Goal: Information Seeking & Learning: Understand process/instructions

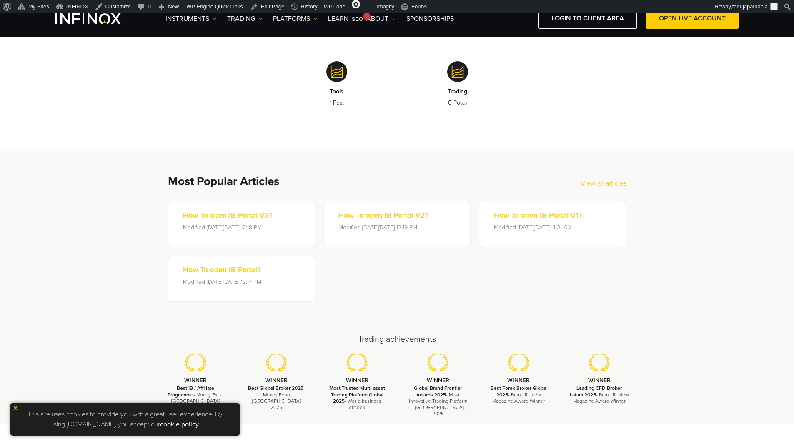
scroll to position [125, 0]
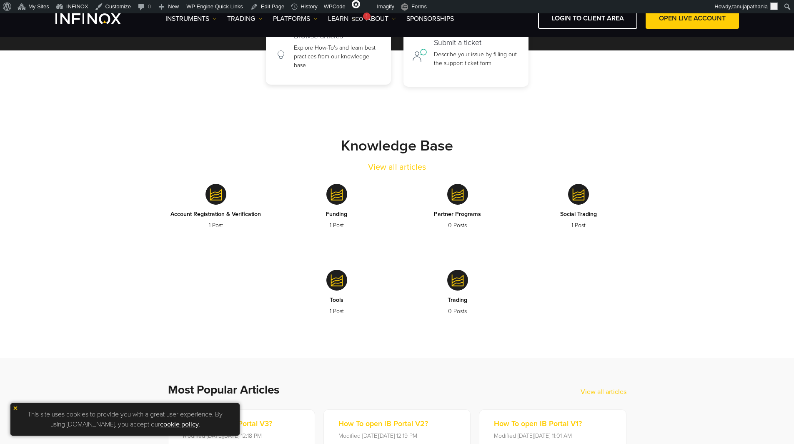
click at [336, 59] on p "Explore How-To's and learn best practices from our knowledge base" at bounding box center [338, 56] width 88 height 26
click at [474, 61] on p "Describe your issue by filling out the support ticket form" at bounding box center [477, 56] width 86 height 17
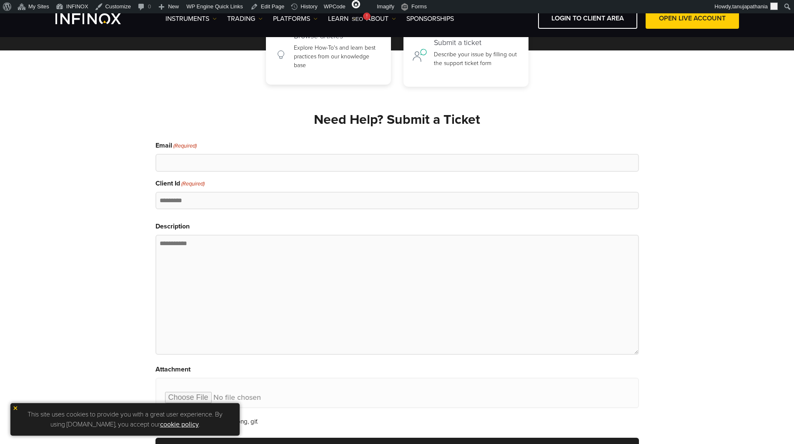
scroll to position [0, 0]
click at [362, 57] on p "Explore How-To's and learn best practices from our knowledge base" at bounding box center [338, 56] width 88 height 26
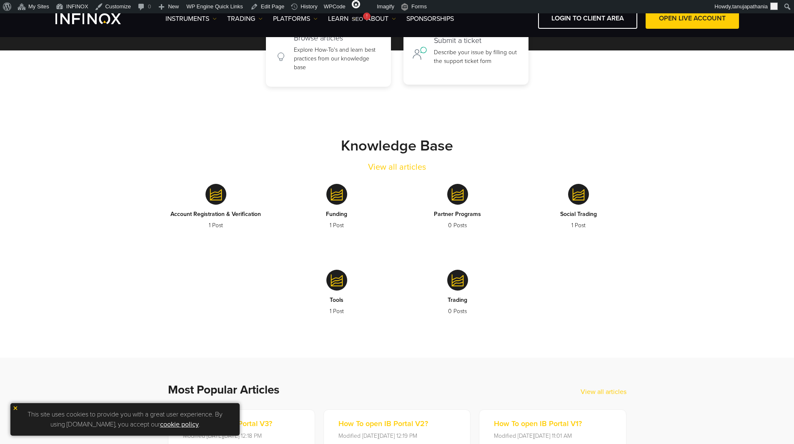
click at [479, 54] on p "Describe your issue by filling out the support ticket form" at bounding box center [477, 56] width 86 height 17
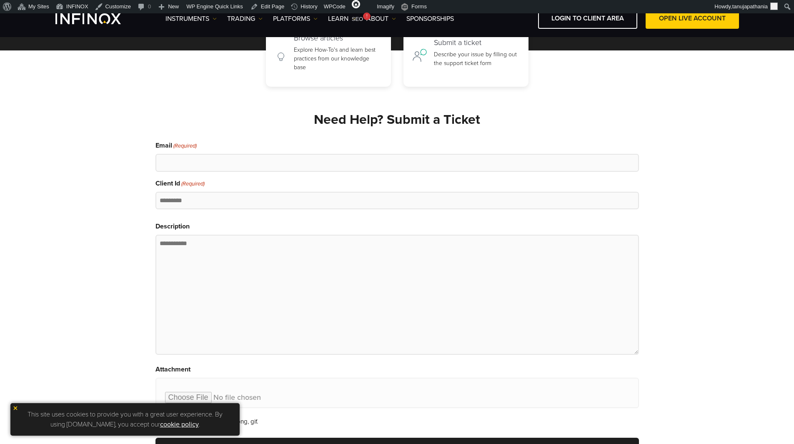
click at [377, 114] on h2 "Need Help? Submit a Ticket" at bounding box center [396, 120] width 483 height 16
click at [320, 45] on p "Explore How-To's and learn best practices from our knowledge base" at bounding box center [338, 56] width 88 height 26
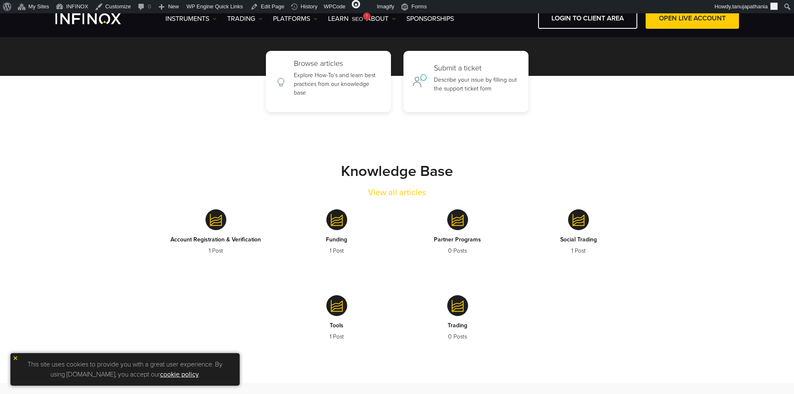
scroll to position [83, 0]
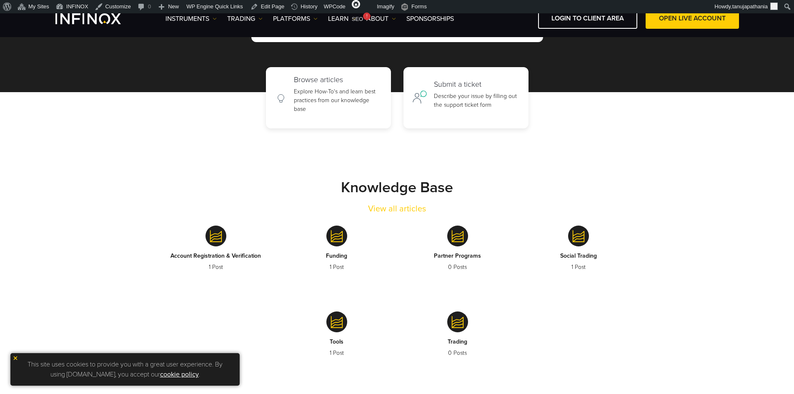
click at [227, 78] on div "Browse articles Explore How-To's and learn best practices from our knowledge ba…" at bounding box center [397, 97] width 794 height 61
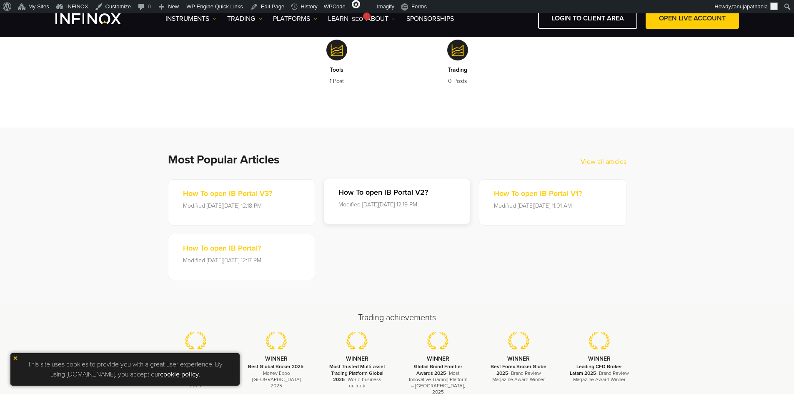
scroll to position [375, 0]
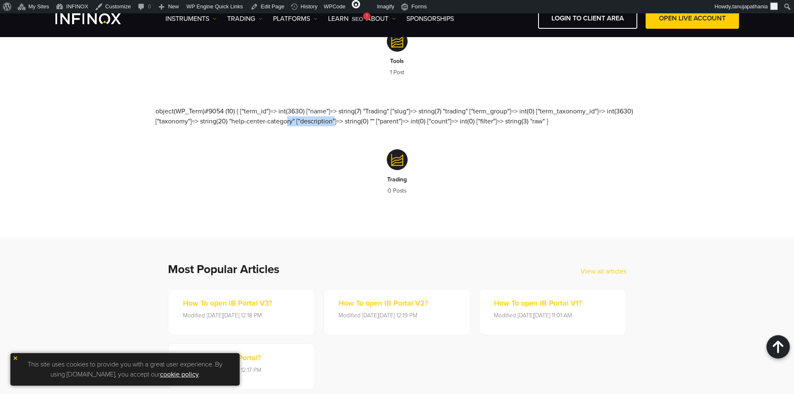
drag, startPoint x: 230, startPoint y: 119, endPoint x: 292, endPoint y: 121, distance: 61.7
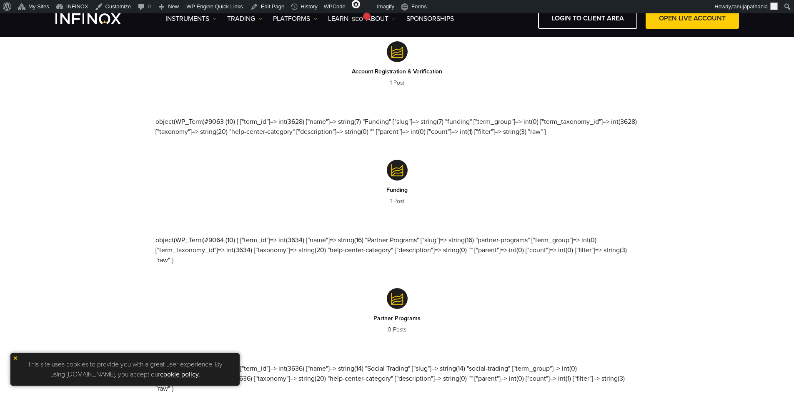
scroll to position [290, 0]
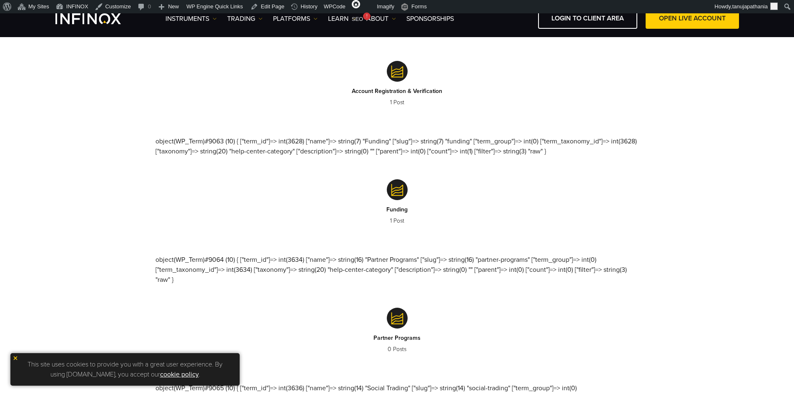
click at [250, 144] on div "object(WP_Term)#9062 (10) { ["term_id"]=> int(3626) ["name"]=> string(39) "Acco…" at bounding box center [396, 371] width 483 height 727
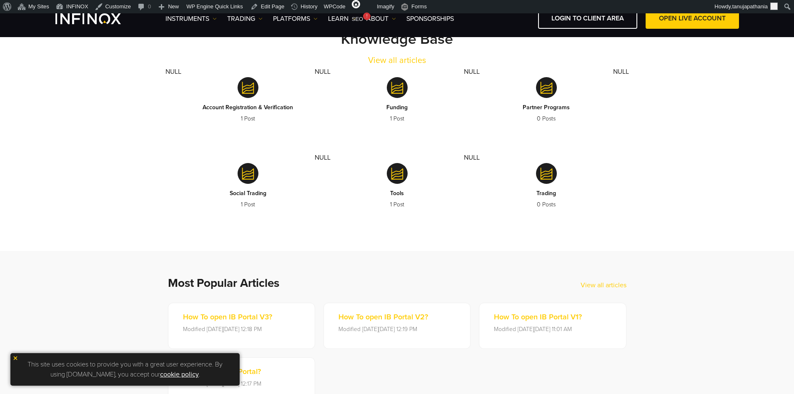
drag, startPoint x: 159, startPoint y: 73, endPoint x: 207, endPoint y: 75, distance: 48.8
click at [207, 75] on div "NULL Account Registration & Verification 1 Post NULL Funding 1 Post NULL Partne…" at bounding box center [396, 146] width 483 height 159
click at [303, 70] on div "NULL Account Registration & Verification 1 Post NULL Funding 1 Post NULL Partne…" at bounding box center [396, 146] width 483 height 159
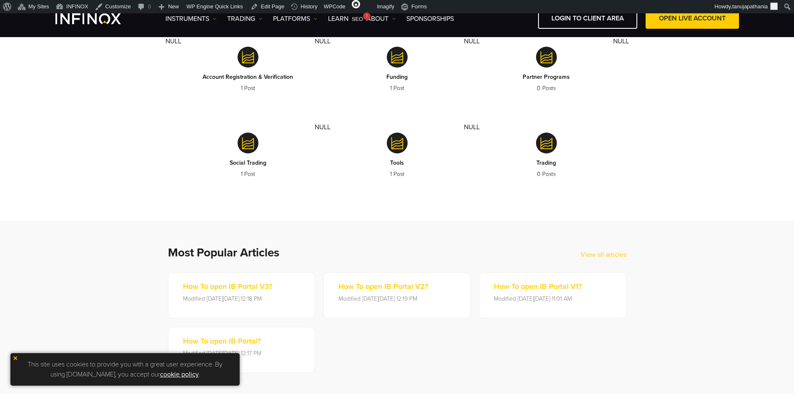
scroll to position [232, 0]
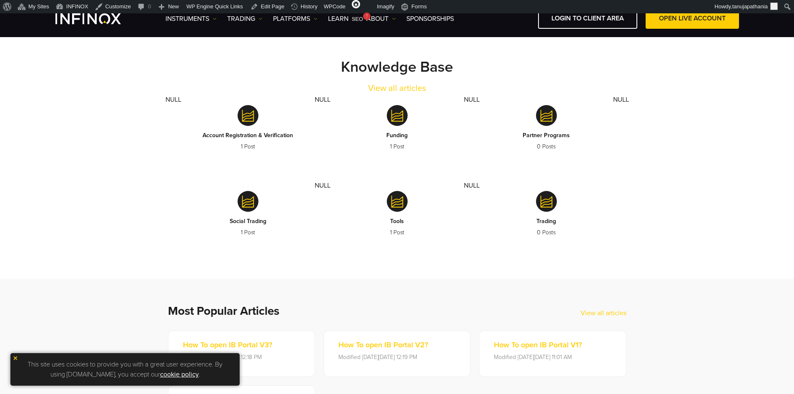
scroll to position [155, 0]
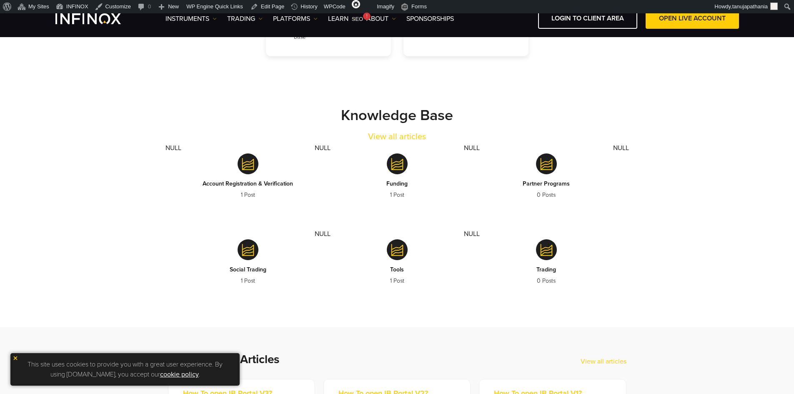
scroll to position [187, 0]
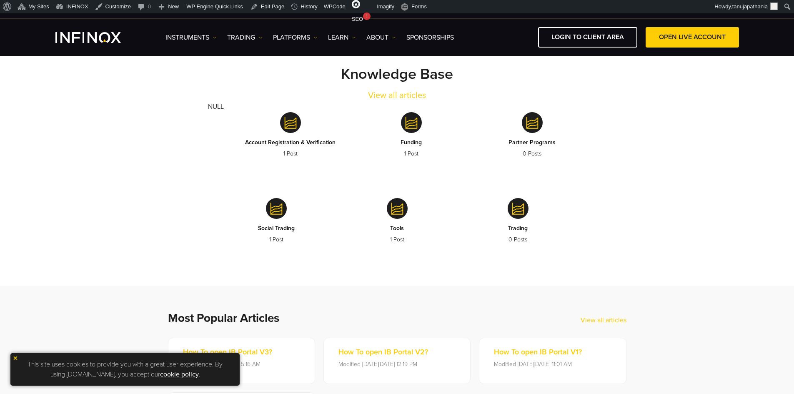
drag, startPoint x: 0, startPoint y: 0, endPoint x: 266, endPoint y: 113, distance: 289.3
click at [266, 113] on div "NULL Account Registration & Verification 1 Post Funding 1 Post Partner Programs…" at bounding box center [396, 181] width 483 height 159
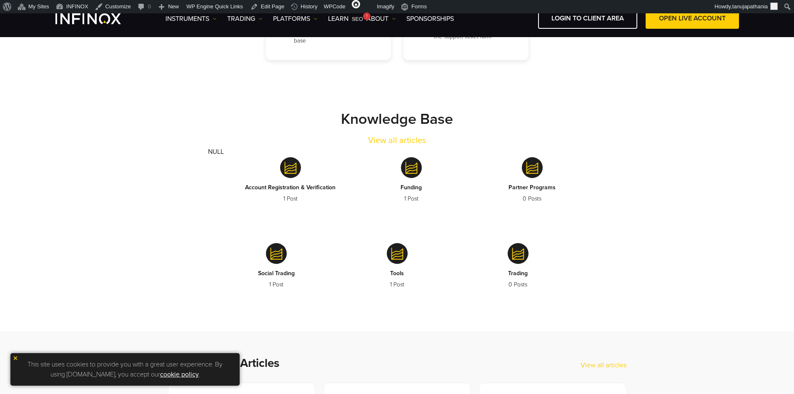
scroll to position [162, 0]
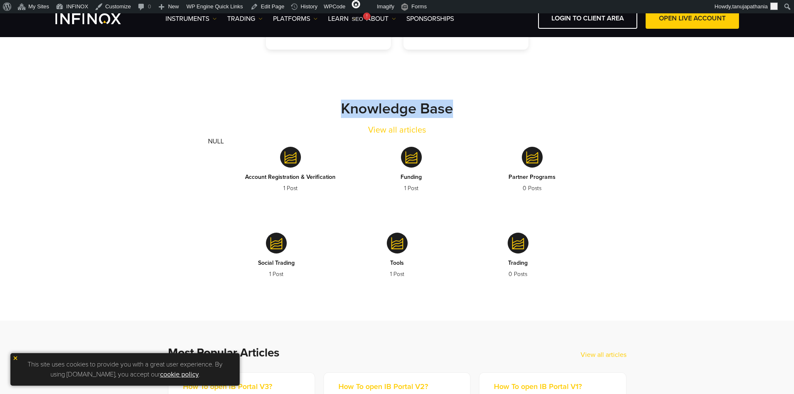
drag, startPoint x: 390, startPoint y: 102, endPoint x: 469, endPoint y: 103, distance: 78.7
click at [469, 103] on div "Knowledge Base View all articles" at bounding box center [396, 118] width 483 height 37
click at [470, 103] on div "Knowledge Base View all articles" at bounding box center [396, 118] width 483 height 37
click at [425, 104] on strong "Knowledge Base" at bounding box center [397, 109] width 112 height 18
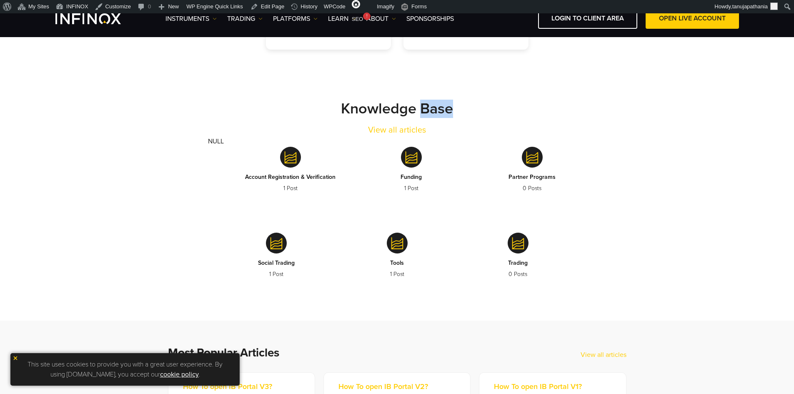
click at [425, 104] on strong "Knowledge Base" at bounding box center [397, 109] width 112 height 18
click at [500, 105] on div "Knowledge Base View all articles" at bounding box center [396, 118] width 483 height 37
drag, startPoint x: 304, startPoint y: 115, endPoint x: 466, endPoint y: 117, distance: 162.1
click at [466, 117] on div "Knowledge Base View all articles" at bounding box center [396, 118] width 483 height 37
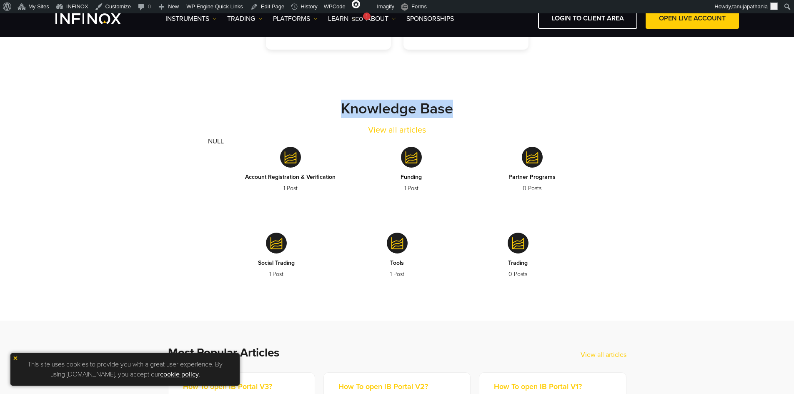
click at [469, 118] on div "Knowledge Base View all articles" at bounding box center [396, 118] width 483 height 37
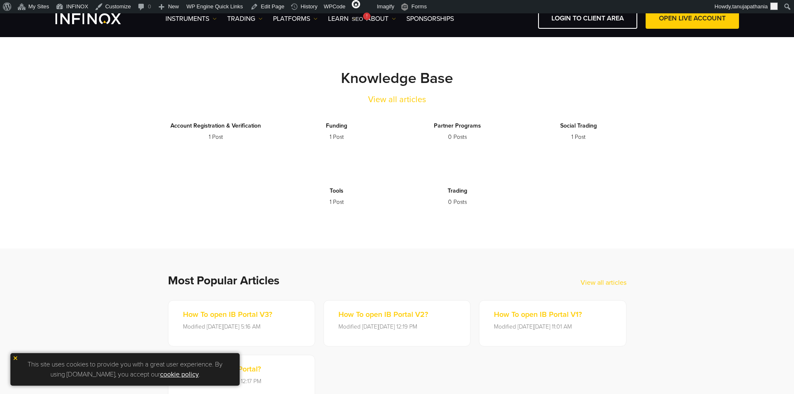
scroll to position [162, 0]
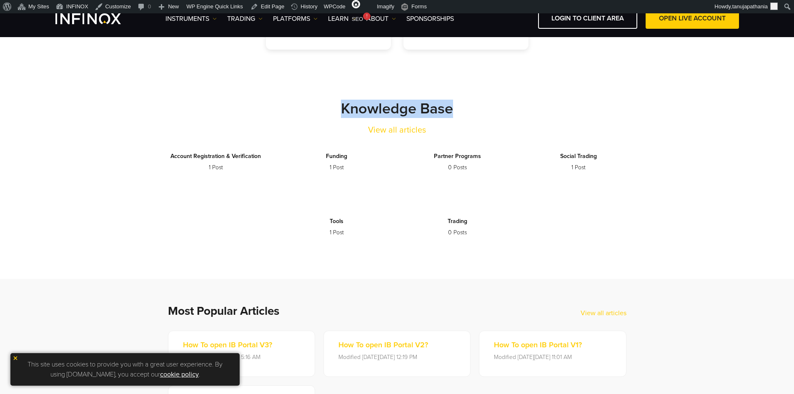
drag, startPoint x: 301, startPoint y: 95, endPoint x: 460, endPoint y: 113, distance: 160.6
click at [460, 113] on section "Knowledge Base View all articles Account Registration & Verification 1 Post Fun…" at bounding box center [397, 164] width 794 height 229
click at [471, 110] on div "Knowledge Base View all articles" at bounding box center [396, 118] width 483 height 37
click at [428, 110] on strong "Knowledge Base" at bounding box center [397, 109] width 112 height 18
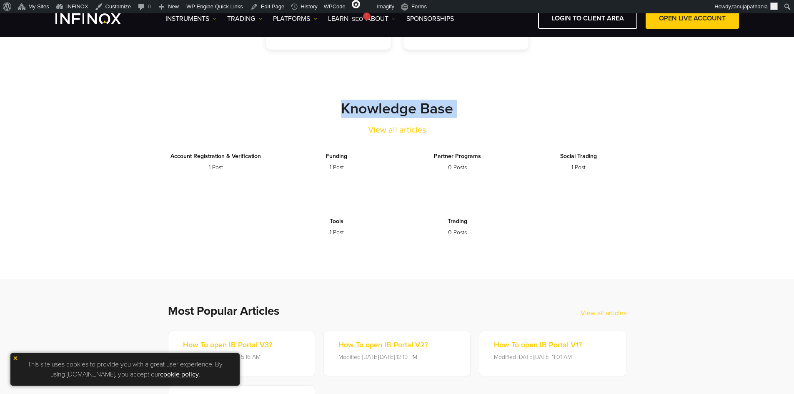
click at [428, 110] on strong "Knowledge Base" at bounding box center [397, 109] width 112 height 18
click at [499, 112] on div "Knowledge Base View all articles" at bounding box center [396, 118] width 483 height 37
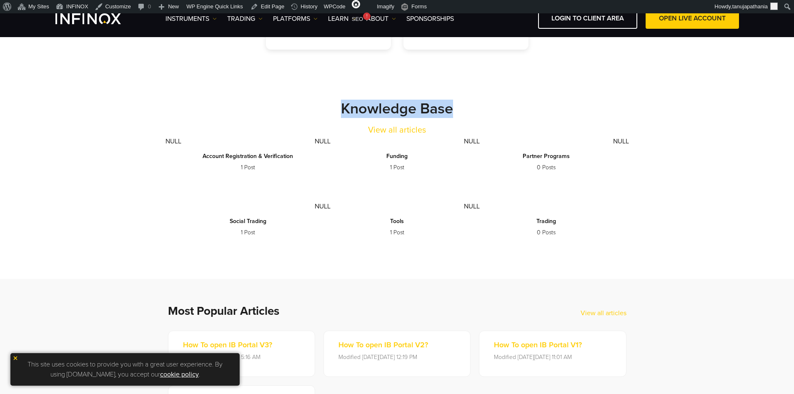
drag, startPoint x: 323, startPoint y: 101, endPoint x: 468, endPoint y: 115, distance: 146.1
click at [468, 115] on div "Knowledge Base View all articles" at bounding box center [396, 118] width 483 height 37
click at [389, 103] on strong "Knowledge Base" at bounding box center [397, 109] width 112 height 18
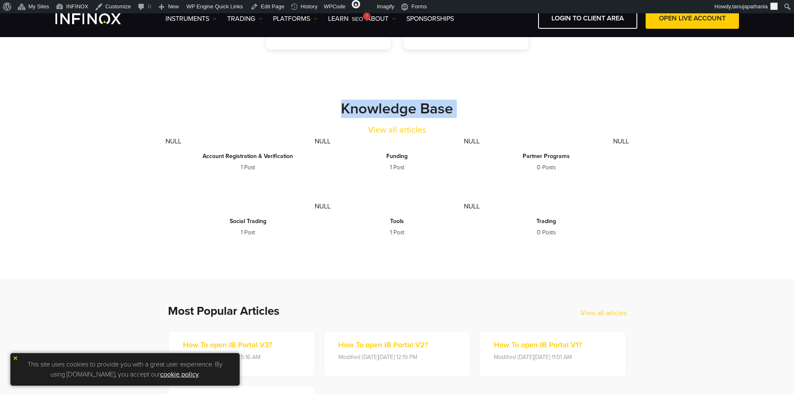
click at [361, 112] on strong "Knowledge Base" at bounding box center [397, 109] width 112 height 18
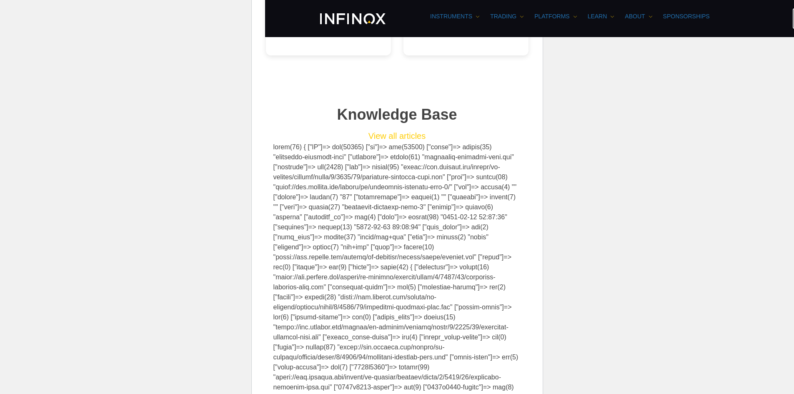
scroll to position [236, 0]
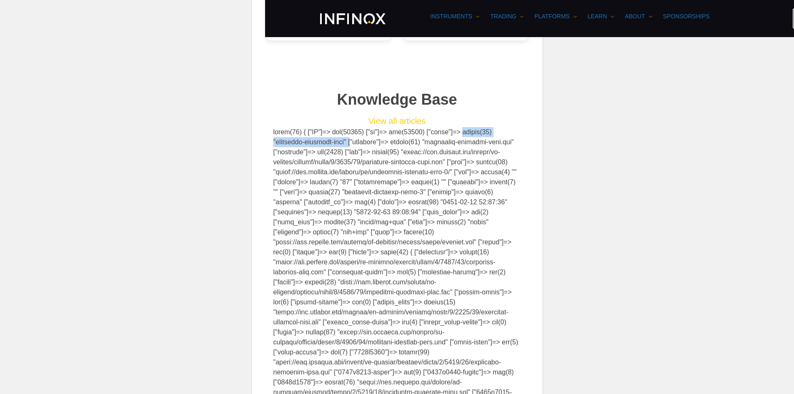
drag, startPoint x: 412, startPoint y: 124, endPoint x: 512, endPoint y: 124, distance: 99.6
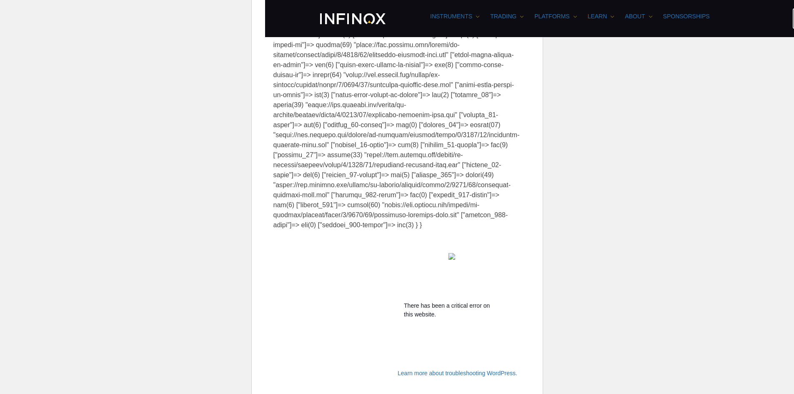
scroll to position [687, 0]
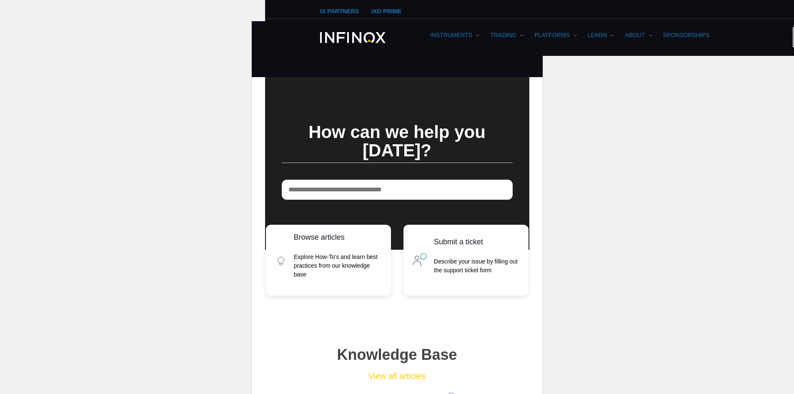
scroll to position [173, 0]
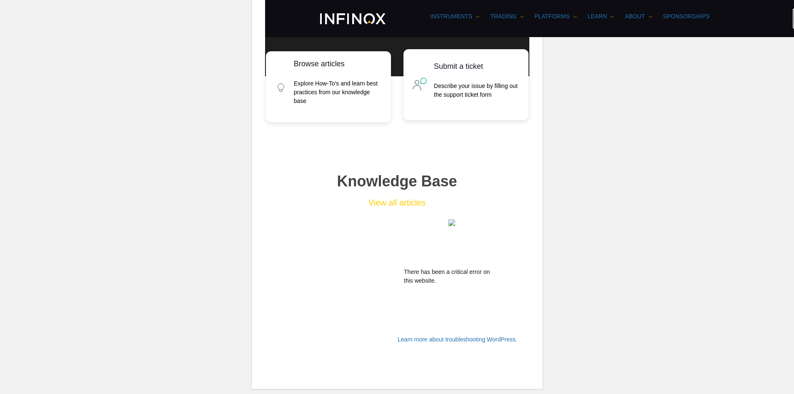
click at [511, 82] on p "Describe your issue by filling out the support ticket form" at bounding box center [477, 90] width 86 height 17
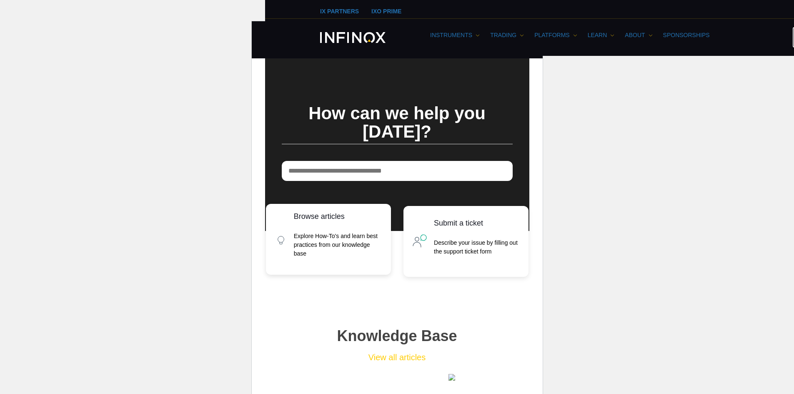
click at [338, 239] on p "Explore How-To's and learn best practices from our knowledge base" at bounding box center [338, 245] width 89 height 26
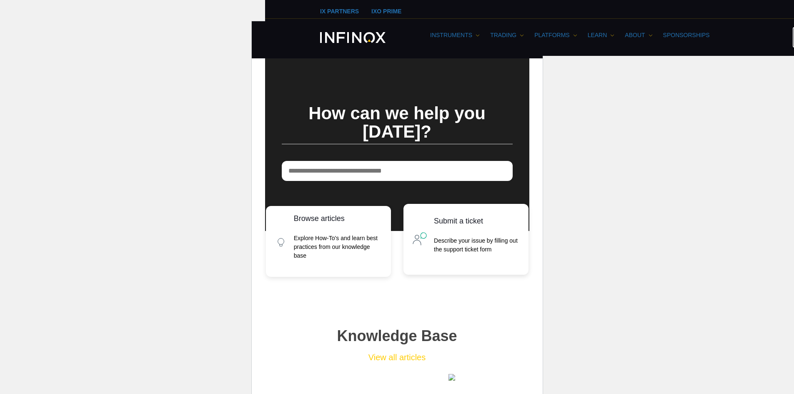
click at [452, 222] on div "Submit a ticket Describe your issue by filling out the support ticket form" at bounding box center [477, 239] width 86 height 45
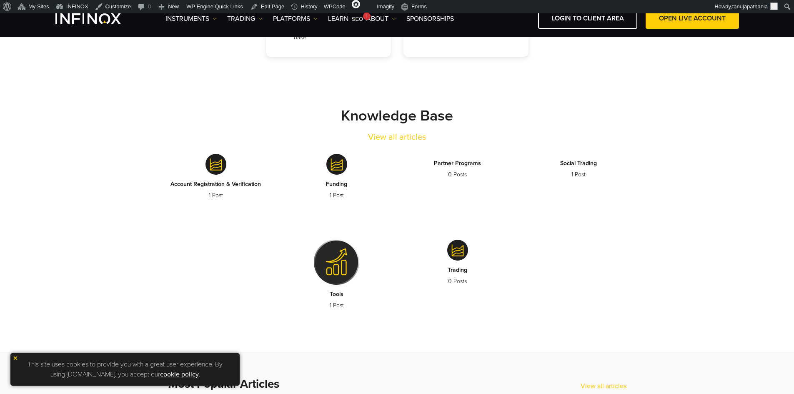
scroll to position [155, 0]
drag, startPoint x: 339, startPoint y: 113, endPoint x: 485, endPoint y: 112, distance: 146.2
click at [485, 112] on div "Knowledge Base View all articles" at bounding box center [396, 125] width 483 height 37
click at [489, 117] on div "Knowledge Base View all articles" at bounding box center [396, 125] width 483 height 37
click at [412, 130] on div "Knowledge Base View all articles" at bounding box center [396, 125] width 483 height 37
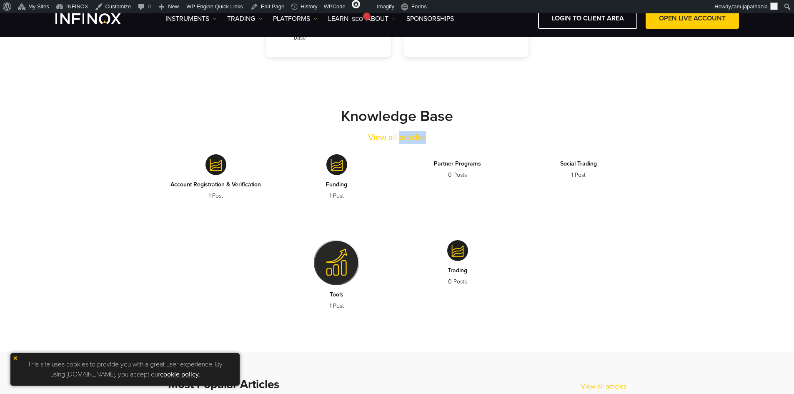
click at [412, 130] on div "Knowledge Base View all articles" at bounding box center [396, 125] width 483 height 37
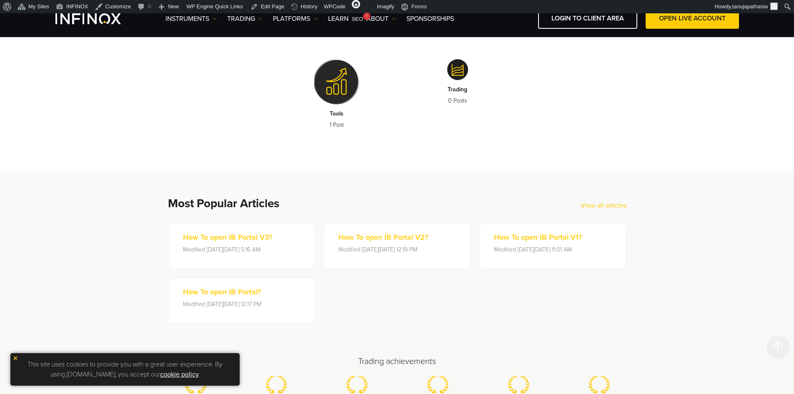
scroll to position [613, 0]
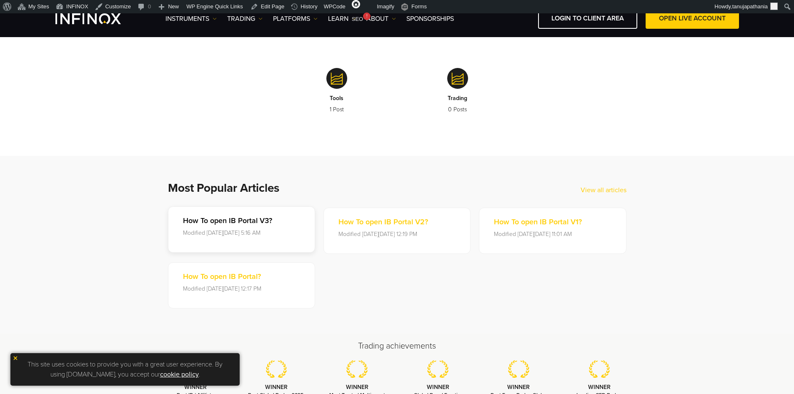
click at [228, 248] on link "How To open IB Portal V3? Modified on Wed, 03 Sep at 5:16 AM" at bounding box center [241, 229] width 147 height 46
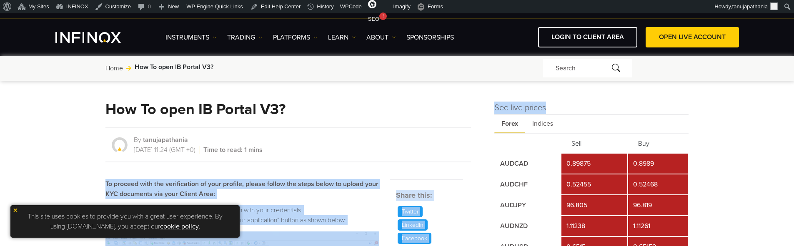
drag, startPoint x: 555, startPoint y: 105, endPoint x: 491, endPoint y: 107, distance: 64.2
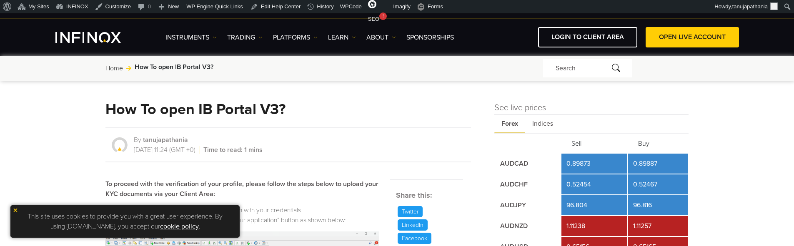
drag, startPoint x: 494, startPoint y: 106, endPoint x: 578, endPoint y: 108, distance: 83.8
click at [578, 108] on h4 "See live prices" at bounding box center [591, 108] width 195 height 12
copy h4 "See live prices"
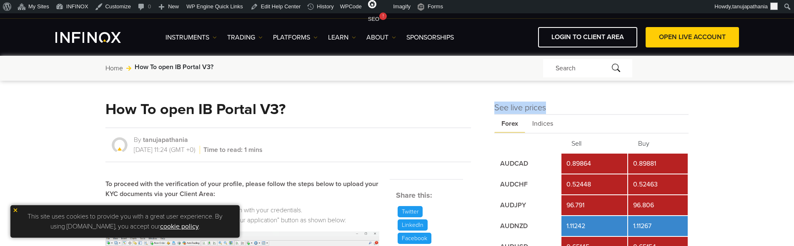
click at [17, 210] on img at bounding box center [15, 210] width 6 height 6
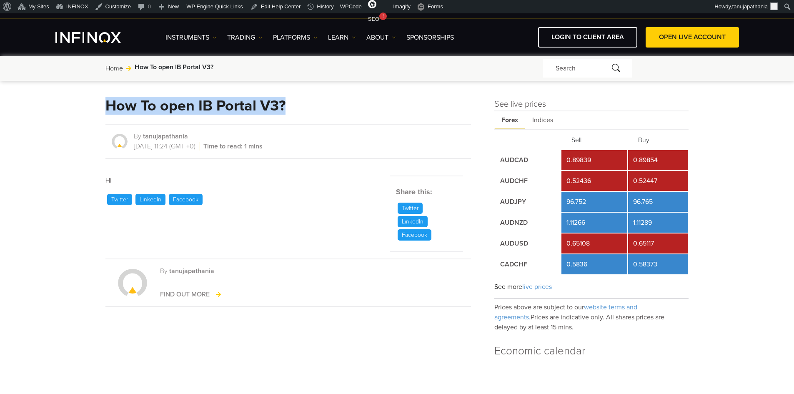
drag, startPoint x: 245, startPoint y: 102, endPoint x: 89, endPoint y: 97, distance: 155.5
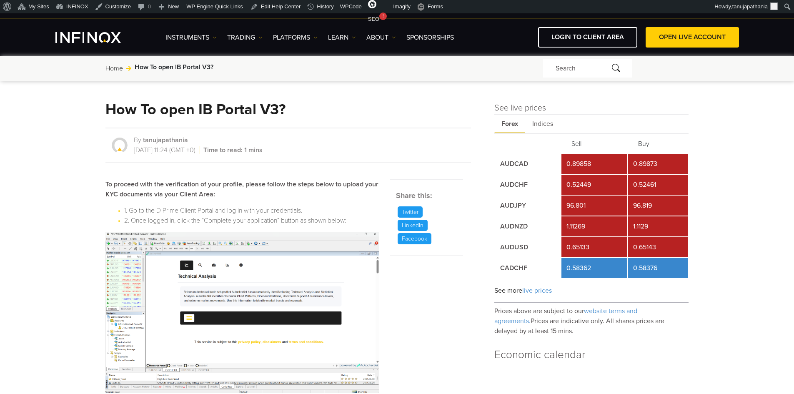
click at [527, 105] on h4 "See live prices" at bounding box center [591, 108] width 195 height 12
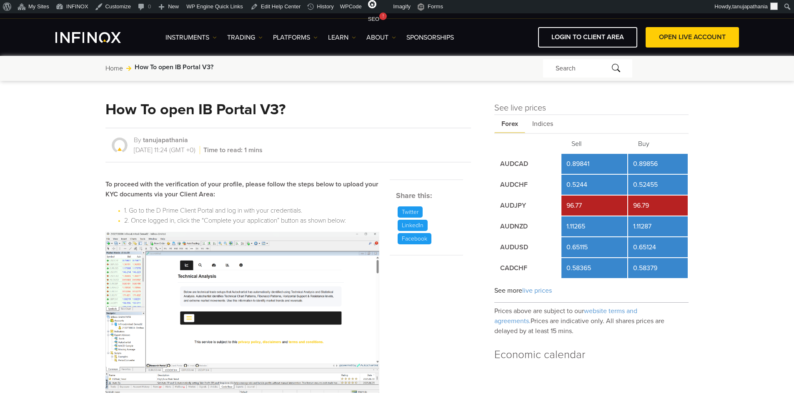
click at [211, 112] on h1 "How To open IB Portal V3?" at bounding box center [195, 110] width 180 height 16
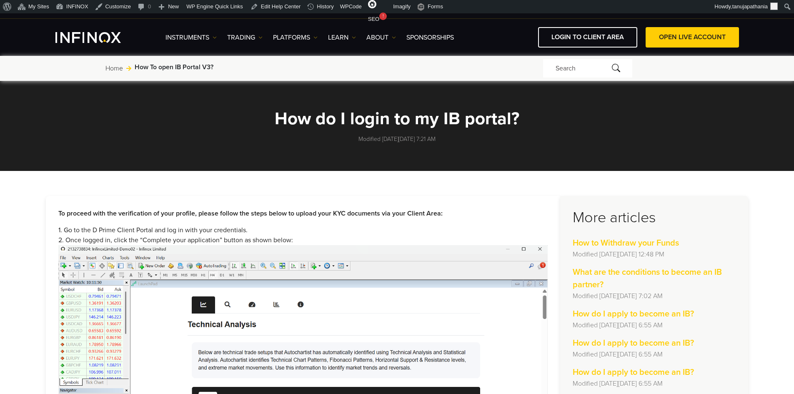
click at [115, 68] on link "Home" at bounding box center [113, 68] width 17 height 10
click at [406, 119] on h1 "How do I login to my IB portal?" at bounding box center [397, 119] width 375 height 18
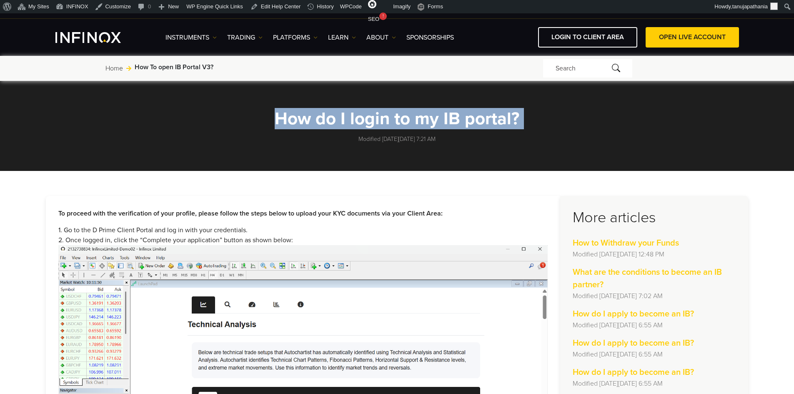
click at [406, 119] on h1 "How do I login to my IB portal?" at bounding box center [397, 119] width 375 height 18
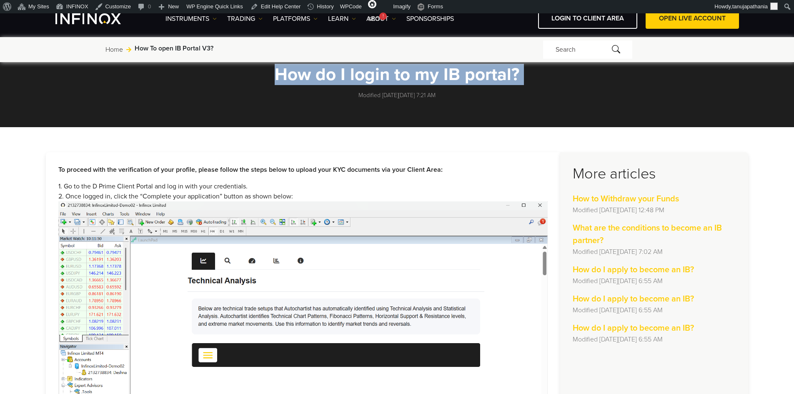
scroll to position [125, 0]
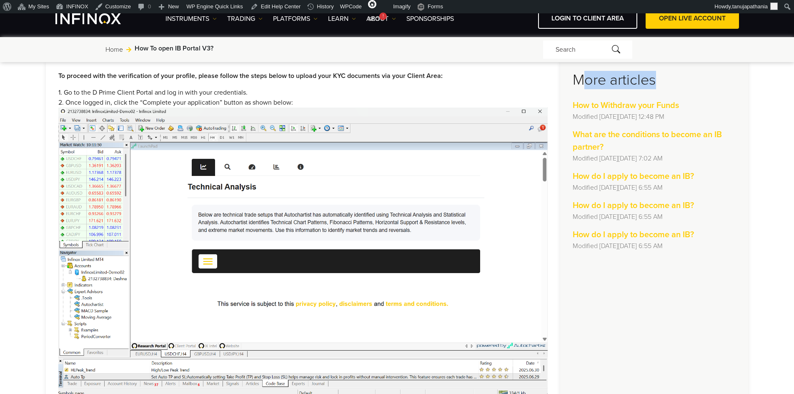
drag, startPoint x: 579, startPoint y: 78, endPoint x: 686, endPoint y: 80, distance: 107.5
click at [686, 80] on h3 "More articles" at bounding box center [653, 80] width 163 height 18
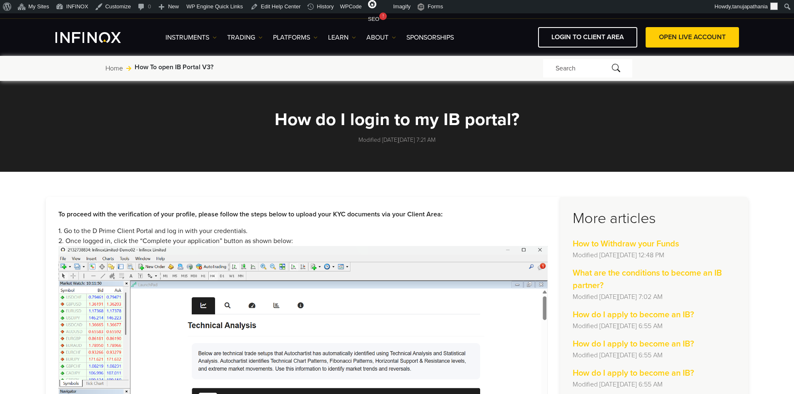
click at [341, 118] on h1 "How do I login to my IB portal?" at bounding box center [397, 119] width 375 height 18
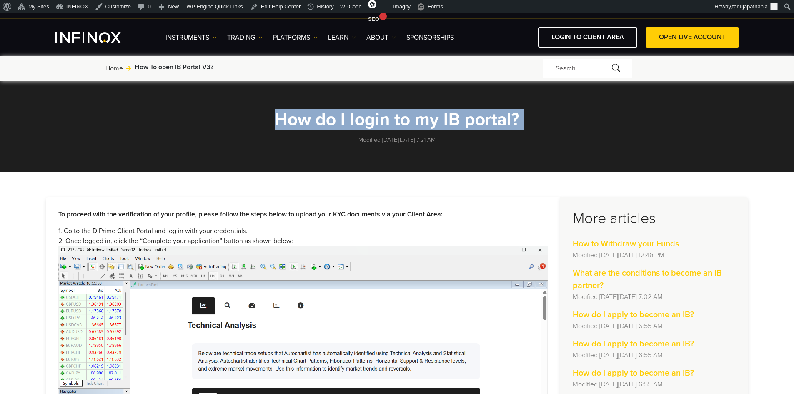
click at [341, 118] on h1 "How do I login to my IB portal?" at bounding box center [397, 119] width 375 height 18
click at [507, 121] on h1 "How do I login to my IB portal?" at bounding box center [397, 119] width 375 height 18
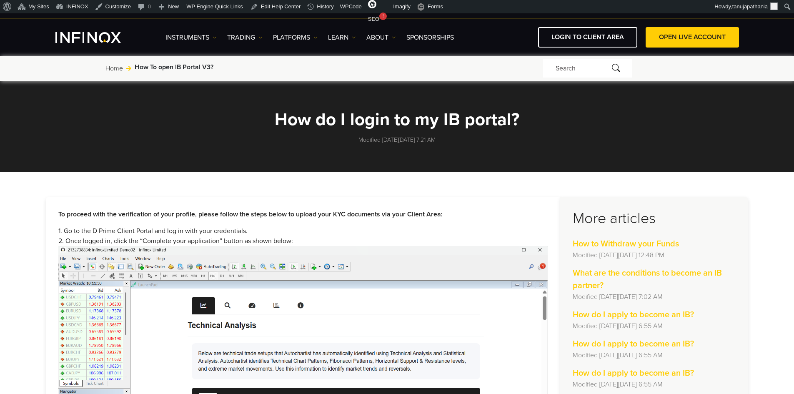
click at [442, 117] on h1 "How do I login to my IB portal?" at bounding box center [397, 119] width 375 height 18
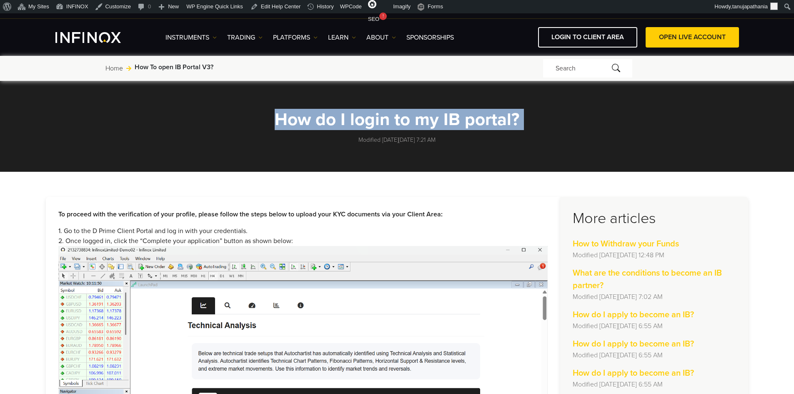
click at [442, 117] on h1 "How do I login to my IB portal?" at bounding box center [397, 119] width 375 height 18
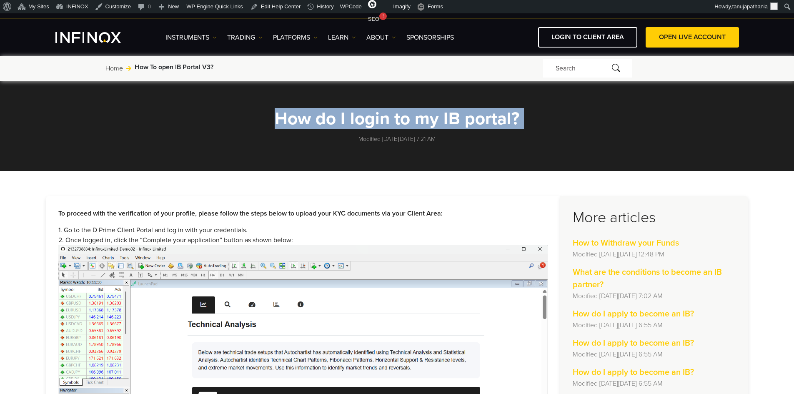
click at [337, 122] on h1 "How do I login to my IB portal?" at bounding box center [397, 119] width 375 height 18
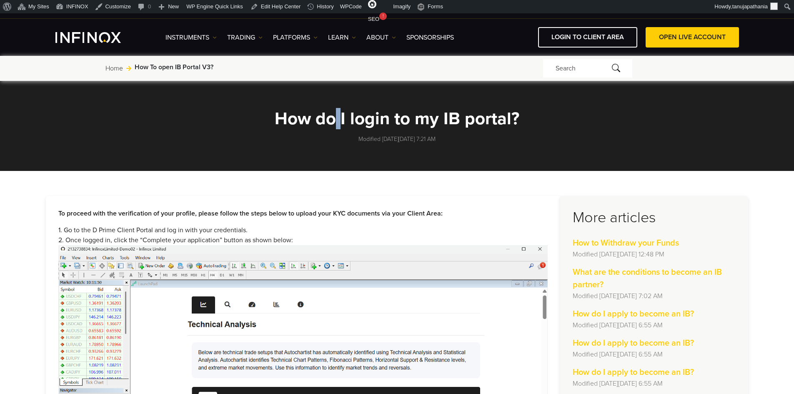
click at [337, 122] on h1 "How do I login to my IB portal?" at bounding box center [397, 119] width 375 height 18
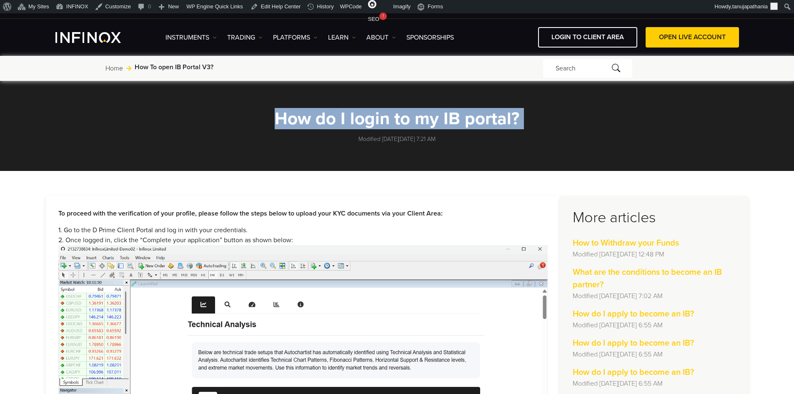
click at [337, 122] on h1 "How do I login to my IB portal?" at bounding box center [397, 119] width 375 height 18
drag, startPoint x: 457, startPoint y: 142, endPoint x: 353, endPoint y: 143, distance: 103.7
click at [353, 143] on section "How do I login to my IB portal? Modified on Wed, 20 Aug at 7:21 AM" at bounding box center [397, 123] width 794 height 95
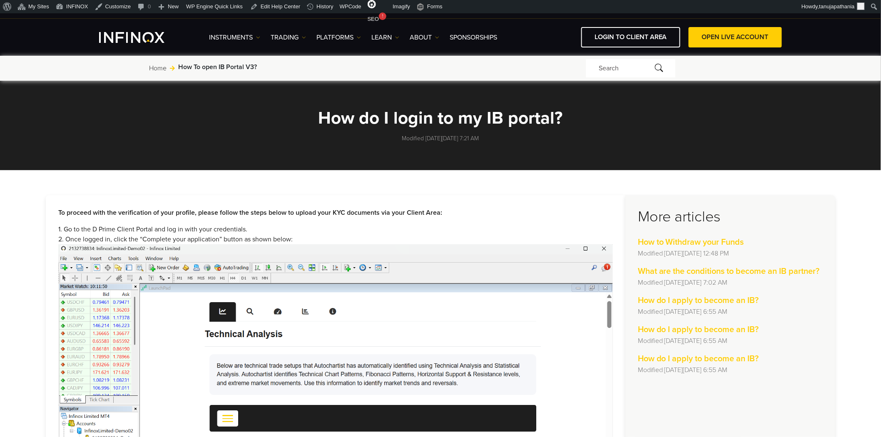
click at [425, 119] on h1 "How do I login to my IB portal?" at bounding box center [440, 118] width 375 height 18
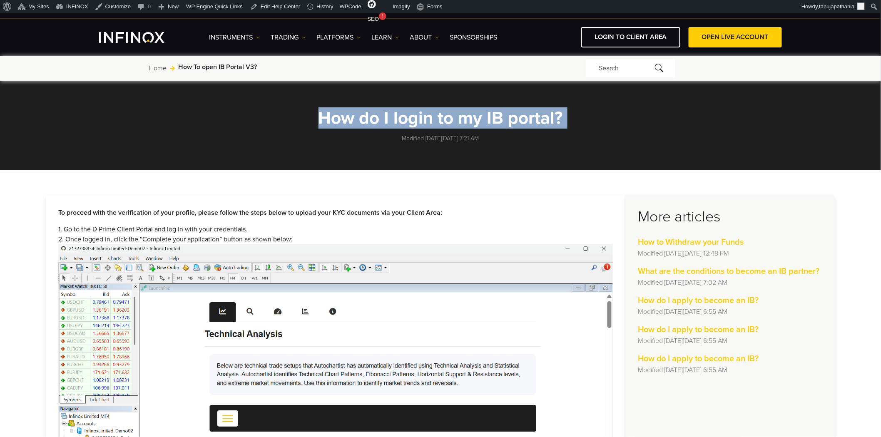
click at [425, 119] on h1 "How do I login to my IB portal?" at bounding box center [440, 118] width 375 height 18
click at [564, 117] on h1 "How do I login to my IB portal?" at bounding box center [440, 118] width 375 height 18
drag, startPoint x: 564, startPoint y: 117, endPoint x: 320, endPoint y: 118, distance: 243.7
click at [320, 118] on h1 "How do I login to my IB portal?" at bounding box center [440, 118] width 375 height 18
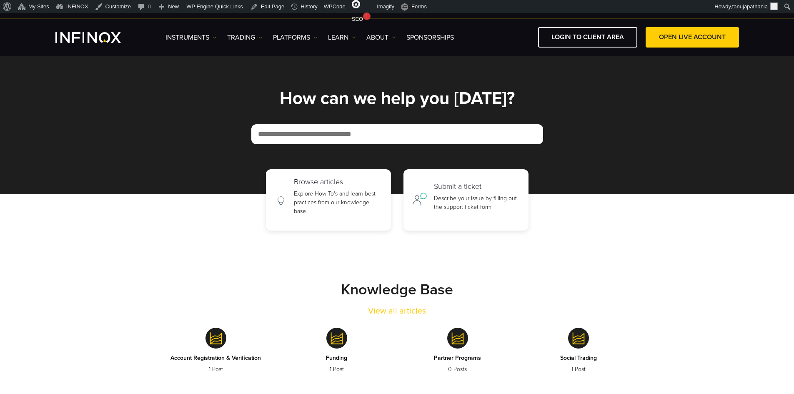
click at [237, 359] on p "Account Registration & Verification" at bounding box center [215, 357] width 90 height 9
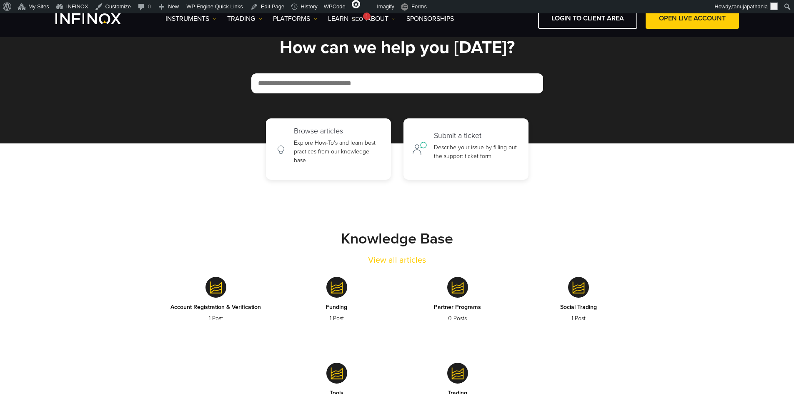
scroll to position [125, 0]
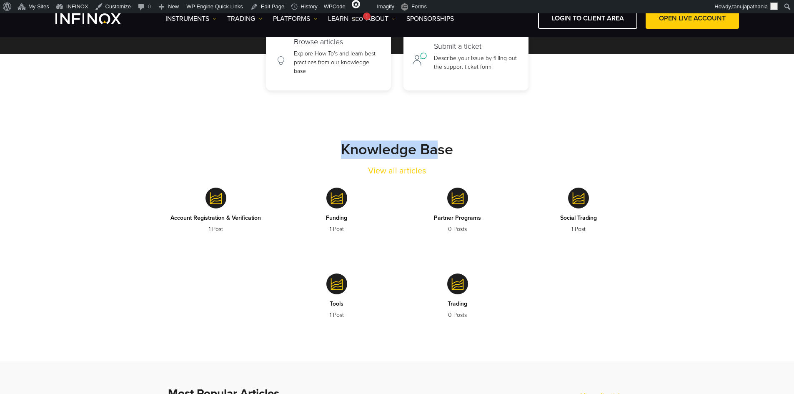
drag, startPoint x: 345, startPoint y: 144, endPoint x: 438, endPoint y: 142, distance: 92.9
click at [438, 142] on strong "Knowledge Base" at bounding box center [397, 149] width 112 height 18
click at [429, 149] on strong "Knowledge Base" at bounding box center [397, 149] width 112 height 18
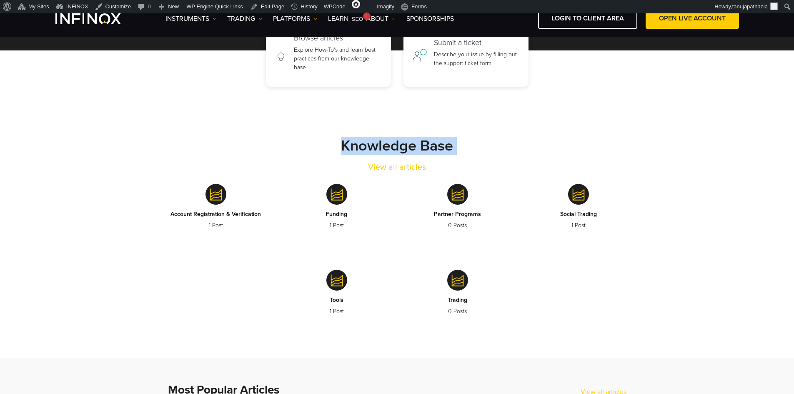
click at [377, 150] on strong "Knowledge Base" at bounding box center [397, 146] width 112 height 18
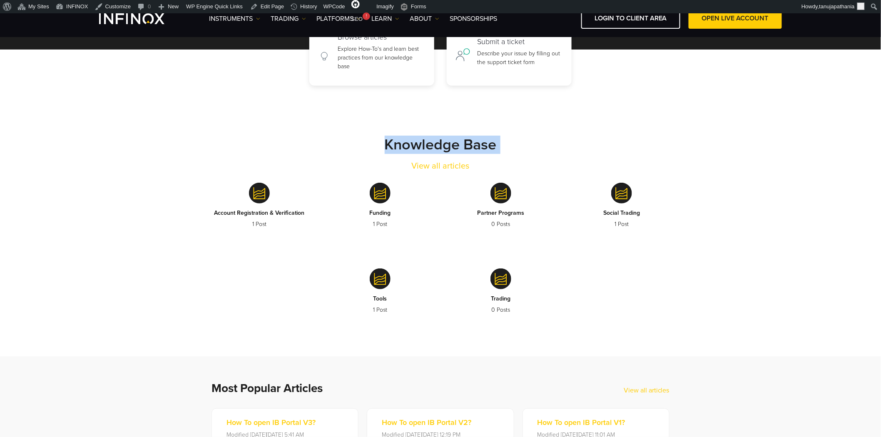
click at [442, 143] on strong "Knowledge Base" at bounding box center [441, 145] width 112 height 18
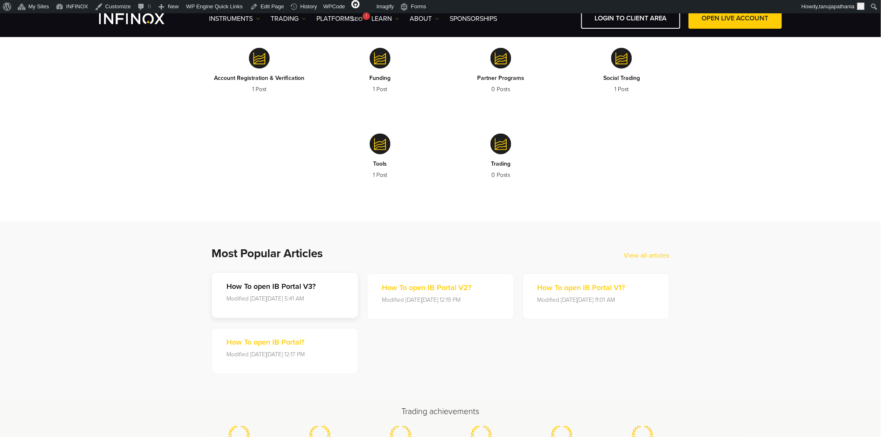
scroll to position [264, 0]
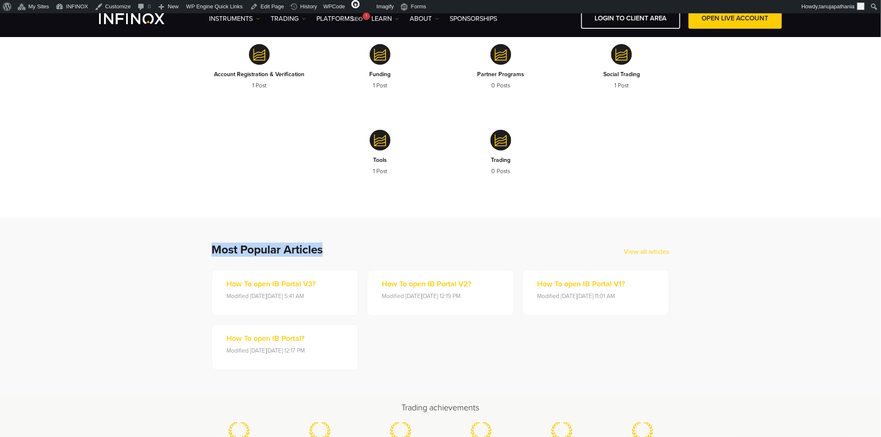
drag, startPoint x: 207, startPoint y: 243, endPoint x: 339, endPoint y: 252, distance: 131.5
click at [339, 252] on div "Most Popular Articles View all articles How To open IB Portal V3? Modified on W…" at bounding box center [441, 306] width 500 height 127
click at [267, 3] on link "Edit Page" at bounding box center [267, 6] width 40 height 13
click at [293, 252] on h2 "Most Popular Articles" at bounding box center [418, 250] width 412 height 14
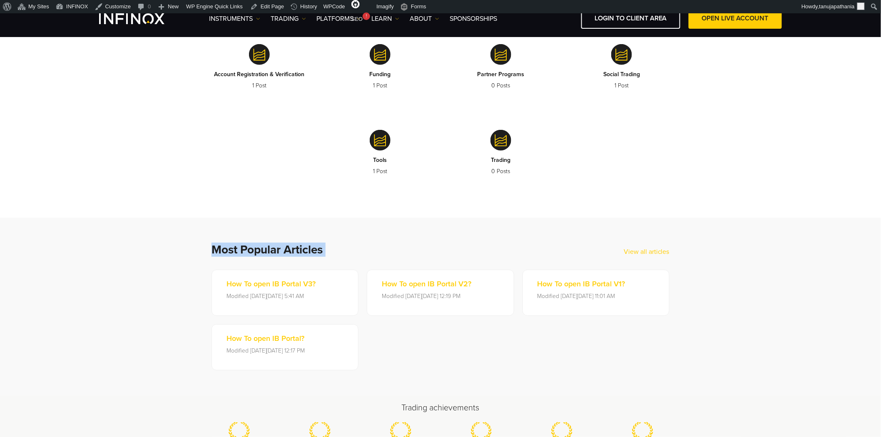
click at [293, 252] on h2 "Most Popular Articles" at bounding box center [418, 250] width 412 height 14
click at [277, 249] on h2 "Most Popular Articles" at bounding box center [418, 250] width 412 height 14
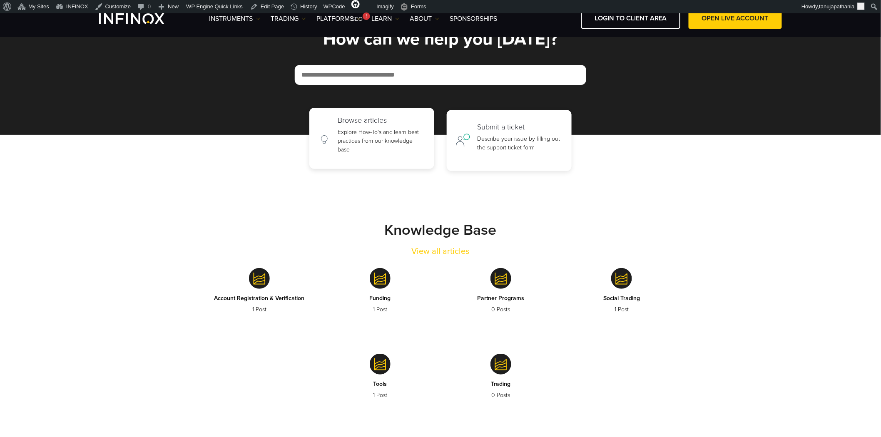
scroll to position [0, 0]
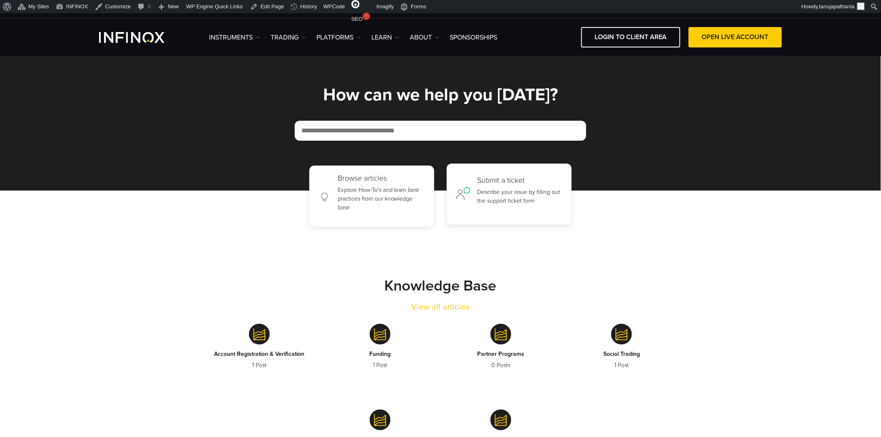
click at [489, 189] on p "Describe your issue by filling out the support ticket form" at bounding box center [521, 196] width 86 height 17
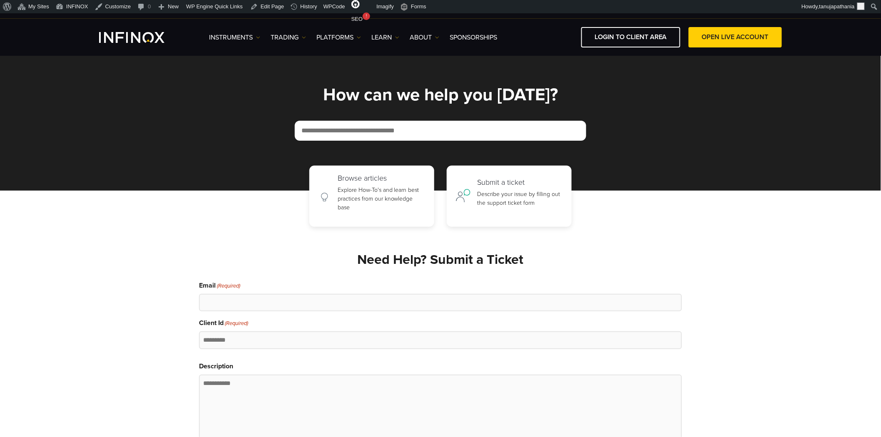
click at [424, 256] on h2 "Need Help? Submit a Ticket" at bounding box center [440, 260] width 483 height 16
copy div "Need Help? Submit a Ticket"
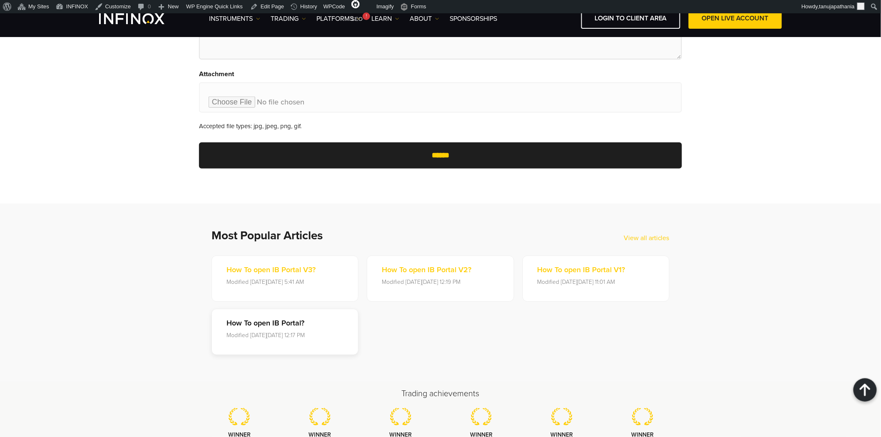
scroll to position [417, 0]
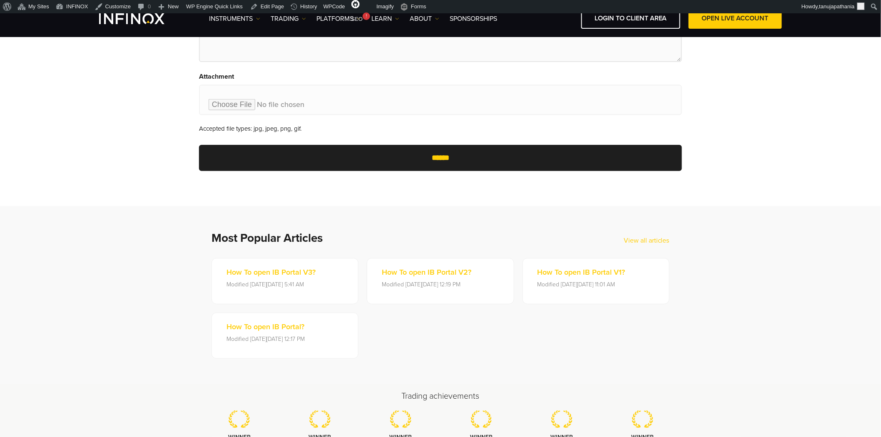
click at [287, 237] on h2 "Most Popular Articles" at bounding box center [418, 238] width 412 height 14
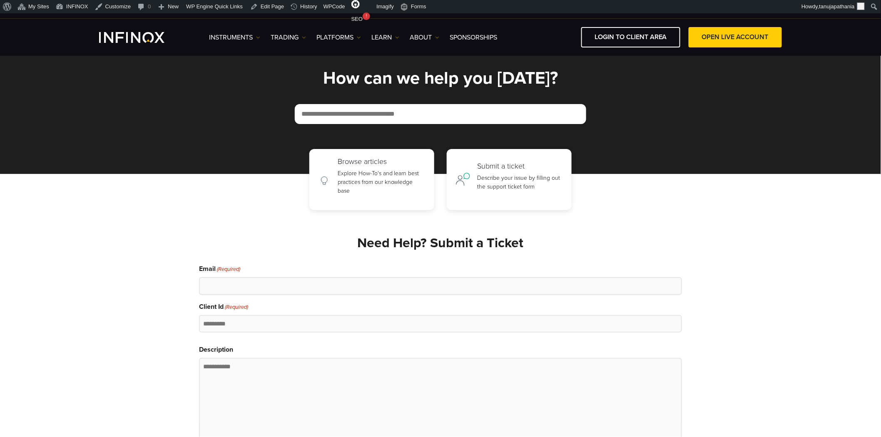
scroll to position [0, 0]
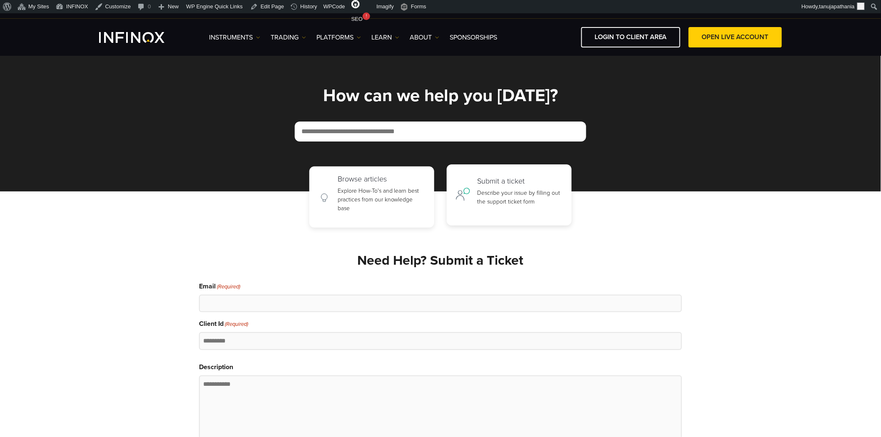
click at [511, 197] on p "Describe your issue by filling out the support ticket form" at bounding box center [521, 197] width 86 height 17
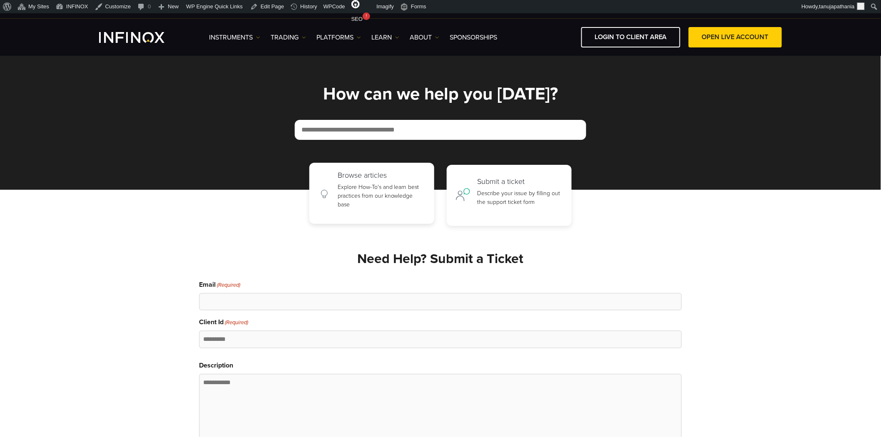
click at [378, 180] on h2 "Browse articles" at bounding box center [382, 175] width 88 height 9
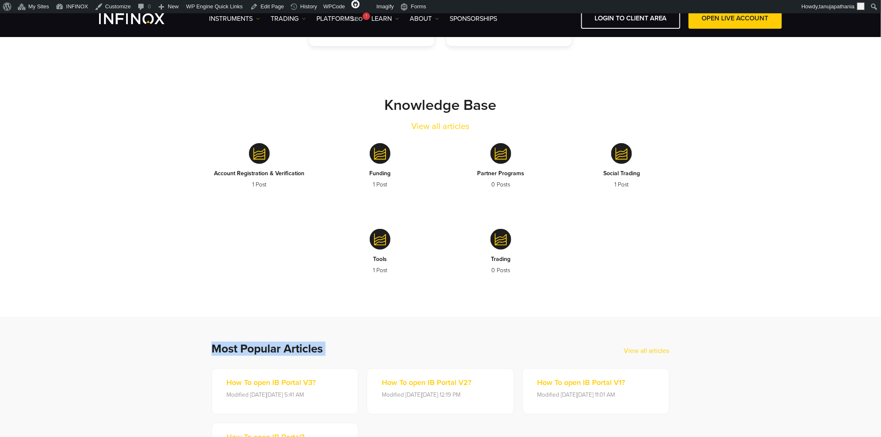
scroll to position [92, 0]
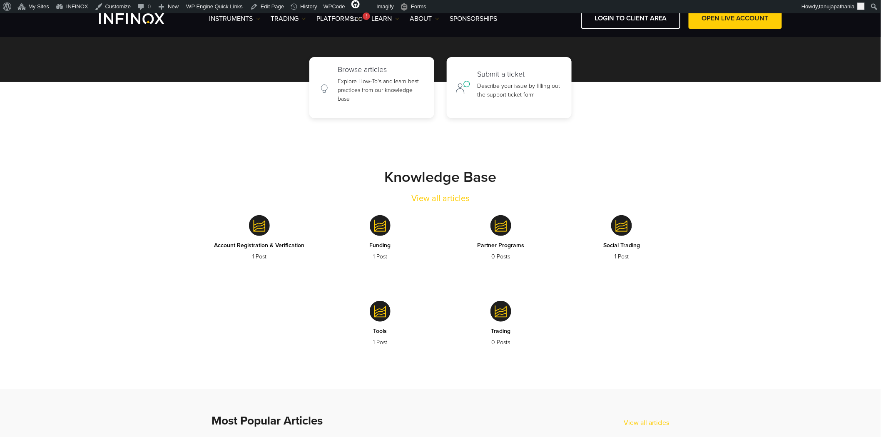
click at [428, 181] on strong "Knowledge Base" at bounding box center [441, 177] width 112 height 18
copy div "Knowledge Base"
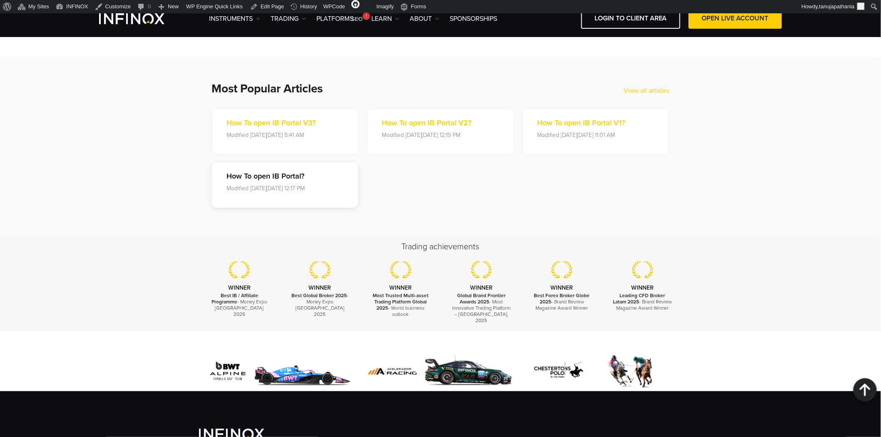
scroll to position [417, 0]
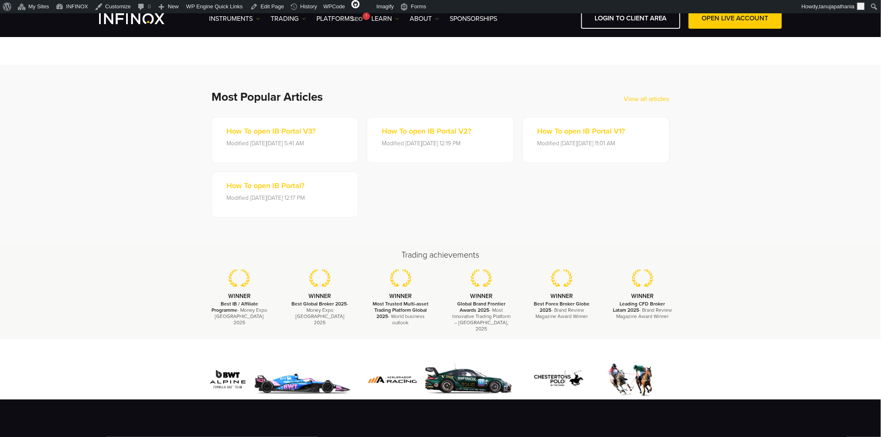
click at [277, 100] on h2 "Most Popular Articles" at bounding box center [418, 97] width 412 height 14
copy div "Most Popular Articles"
drag, startPoint x: 687, startPoint y: 101, endPoint x: 622, endPoint y: 102, distance: 65.0
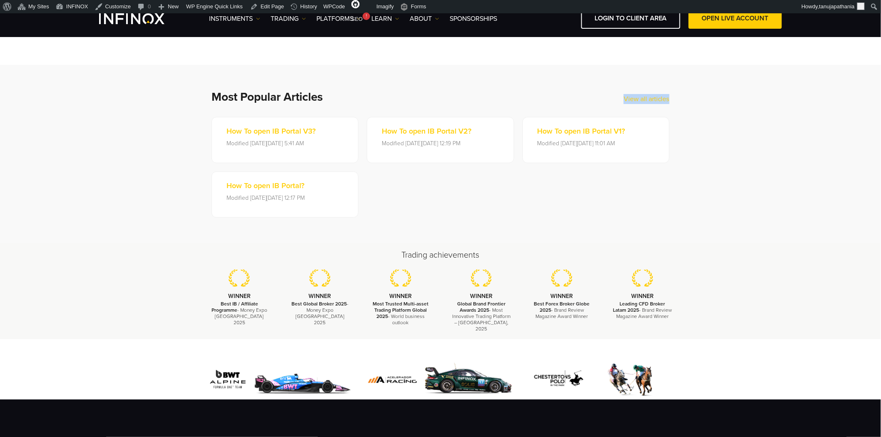
click at [622, 102] on div "Most Popular Articles View all articles How To open IB Portal V3? Modified on W…" at bounding box center [441, 153] width 500 height 127
copy div "View all articles"
click at [699, 120] on section "Most Popular Articles View all articles How To open IB Portal V3? Modified on W…" at bounding box center [440, 153] width 881 height 177
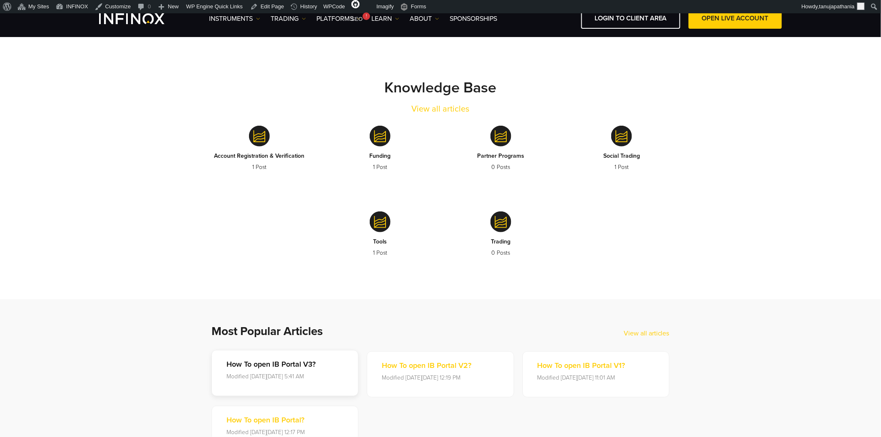
scroll to position [0, 0]
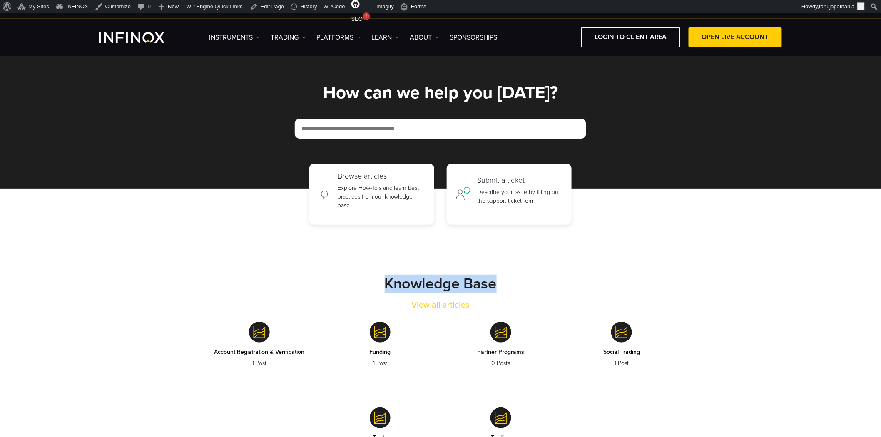
drag, startPoint x: 380, startPoint y: 280, endPoint x: 520, endPoint y: 286, distance: 140.1
click at [520, 286] on div "Knowledge Base View all articles" at bounding box center [440, 293] width 483 height 37
click at [546, 285] on div "Knowledge Base View all articles" at bounding box center [440, 293] width 483 height 37
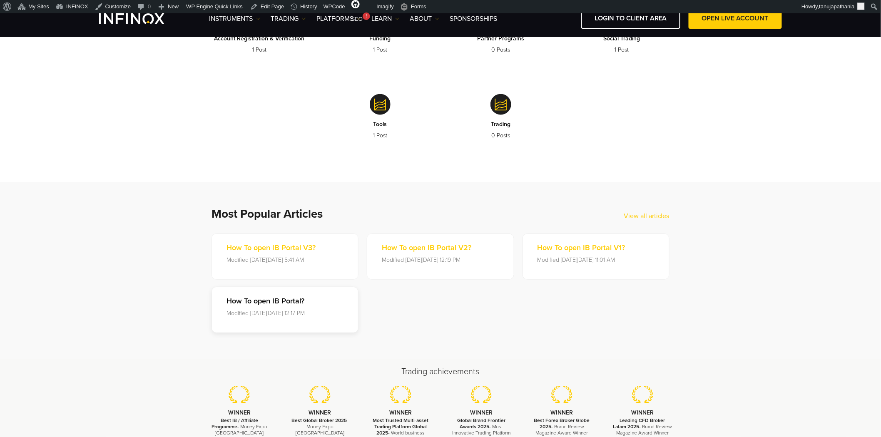
scroll to position [370, 0]
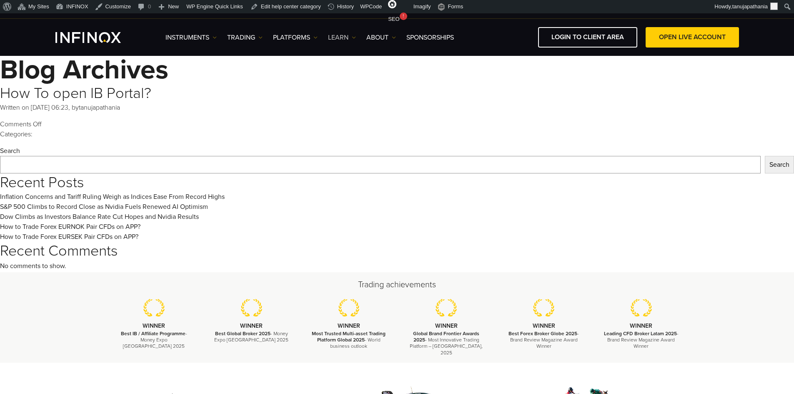
click at [354, 34] on link "Learn" at bounding box center [342, 37] width 28 height 10
click at [347, 62] on link "IX Intel" at bounding box center [361, 64] width 66 height 18
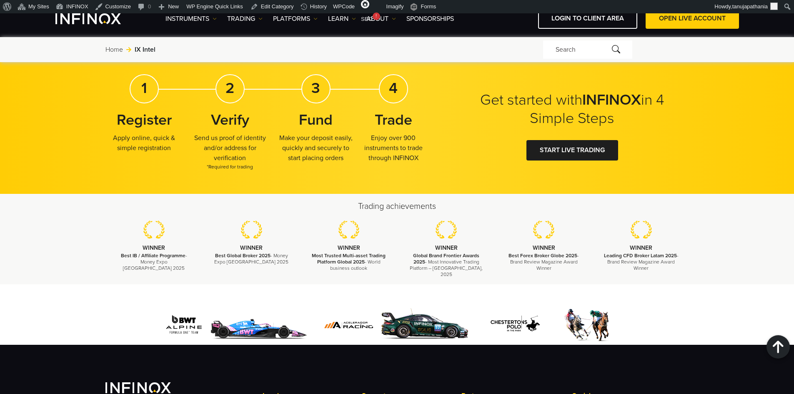
scroll to position [1705, 0]
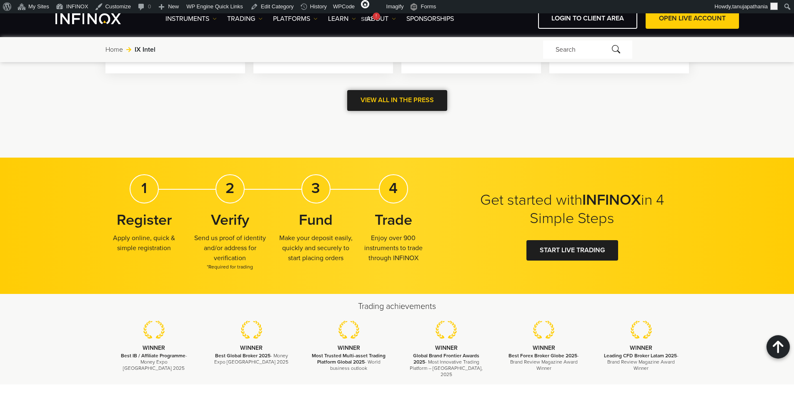
click at [397, 100] on span at bounding box center [397, 100] width 0 height 0
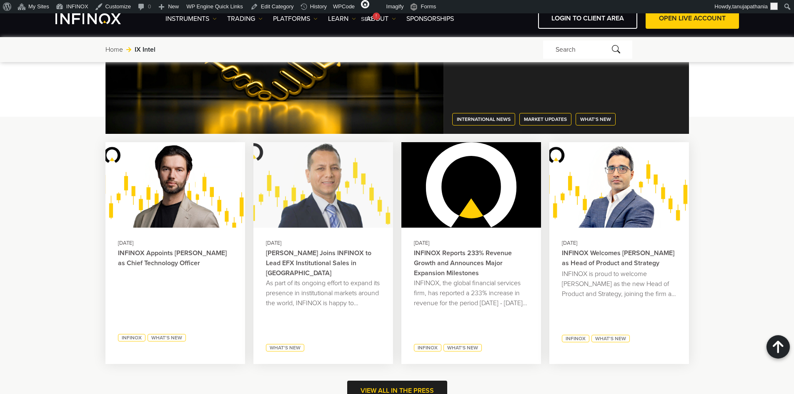
scroll to position [1414, 0]
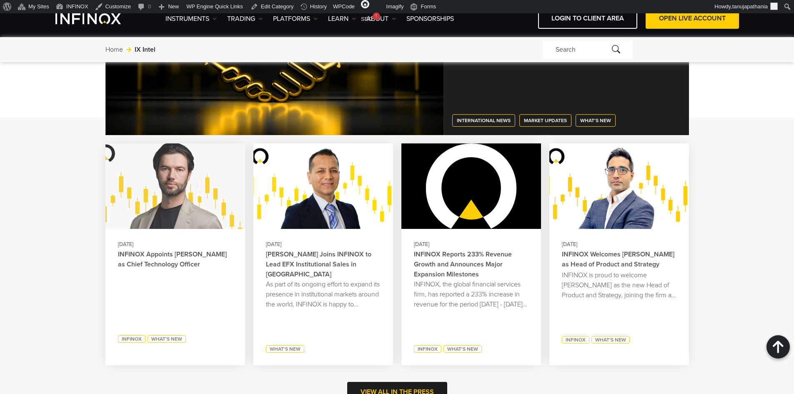
click at [183, 215] on img at bounding box center [174, 186] width 153 height 94
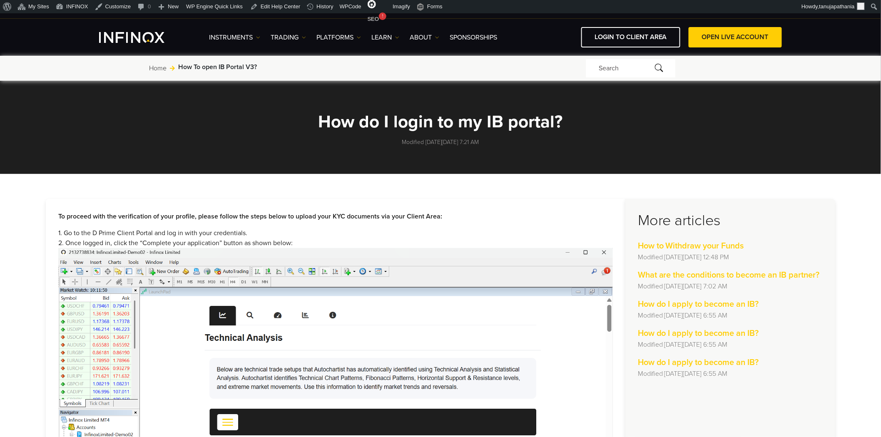
click at [679, 215] on h3 "More articles" at bounding box center [730, 221] width 185 height 18
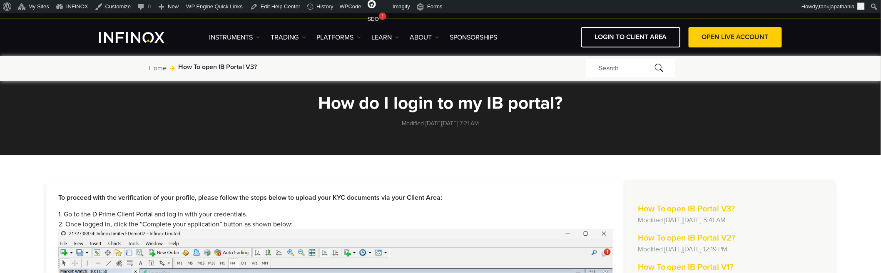
click at [384, 105] on h1 "How do I login to my IB portal?" at bounding box center [440, 103] width 375 height 18
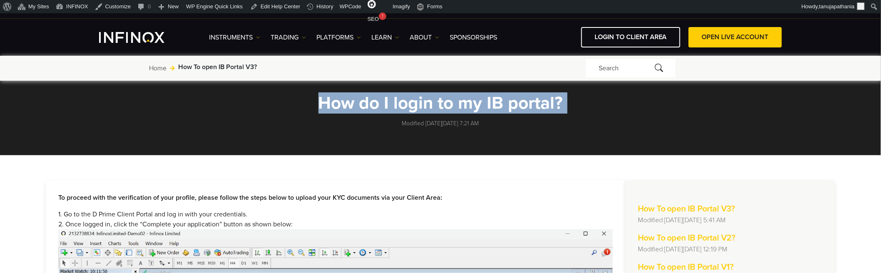
click at [384, 105] on h1 "How do I login to my IB portal?" at bounding box center [440, 103] width 375 height 18
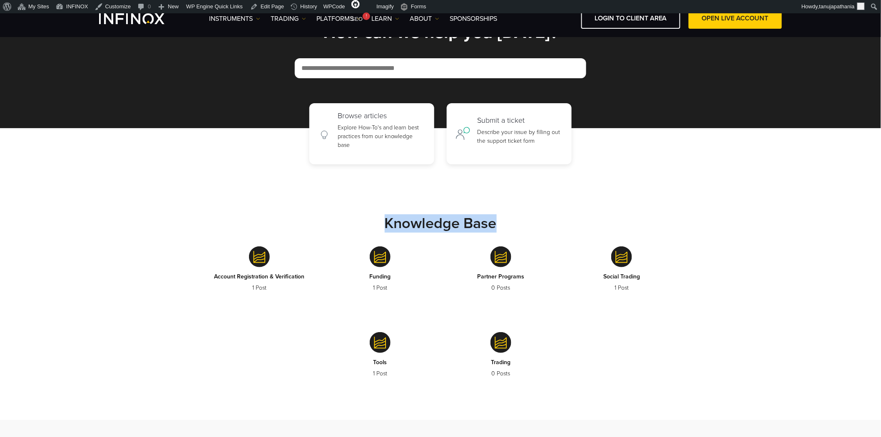
drag, startPoint x: 386, startPoint y: 223, endPoint x: 528, endPoint y: 224, distance: 141.6
click at [528, 224] on div "Knowledge Base" at bounding box center [440, 226] width 483 height 22
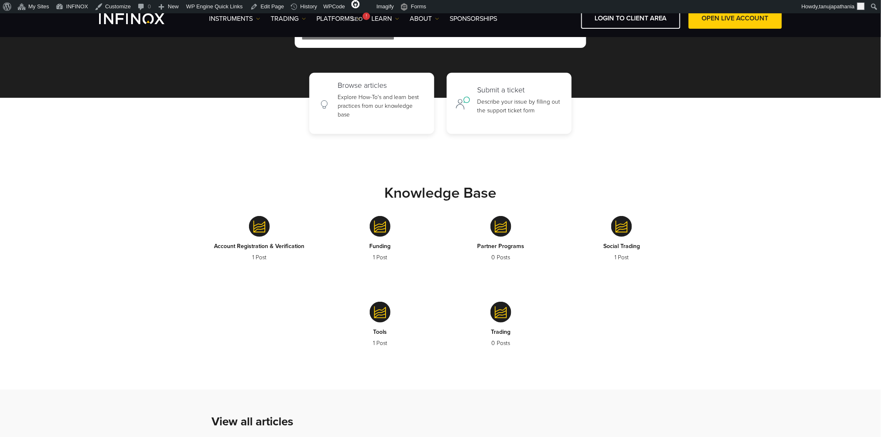
scroll to position [46, 0]
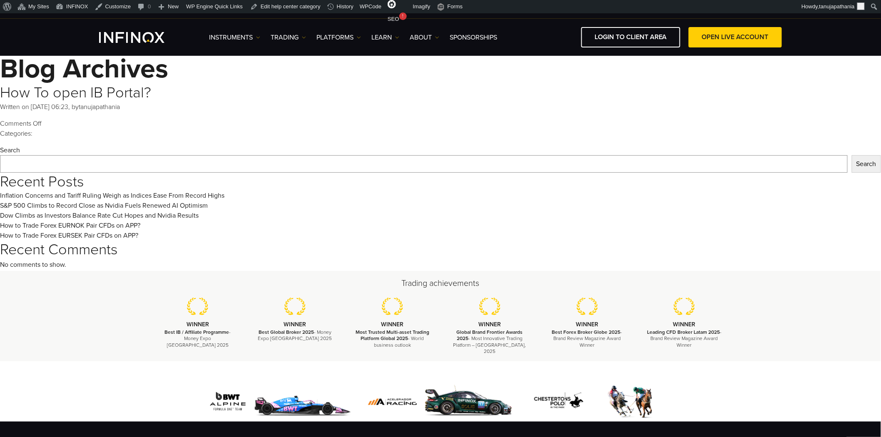
drag, startPoint x: 45, startPoint y: 144, endPoint x: 4, endPoint y: 90, distance: 67.6
click at [0, 111] on html "IX PARTNERS IXO PRIME JOIN OUR MAILING LIST Never Miss a Trading Opportunity wi…" at bounding box center [440, 322] width 881 height 644
click at [222, 136] on p "Comments Off on How To open IB Portal? Categories:" at bounding box center [440, 129] width 881 height 20
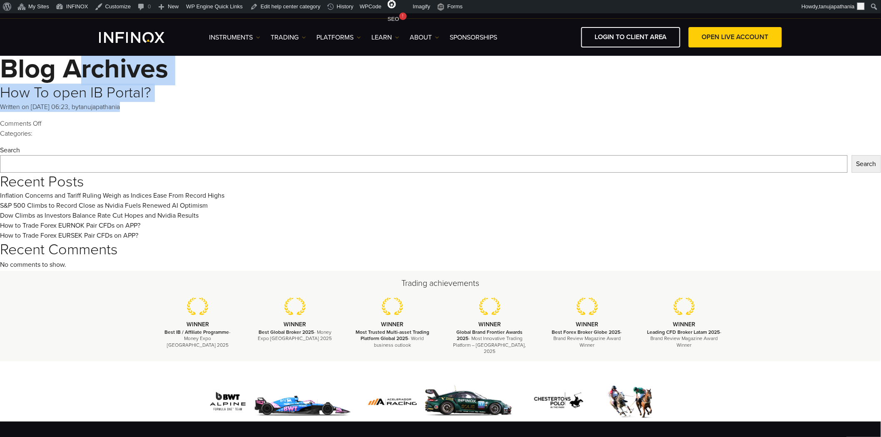
drag, startPoint x: 188, startPoint y: 110, endPoint x: -17, endPoint y: 64, distance: 210.5
click at [0, 64] on html "IX PARTNERS IXO PRIME JOIN OUR MAILING LIST Never Miss a Trading Opportunity wi…" at bounding box center [440, 322] width 881 height 644
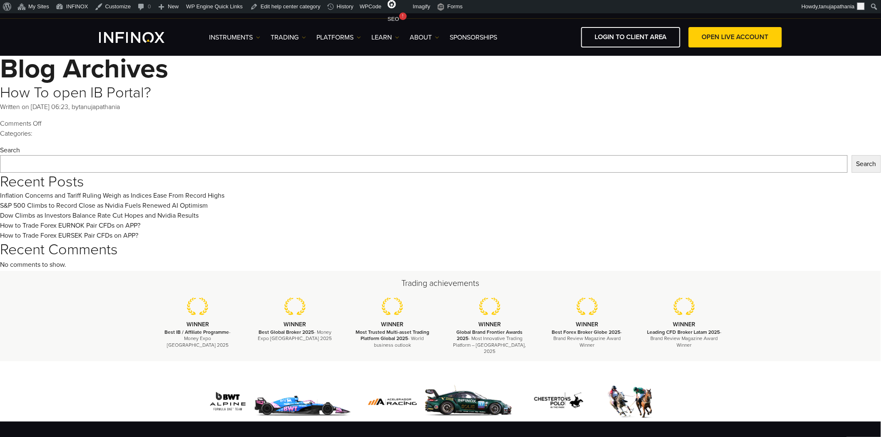
click at [359, 119] on p "Comments Off on How To open IB Portal? Categories:" at bounding box center [440, 129] width 881 height 20
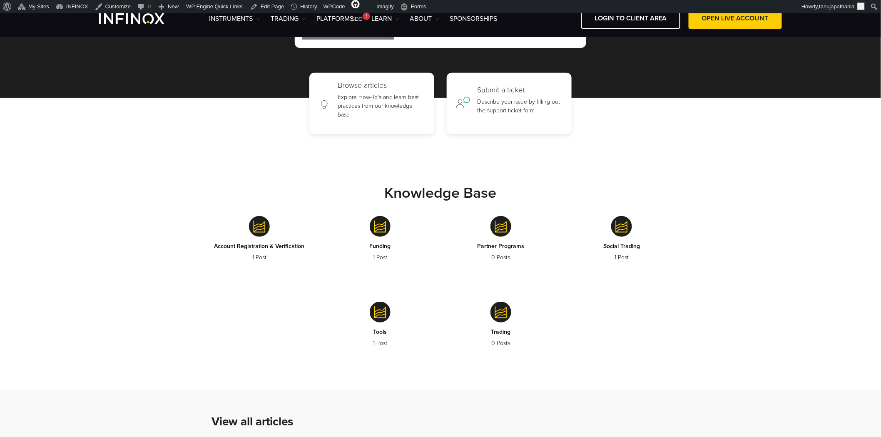
scroll to position [46, 0]
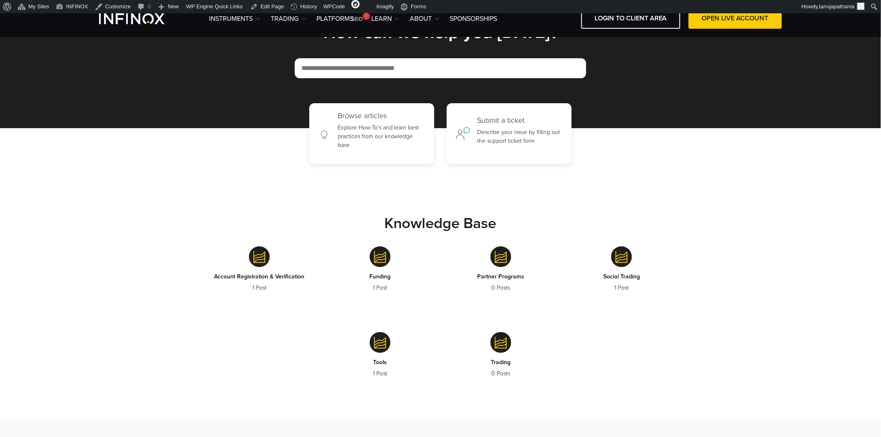
click at [262, 259] on img at bounding box center [259, 257] width 21 height 21
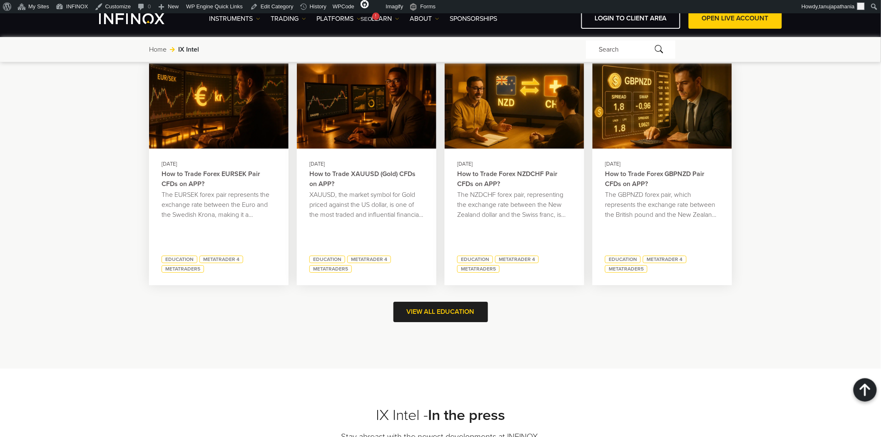
scroll to position [859, 0]
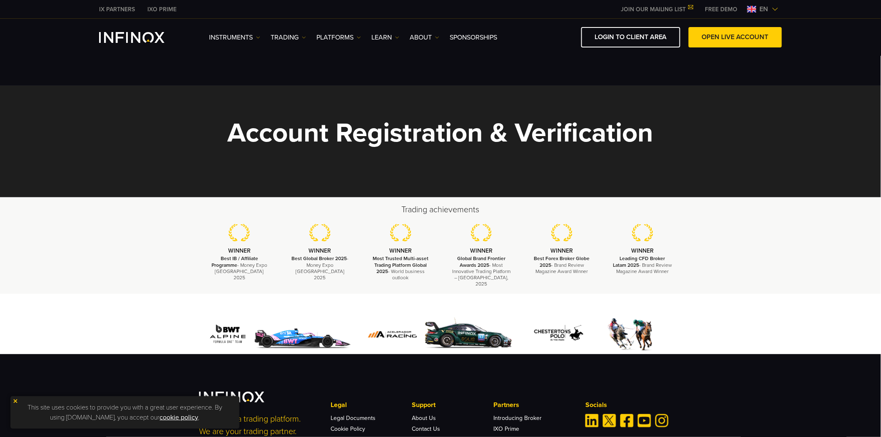
click at [389, 119] on h1 "Account Registration & Verification" at bounding box center [440, 133] width 483 height 28
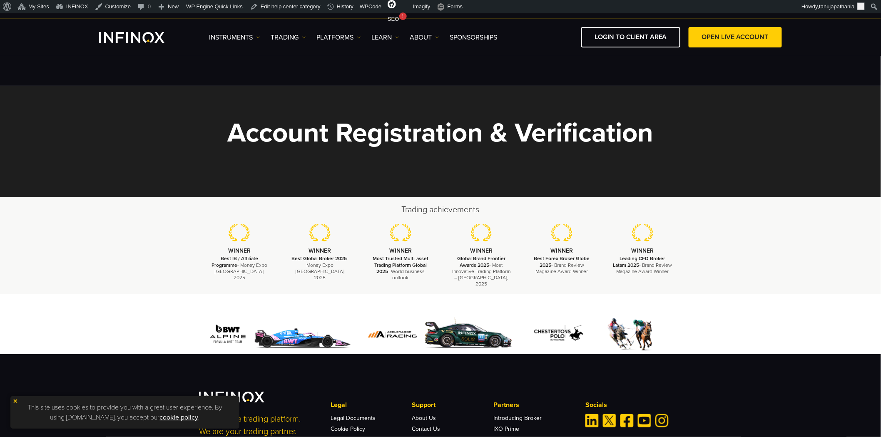
click at [389, 119] on h1 "Account Registration & Verification" at bounding box center [440, 133] width 483 height 28
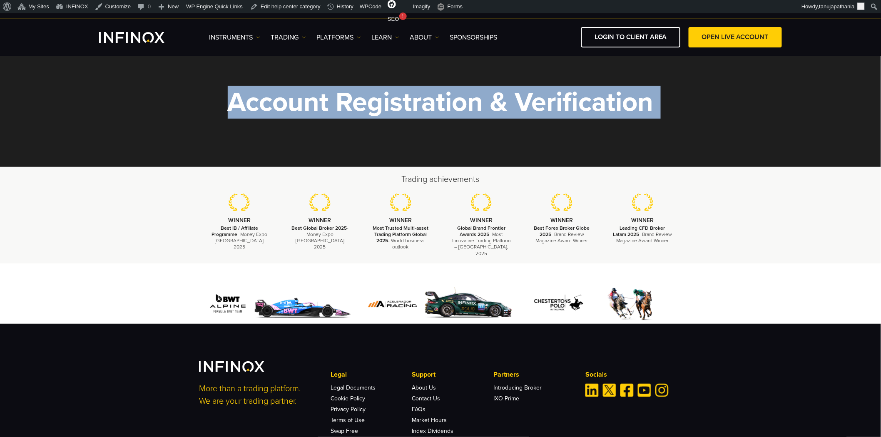
click at [499, 130] on section "Account Registration & Verification" at bounding box center [440, 111] width 881 height 112
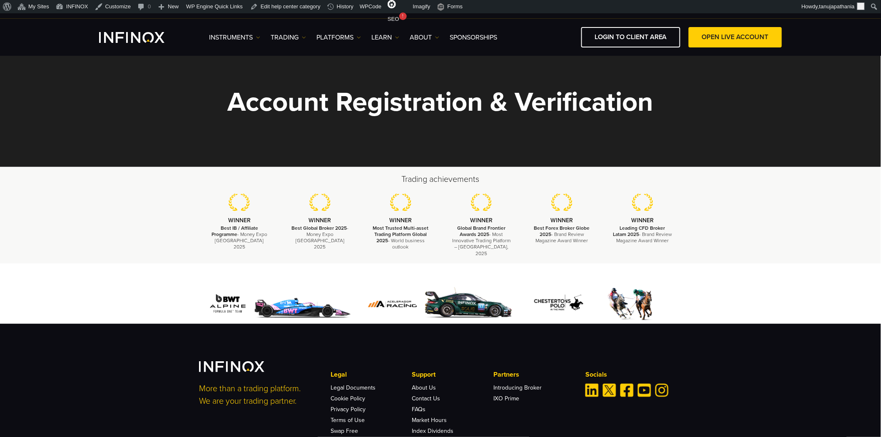
click at [440, 103] on h1 "Account Registration & Verification" at bounding box center [440, 102] width 483 height 28
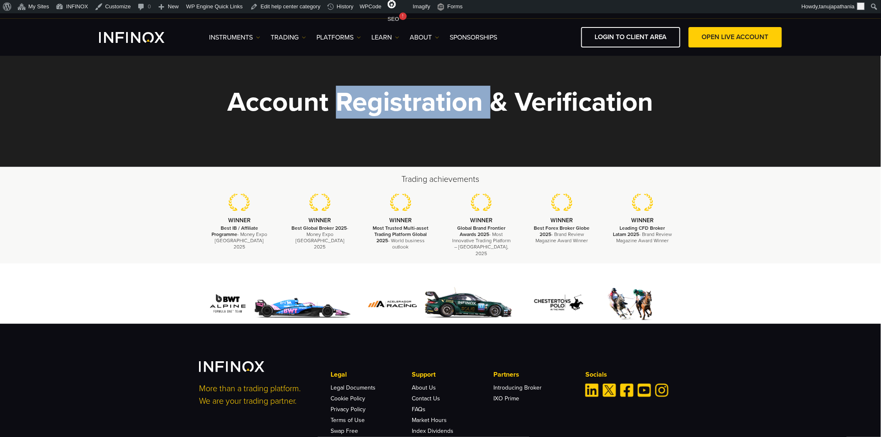
click at [440, 103] on h1 "Account Registration & Verification" at bounding box center [440, 102] width 483 height 28
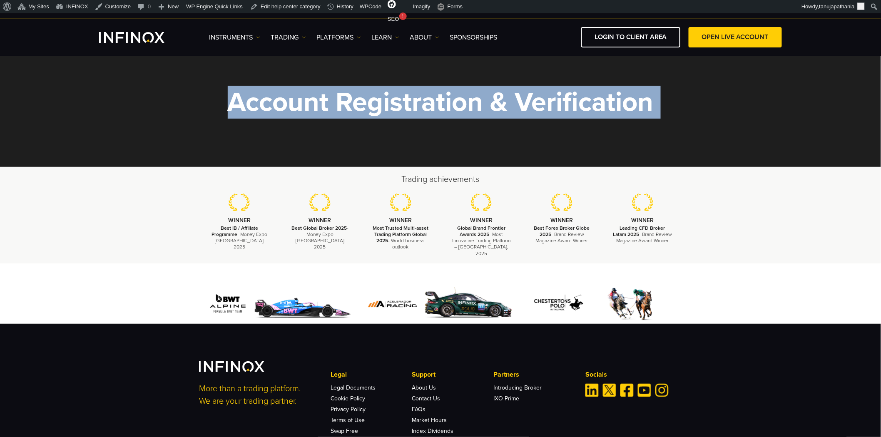
click at [440, 103] on h1 "Account Registration & Verification" at bounding box center [440, 102] width 483 height 28
click at [523, 113] on h1 "Account Registration & Verification" at bounding box center [440, 102] width 483 height 28
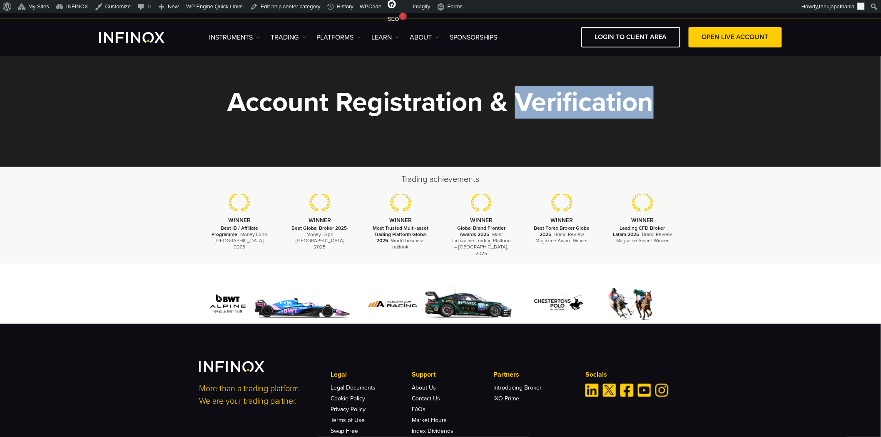
click at [523, 113] on h1 "Account Registration & Verification" at bounding box center [440, 102] width 483 height 28
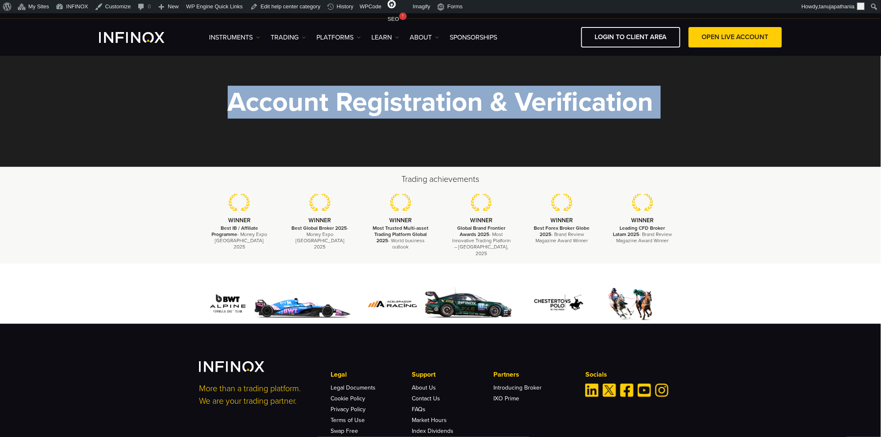
click at [523, 113] on h1 "Account Registration & Verification" at bounding box center [440, 102] width 483 height 28
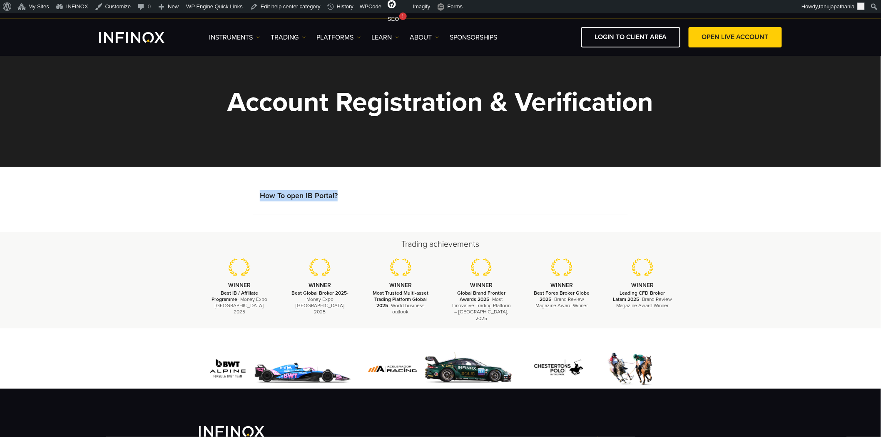
drag, startPoint x: 369, startPoint y: 198, endPoint x: 253, endPoint y: 207, distance: 116.1
click at [253, 207] on li "How To open IB Portal?" at bounding box center [440, 200] width 375 height 32
copy link "How To open IB Portal?"
drag, startPoint x: 385, startPoint y: 244, endPoint x: 480, endPoint y: 246, distance: 95.0
click at [480, 246] on h2 "Trading achievements" at bounding box center [440, 245] width 483 height 12
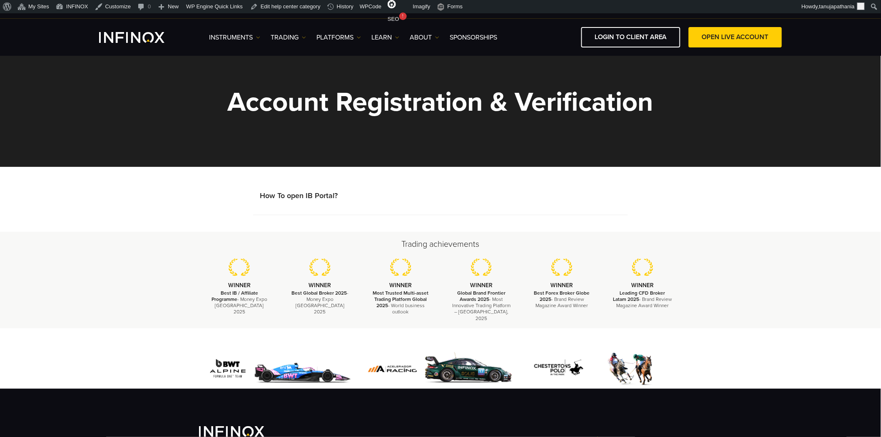
click at [352, 99] on h1 "Account Registration & Verification" at bounding box center [440, 102] width 483 height 28
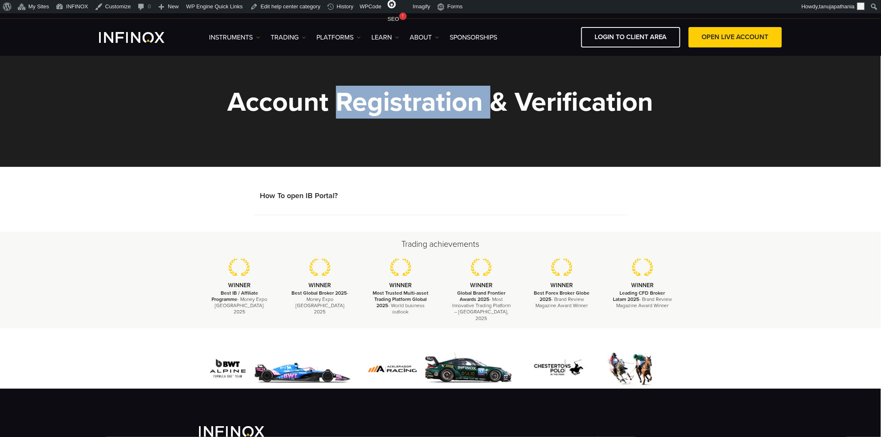
click at [352, 99] on h1 "Account Registration & Verification" at bounding box center [440, 102] width 483 height 28
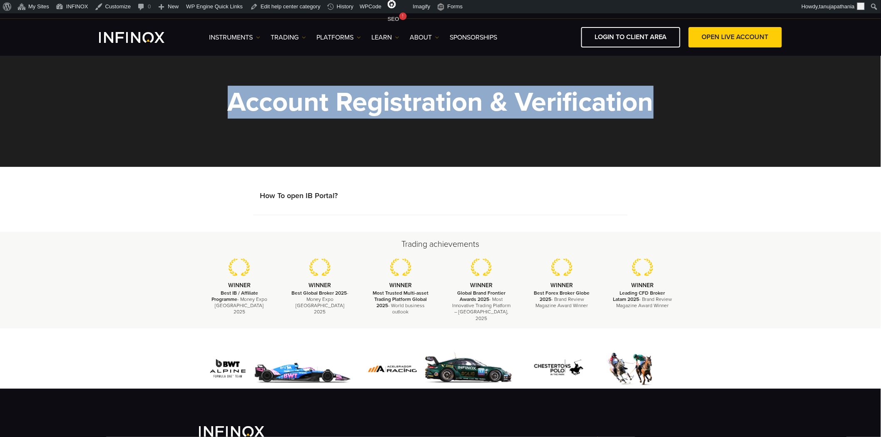
click at [352, 99] on h1 "Account Registration & Verification" at bounding box center [440, 102] width 483 height 28
click at [313, 197] on link "How To open IB Portal?" at bounding box center [299, 195] width 78 height 9
click at [404, 102] on h1 "Account Registration & Verification" at bounding box center [440, 102] width 483 height 28
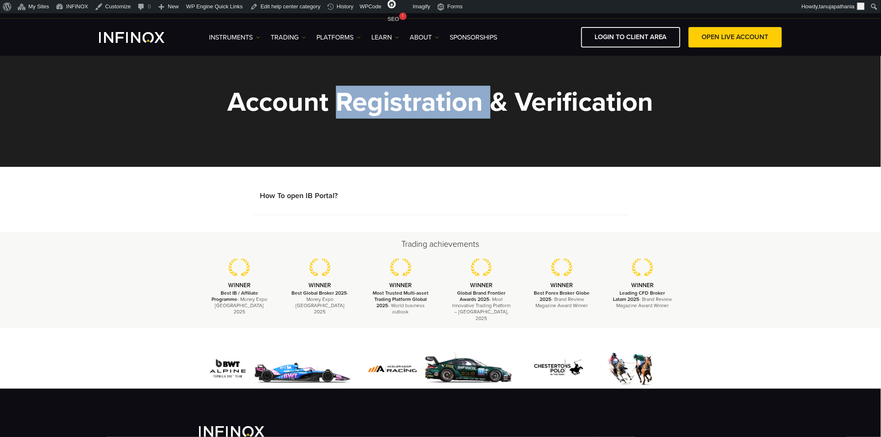
click at [404, 102] on h1 "Account Registration & Verification" at bounding box center [440, 102] width 483 height 28
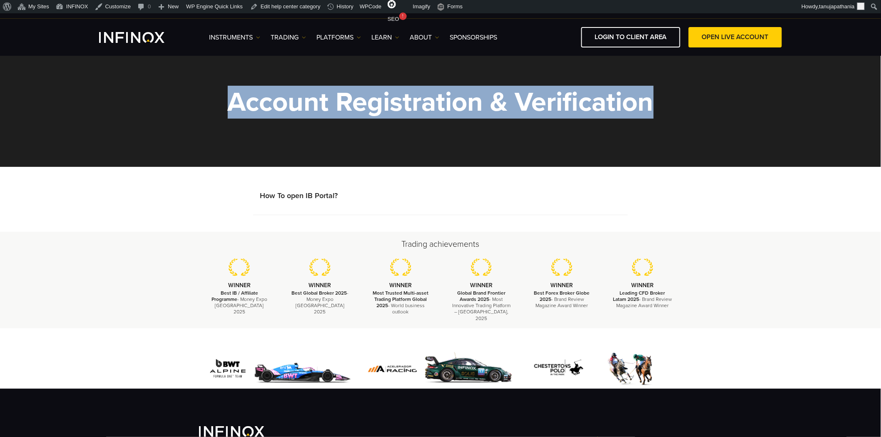
click at [404, 102] on h1 "Account Registration & Verification" at bounding box center [440, 102] width 483 height 28
click at [528, 106] on h1 "Account Registration & Verification" at bounding box center [440, 102] width 483 height 28
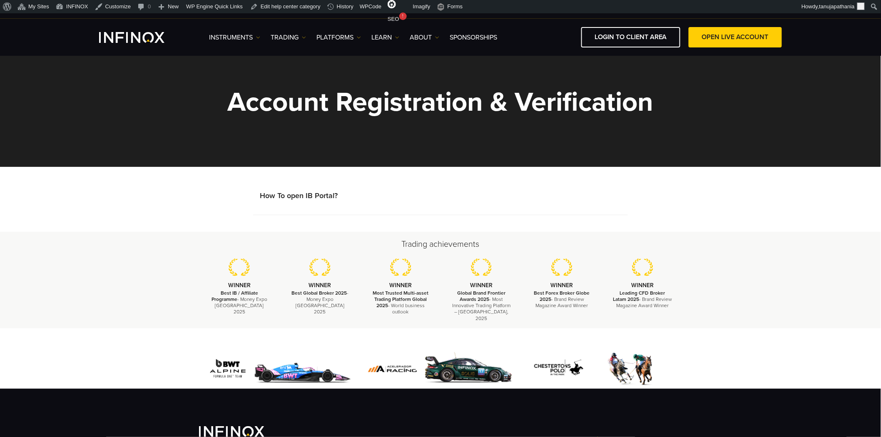
click at [343, 107] on h1 "Account Registration & Verification" at bounding box center [440, 102] width 483 height 28
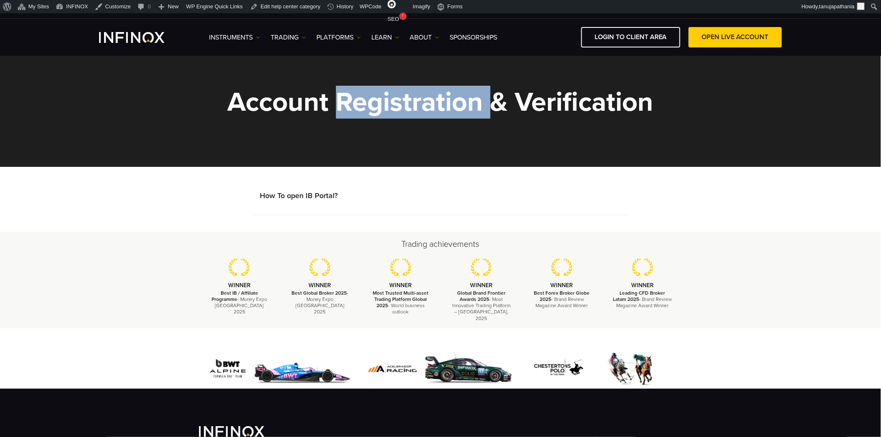
click at [343, 107] on h1 "Account Registration & Verification" at bounding box center [440, 102] width 483 height 28
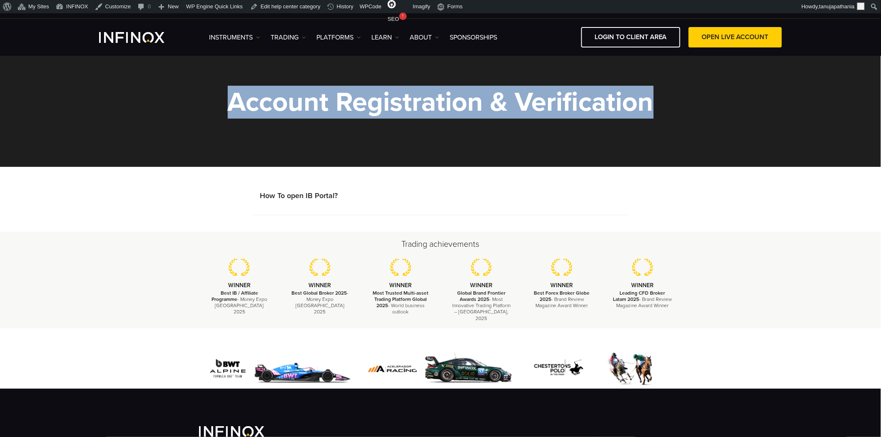
click at [343, 107] on h1 "Account Registration & Verification" at bounding box center [440, 102] width 483 height 28
click at [542, 127] on section "Account Registration & Verification" at bounding box center [440, 111] width 881 height 112
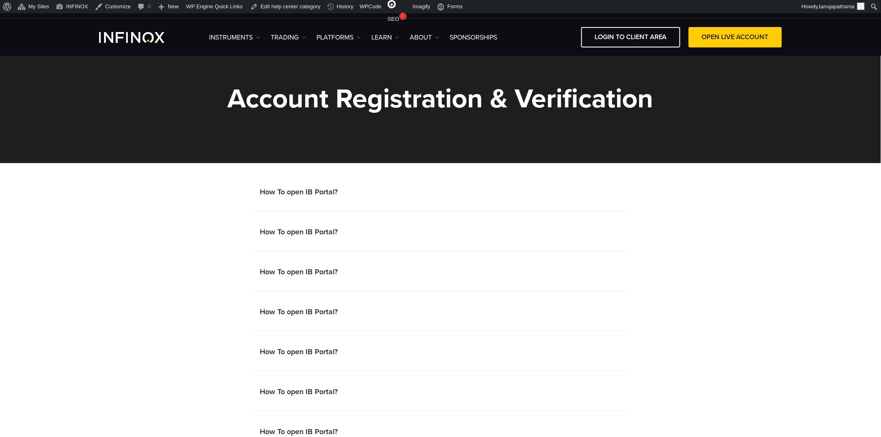
click at [252, 190] on div "How To open IB Portal? How To open IB Portal? How To open IB Portal? How To ope…" at bounding box center [441, 316] width 500 height 272
click at [450, 102] on h1 "Account Registration & Verification" at bounding box center [440, 99] width 483 height 28
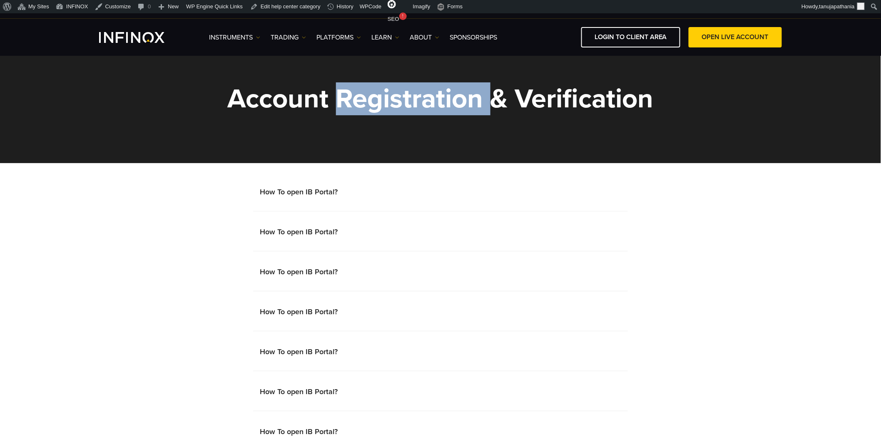
click at [450, 102] on h1 "Account Registration & Verification" at bounding box center [440, 99] width 483 height 28
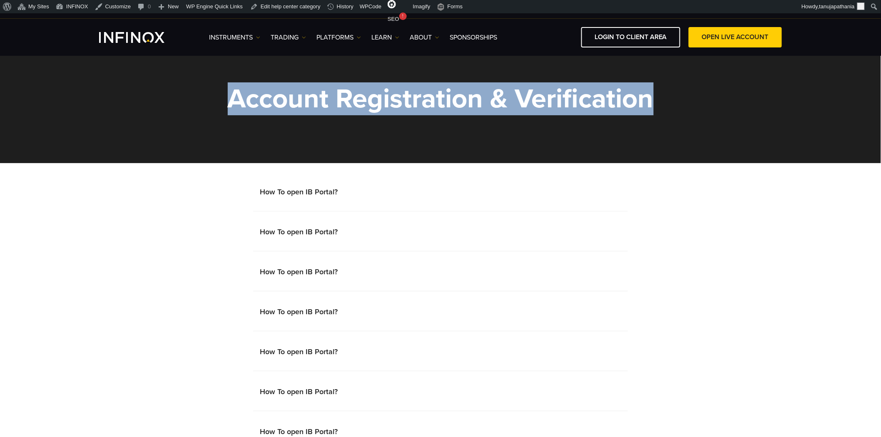
click at [450, 102] on h1 "Account Registration & Verification" at bounding box center [440, 99] width 483 height 28
click at [644, 99] on h1 "Account Registration & Verification" at bounding box center [440, 99] width 483 height 28
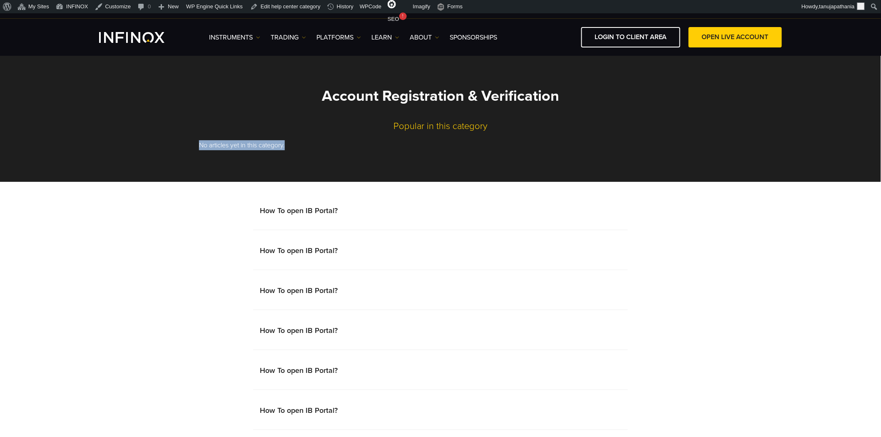
drag, startPoint x: 212, startPoint y: 147, endPoint x: 342, endPoint y: 153, distance: 129.3
click at [342, 153] on section "Account Registration & Verification Popular in this category No articles yet in…" at bounding box center [440, 118] width 881 height 127
click at [347, 152] on div "No articles yet in this category." at bounding box center [440, 148] width 483 height 17
drag, startPoint x: 380, startPoint y: 125, endPoint x: 481, endPoint y: 127, distance: 100.8
click at [481, 127] on h2 "Popular in this category" at bounding box center [440, 126] width 483 height 11
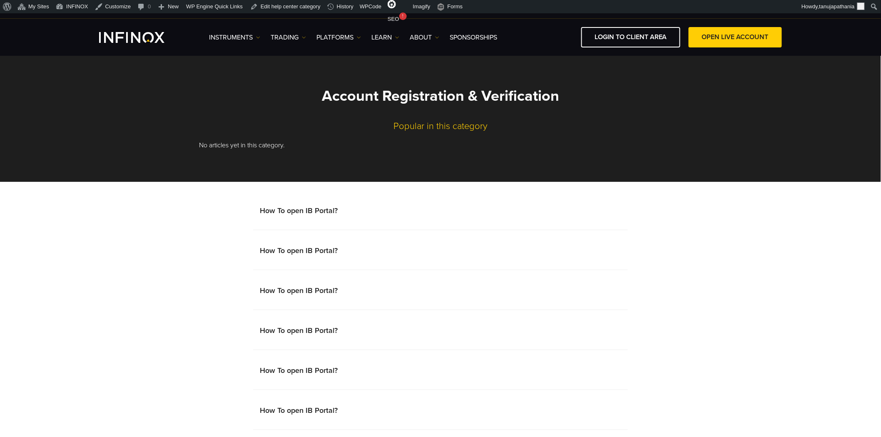
click at [539, 130] on h2 "Popular in this category" at bounding box center [440, 126] width 483 height 11
click at [406, 127] on h2 "Popular in this category" at bounding box center [440, 126] width 483 height 11
click at [523, 127] on h2 "Popular in this category" at bounding box center [440, 126] width 483 height 11
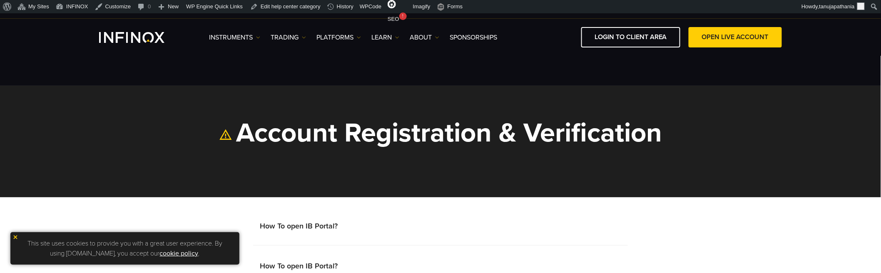
drag, startPoint x: 232, startPoint y: 132, endPoint x: 239, endPoint y: 144, distance: 13.6
click at [239, 144] on h1 "Account Registration & Verification" at bounding box center [440, 133] width 483 height 28
click at [326, 171] on section "Account Registration & Verification" at bounding box center [440, 142] width 881 height 112
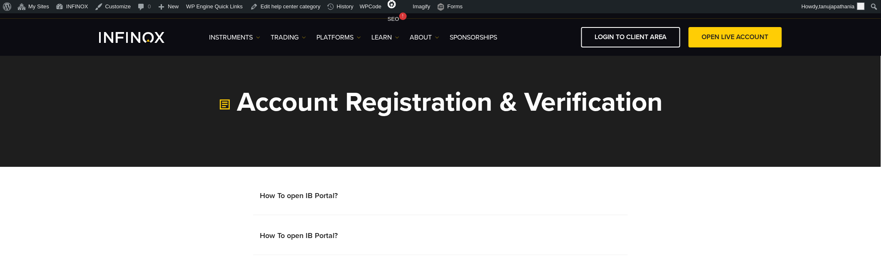
drag, startPoint x: 240, startPoint y: 98, endPoint x: 731, endPoint y: 110, distance: 491.7
click at [731, 110] on section "Account Registration & Verification" at bounding box center [440, 111] width 881 height 112
click at [410, 107] on h1 "Account Registration & Verification" at bounding box center [440, 102] width 483 height 28
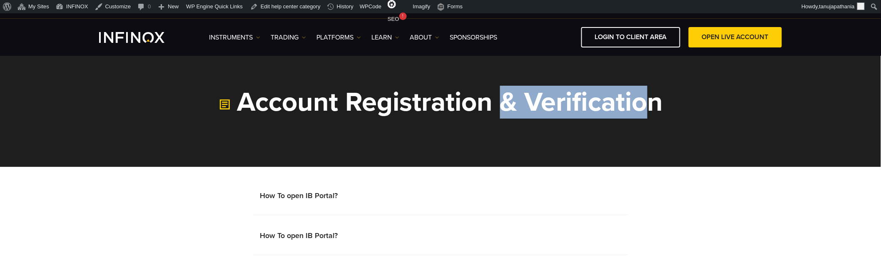
click at [410, 107] on h1 "Account Registration & Verification" at bounding box center [440, 102] width 483 height 28
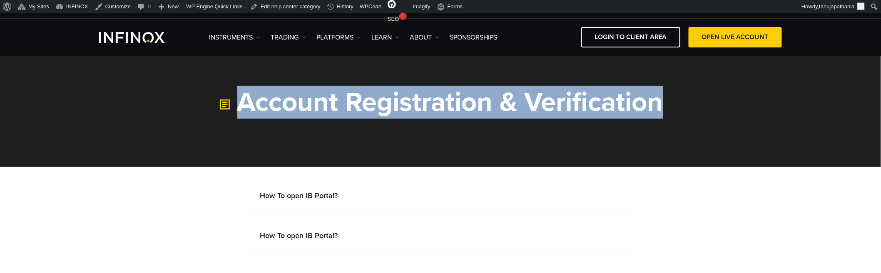
click at [410, 107] on h1 "Account Registration & Verification" at bounding box center [440, 102] width 483 height 28
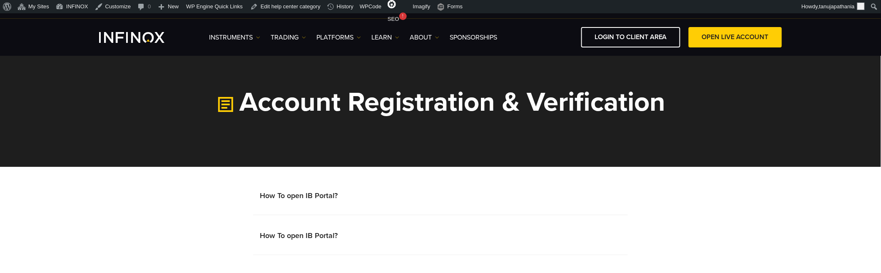
drag, startPoint x: 234, startPoint y: 106, endPoint x: 681, endPoint y: 123, distance: 447.3
click at [681, 123] on section "Account Registration & Verification" at bounding box center [440, 111] width 881 height 112
click at [686, 121] on section "Account Registration & Verification" at bounding box center [440, 111] width 881 height 112
drag, startPoint x: 193, startPoint y: 102, endPoint x: 712, endPoint y: 114, distance: 519.6
click at [685, 114] on section "Account Registration & Verification" at bounding box center [440, 111] width 881 height 112
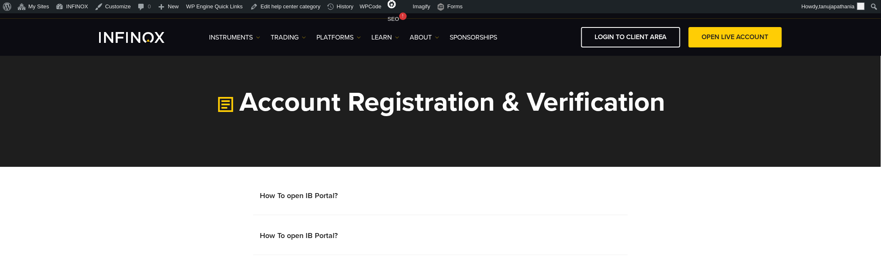
click at [716, 114] on section "Account Registration & Verification" at bounding box center [440, 111] width 881 height 112
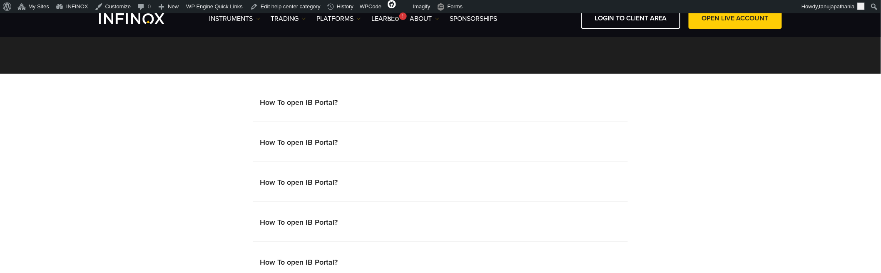
scroll to position [92, 0]
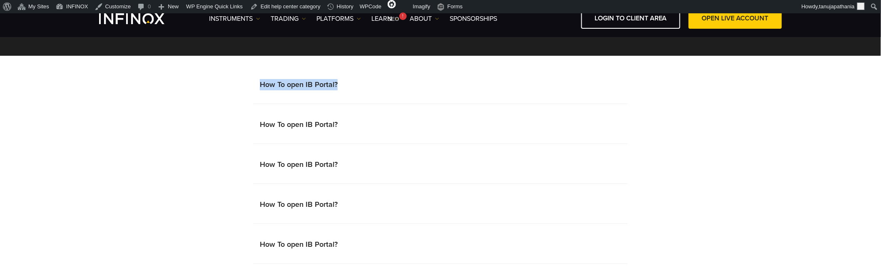
drag, startPoint x: 253, startPoint y: 85, endPoint x: 358, endPoint y: 85, distance: 105.4
click at [358, 85] on li "How To open IB Portal?" at bounding box center [440, 88] width 375 height 32
click at [380, 87] on li "How To open IB Portal?" at bounding box center [440, 88] width 375 height 32
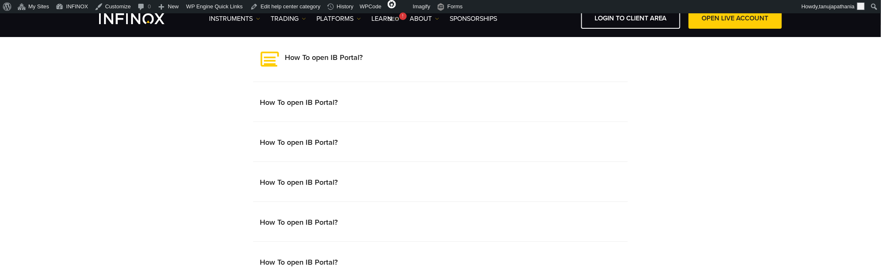
scroll to position [2, 0]
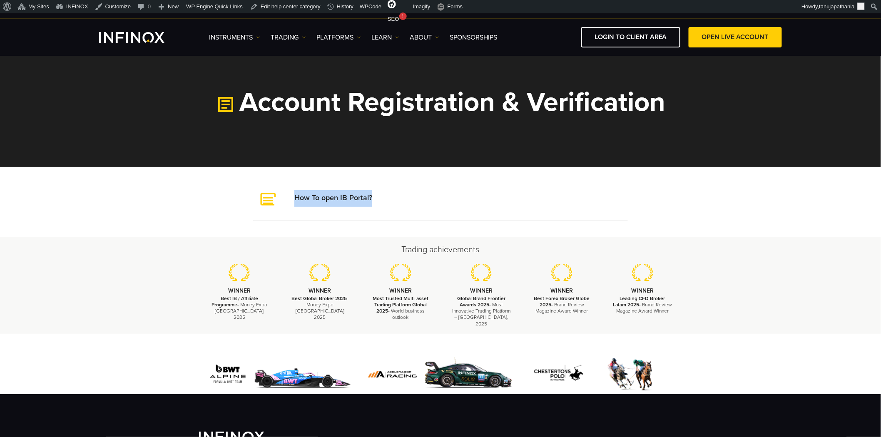
drag, startPoint x: 457, startPoint y: 197, endPoint x: 247, endPoint y: 182, distance: 210.5
click at [240, 182] on body "IX PARTNERS IXO PRIME JOIN OUR MAILING LIST Never Miss a Trading Opportunity wi…" at bounding box center [440, 312] width 881 height 624
click at [671, 202] on div "How To open IB Portal?" at bounding box center [441, 202] width 500 height 37
drag, startPoint x: 392, startPoint y: 247, endPoint x: 494, endPoint y: 253, distance: 101.4
click at [494, 253] on h2 "Trading achievements" at bounding box center [440, 250] width 483 height 12
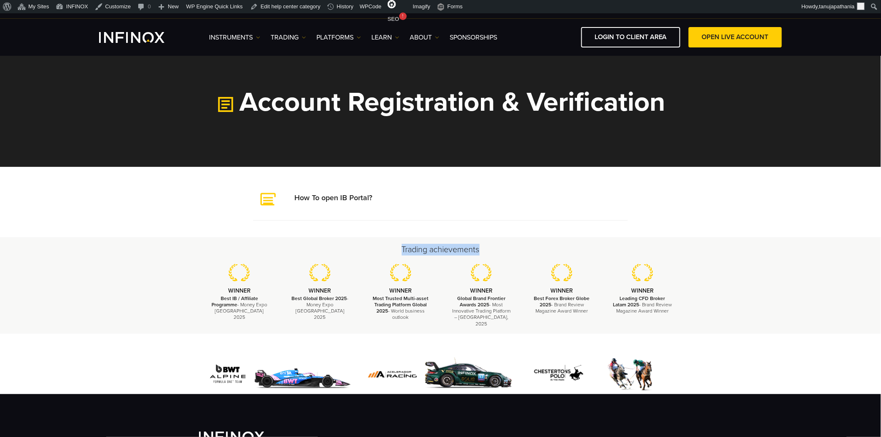
click at [494, 253] on h2 "Trading achievements" at bounding box center [440, 250] width 483 height 12
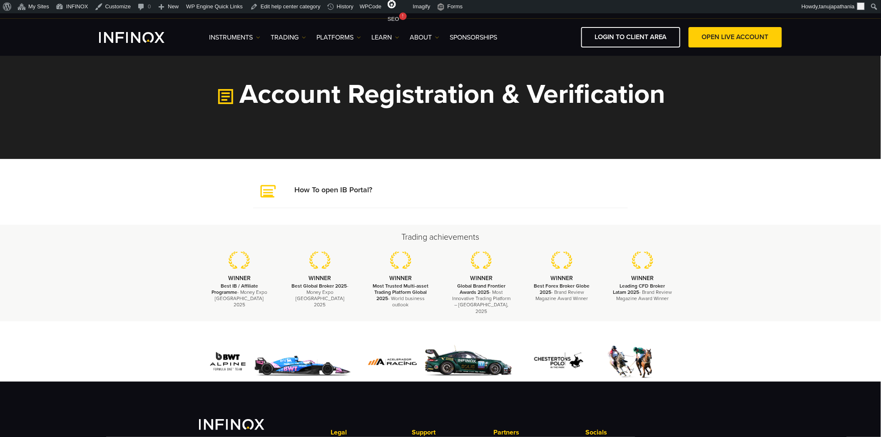
click at [284, 96] on h1 "Account Registration & Verification" at bounding box center [440, 94] width 483 height 28
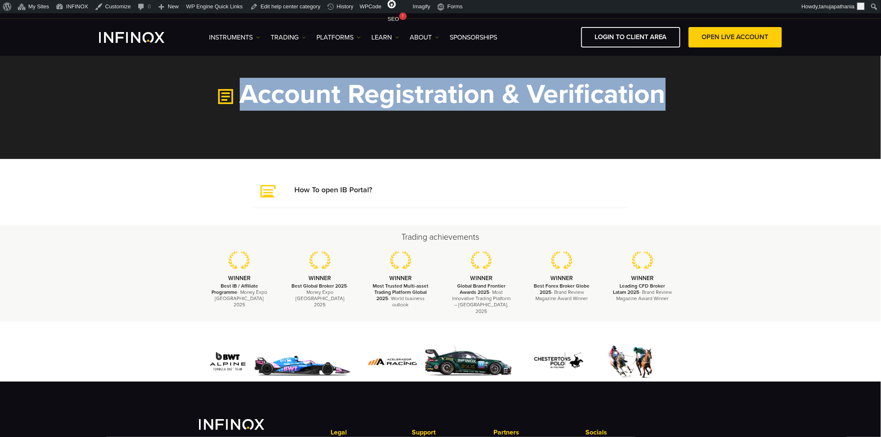
click at [284, 96] on h1 "Account Registration & Verification" at bounding box center [440, 94] width 483 height 28
click at [320, 105] on h1 "Account Registration & Verification" at bounding box center [440, 94] width 483 height 28
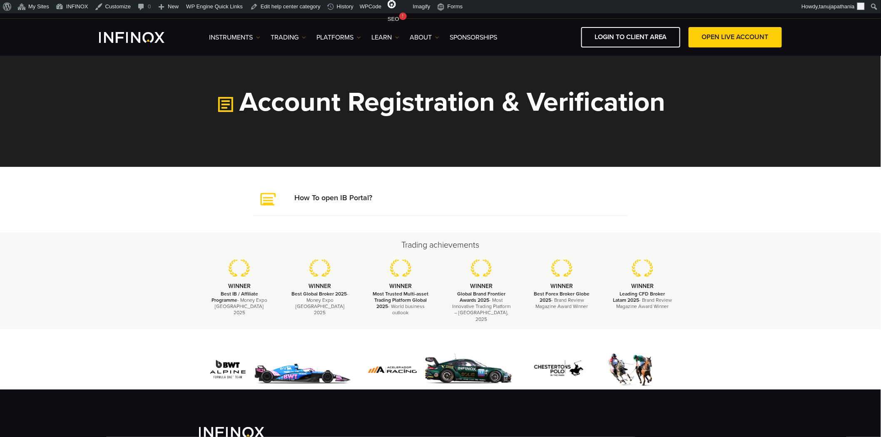
drag, startPoint x: 241, startPoint y: 103, endPoint x: 736, endPoint y: 119, distance: 495.1
click at [736, 119] on section "Account Registration & Verification" at bounding box center [440, 111] width 881 height 112
click at [409, 106] on h1 "Account Registration & Verification" at bounding box center [440, 102] width 483 height 28
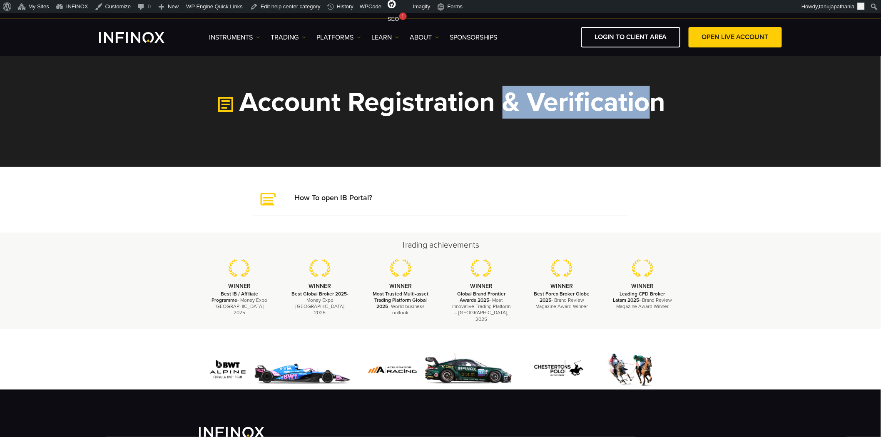
click at [409, 106] on h1 "Account Registration & Verification" at bounding box center [440, 102] width 483 height 28
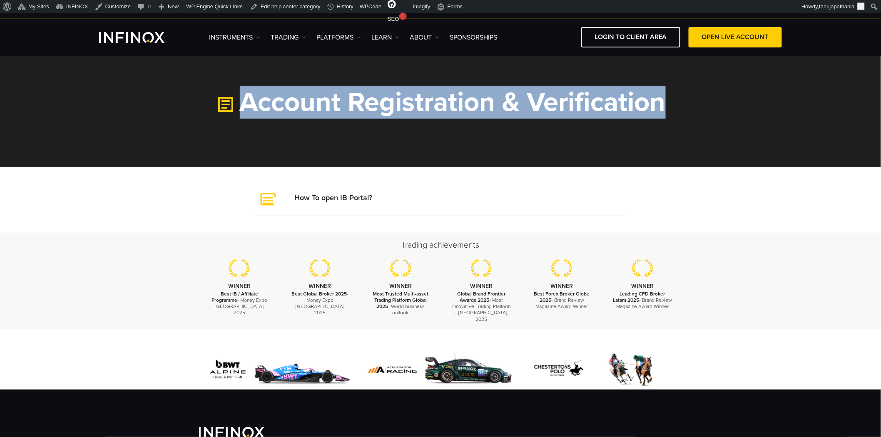
click at [409, 106] on h1 "Account Registration & Verification" at bounding box center [440, 102] width 483 height 28
click at [643, 121] on section "Account Registration & Verification" at bounding box center [440, 111] width 881 height 112
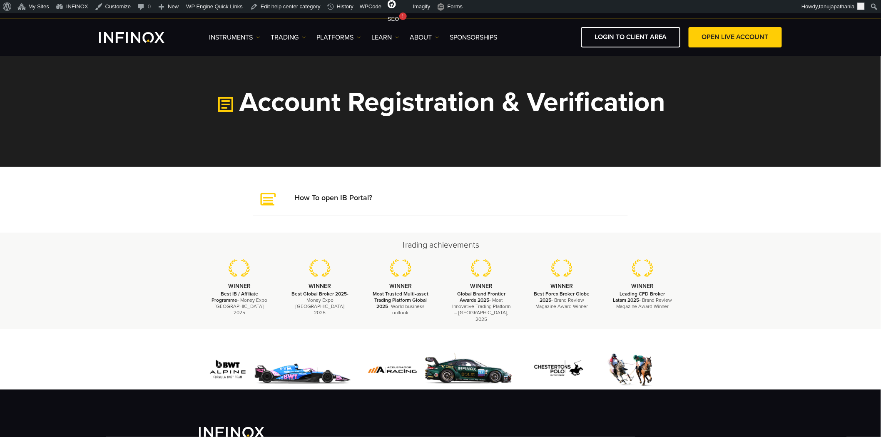
drag, startPoint x: 669, startPoint y: 107, endPoint x: 240, endPoint y: 111, distance: 428.2
click at [240, 111] on h1 "Account Registration & Verification" at bounding box center [440, 102] width 483 height 28
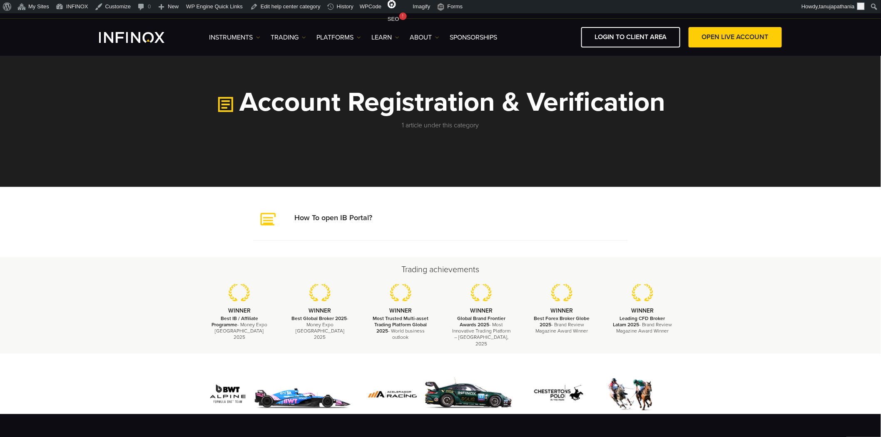
click at [516, 134] on section "Account Registration & Verification 1 article under this category" at bounding box center [440, 121] width 881 height 132
click at [457, 124] on p "1 article under this category" at bounding box center [440, 125] width 483 height 10
click at [544, 130] on section "Account Registration & Verification 1 article under this category" at bounding box center [440, 121] width 881 height 132
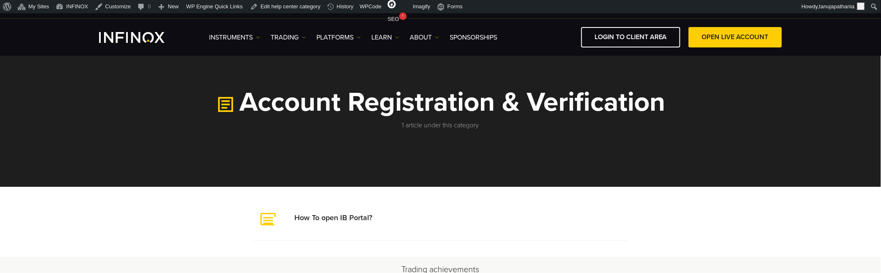
click at [446, 127] on p "1 article under this category" at bounding box center [440, 125] width 483 height 10
click at [509, 129] on p "1 article under this category" at bounding box center [440, 125] width 483 height 10
drag, startPoint x: 409, startPoint y: 132, endPoint x: 519, endPoint y: 131, distance: 110.0
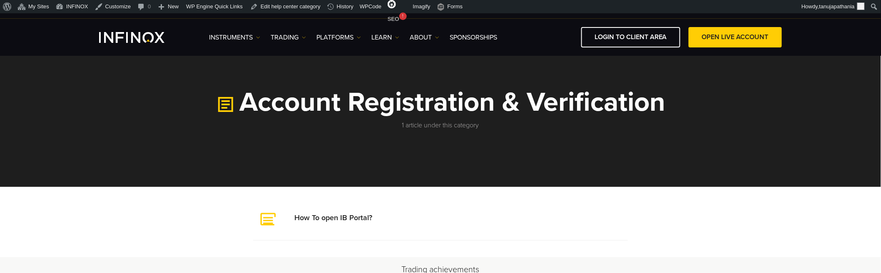
click at [519, 131] on section "Account Registration & Verification 1 article under this category" at bounding box center [440, 121] width 881 height 132
click at [524, 132] on section "Account Registration & Verification 1 article under this category" at bounding box center [440, 121] width 881 height 132
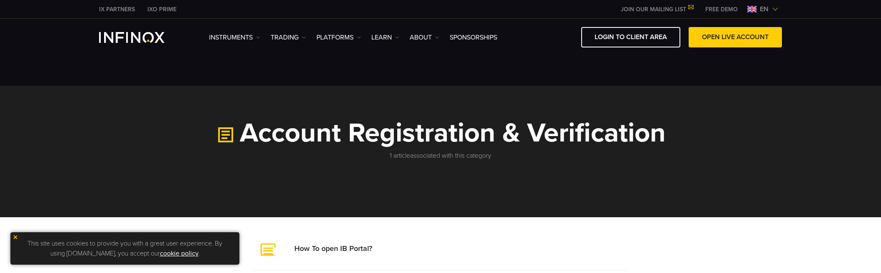
click at [510, 163] on section "Account Registration & Verification 1 articleassociated with this category" at bounding box center [440, 152] width 881 height 132
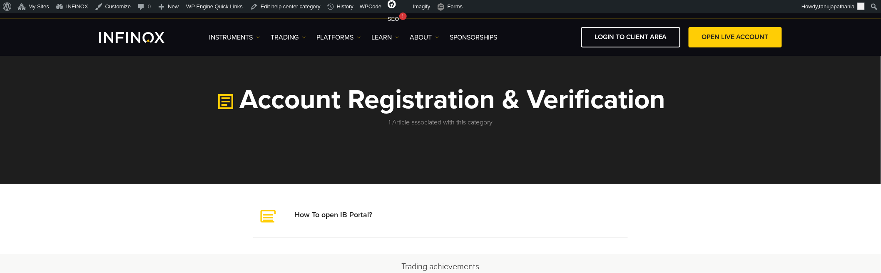
drag, startPoint x: 385, startPoint y: 122, endPoint x: 501, endPoint y: 129, distance: 116.0
click at [501, 129] on section "Account Registration & Verification 1 Article associated with this category" at bounding box center [440, 118] width 881 height 132
click at [543, 130] on section "Account Registration & Verification 1 Article associated with this category" at bounding box center [440, 118] width 881 height 132
click at [479, 91] on h1 "Account Registration & Verification" at bounding box center [440, 100] width 483 height 28
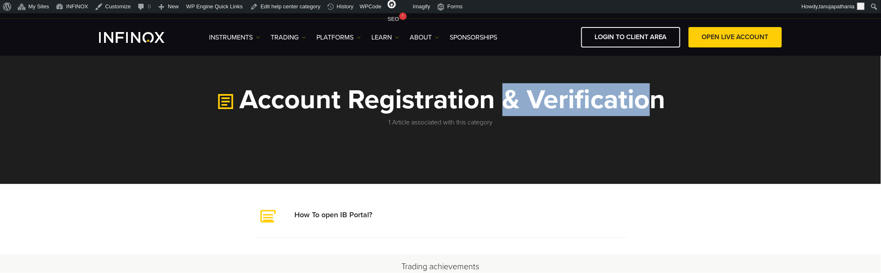
click at [479, 91] on h1 "Account Registration & Verification" at bounding box center [440, 100] width 483 height 28
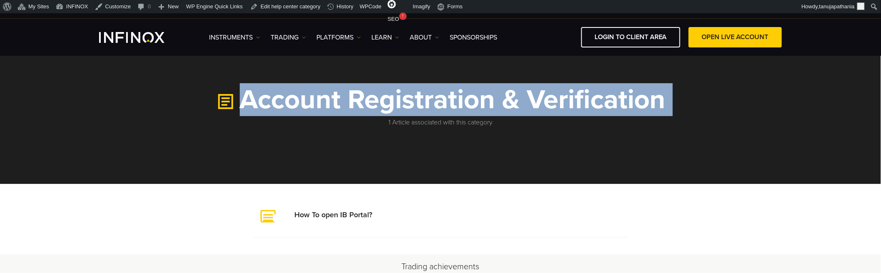
click at [479, 91] on h1 "Account Registration & Verification" at bounding box center [440, 100] width 483 height 28
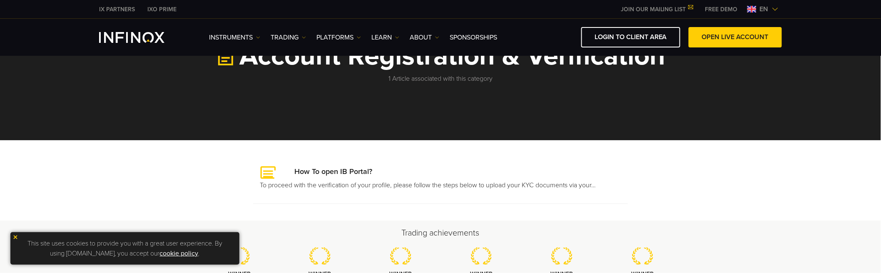
click at [302, 186] on p "To proceed with the verification of your profile, please follow the steps below…" at bounding box center [441, 185] width 362 height 10
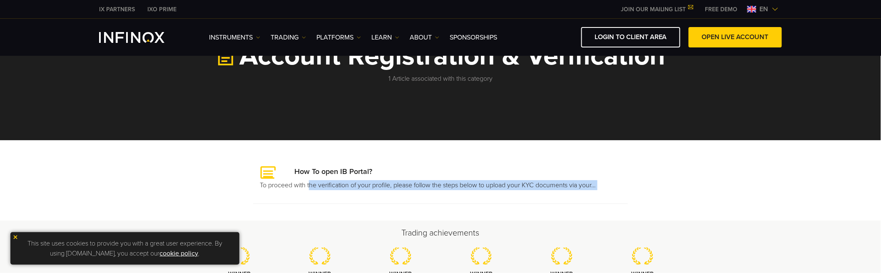
scroll to position [77, 0]
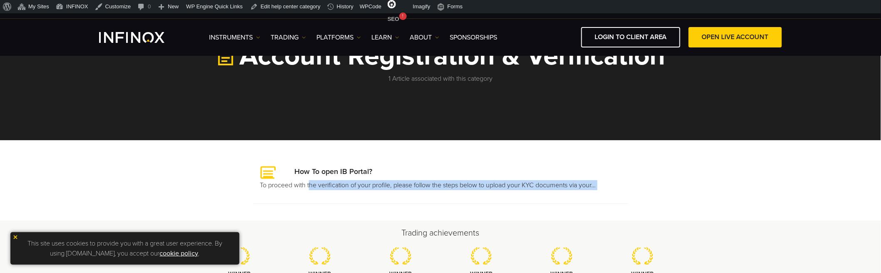
click at [302, 186] on p "To proceed with the verification of your profile, please follow the steps below…" at bounding box center [441, 185] width 362 height 10
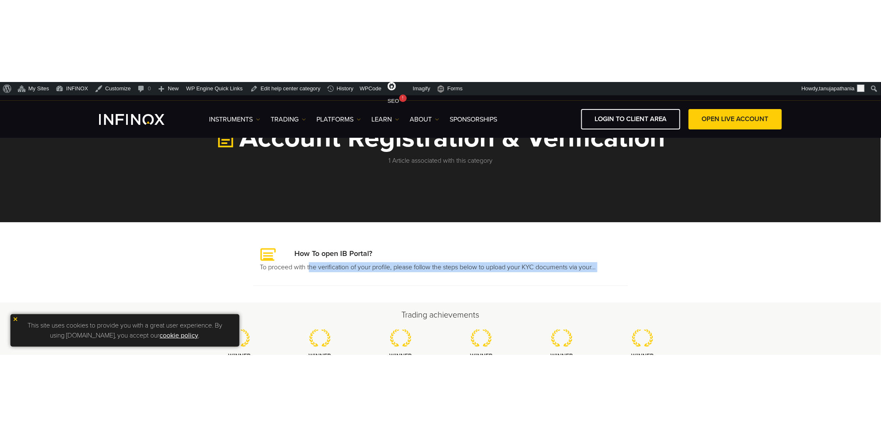
scroll to position [0, 0]
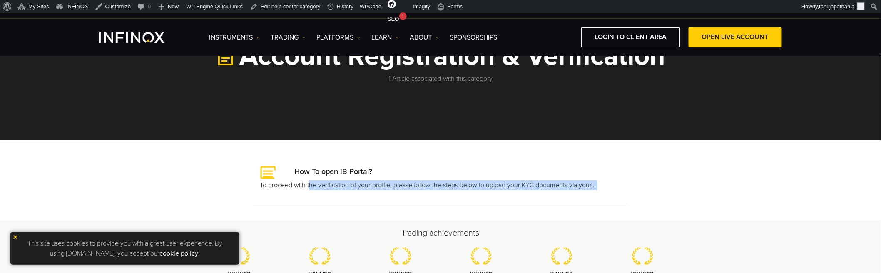
click at [409, 196] on li "How To open IB Portal? To proceed with the verification of your profile, please…" at bounding box center [440, 180] width 375 height 47
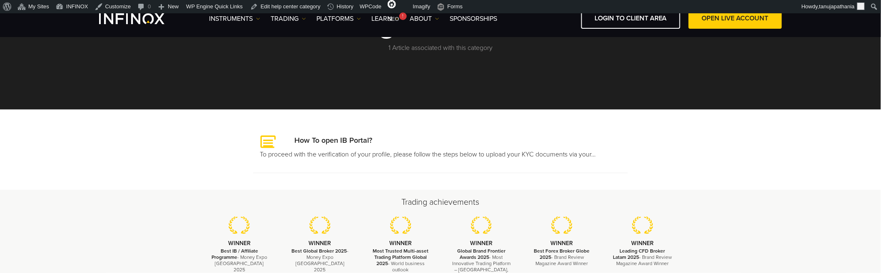
click at [321, 156] on p "To proceed with the verification of your profile, please follow the steps below…" at bounding box center [441, 155] width 362 height 10
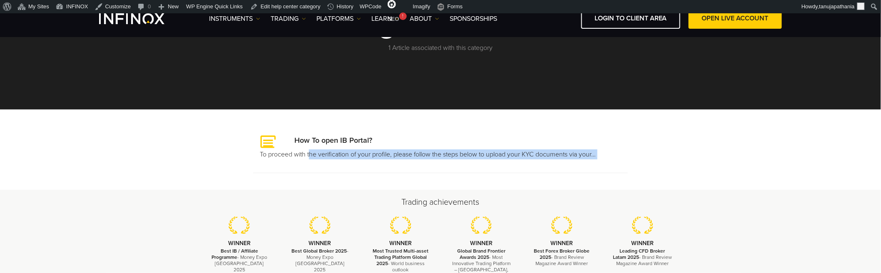
click at [321, 156] on p "To proceed with the verification of your profile, please follow the steps below…" at bounding box center [441, 155] width 362 height 10
click at [422, 170] on li "How To open IB Portal? To proceed with the verification of your profile, please…" at bounding box center [440, 149] width 375 height 47
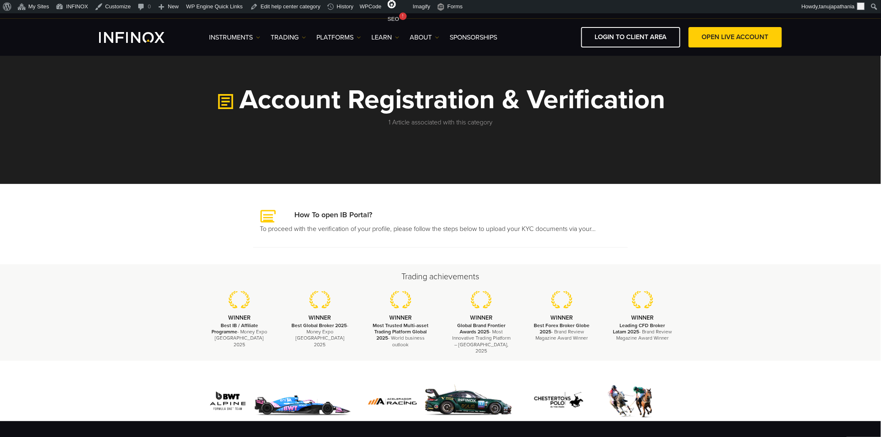
click at [302, 231] on p "To proceed with the verification of your profile, please follow the steps below…" at bounding box center [441, 229] width 362 height 10
click at [338, 234] on p "To proceed with the verification of your profile, please follow the steps below…" at bounding box center [441, 229] width 362 height 10
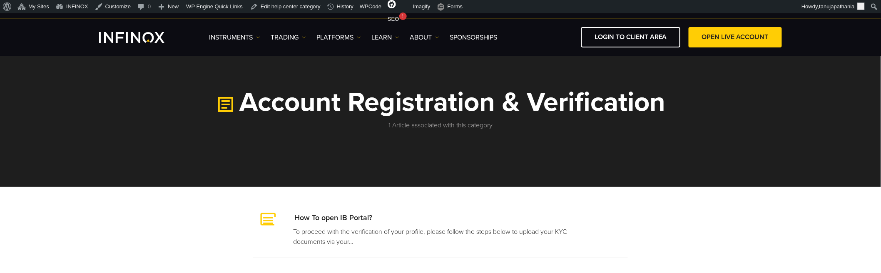
drag, startPoint x: 363, startPoint y: 247, endPoint x: 303, endPoint y: 234, distance: 61.3
click at [295, 232] on li "How To open IB Portal? To proceed with the verification of your profile, please…" at bounding box center [440, 231] width 375 height 55
click at [381, 245] on p "To proceed with the verification of your profile, please follow the steps below…" at bounding box center [440, 237] width 295 height 20
drag, startPoint x: 353, startPoint y: 241, endPoint x: 364, endPoint y: 241, distance: 10.4
click at [364, 241] on p "To proceed with the verification of your profile, please follow the steps below…" at bounding box center [440, 237] width 295 height 20
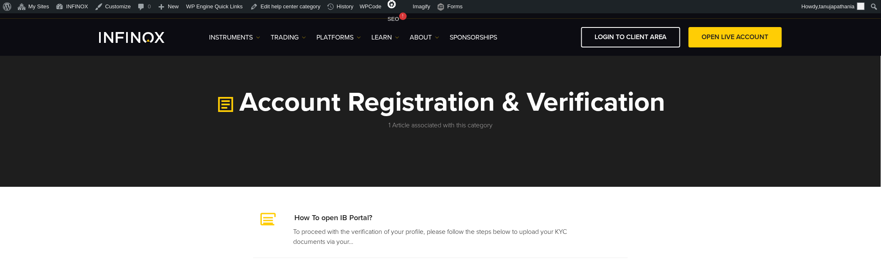
click at [383, 243] on p "To proceed with the verification of your profile, please follow the steps below…" at bounding box center [440, 237] width 295 height 20
click at [488, 236] on p "To proceed with the verification of your profile, please follow the steps below…" at bounding box center [440, 237] width 295 height 20
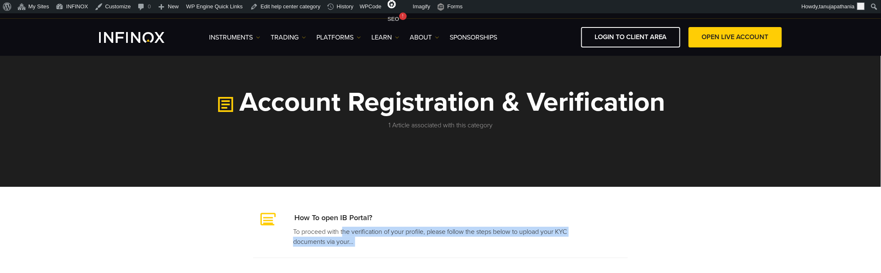
click at [488, 236] on p "To proceed with the verification of your profile, please follow the steps below…" at bounding box center [440, 237] width 295 height 20
click at [553, 237] on p "To proceed with the verification of your profile, please follow the steps below…" at bounding box center [440, 237] width 295 height 20
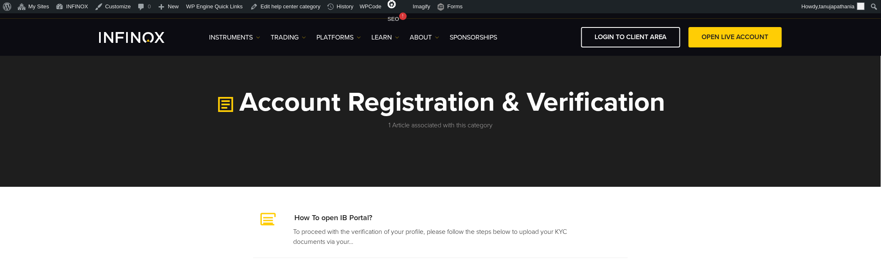
click at [553, 237] on p "To proceed with the verification of your profile, please follow the steps below…" at bounding box center [440, 237] width 295 height 20
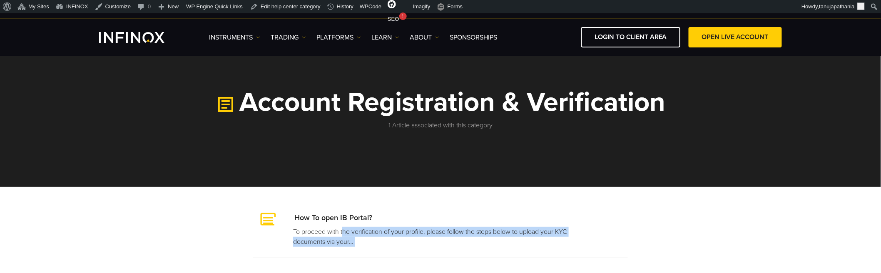
drag, startPoint x: 553, startPoint y: 237, endPoint x: 581, endPoint y: 248, distance: 30.1
click at [556, 239] on p "To proceed with the verification of your profile, please follow the steps below…" at bounding box center [440, 237] width 295 height 20
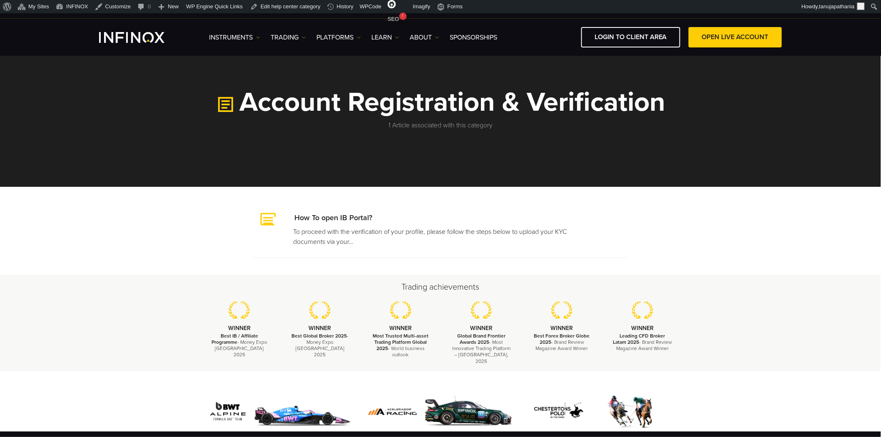
click at [577, 255] on li "How To open IB Portal? To proceed with the verification of your profile, please…" at bounding box center [440, 231] width 375 height 55
click at [293, 231] on p "To proceed with the verification of your profile, please follow the steps below…" at bounding box center [440, 237] width 295 height 20
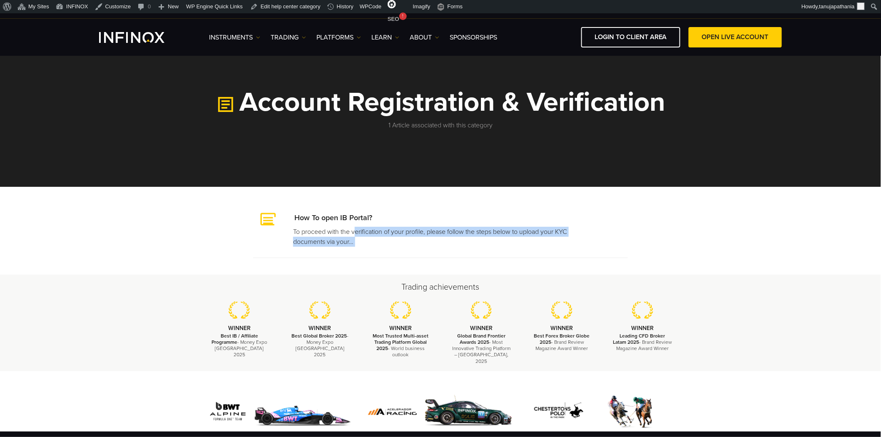
click at [293, 231] on p "To proceed with the verification of your profile, please follow the steps below…" at bounding box center [440, 237] width 295 height 20
click at [340, 242] on p "To proceed with the verification of your profile, please follow the steps below…" at bounding box center [440, 237] width 295 height 20
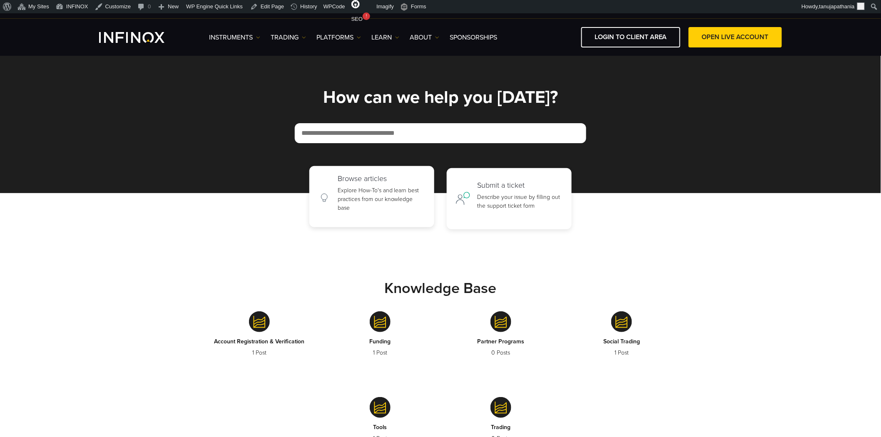
drag, startPoint x: 0, startPoint y: 0, endPoint x: 351, endPoint y: 200, distance: 403.7
click at [351, 200] on p "Explore How-To's and learn best practices from our knowledge base" at bounding box center [382, 199] width 88 height 26
click at [506, 199] on p "Describe your issue by filling out the support ticket form" at bounding box center [521, 199] width 86 height 17
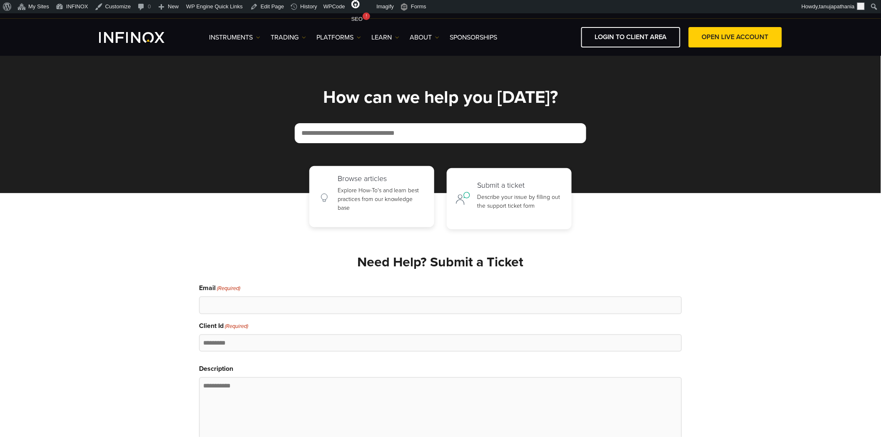
click at [385, 196] on p "Explore How-To's and learn best practices from our knowledge base" at bounding box center [382, 199] width 88 height 26
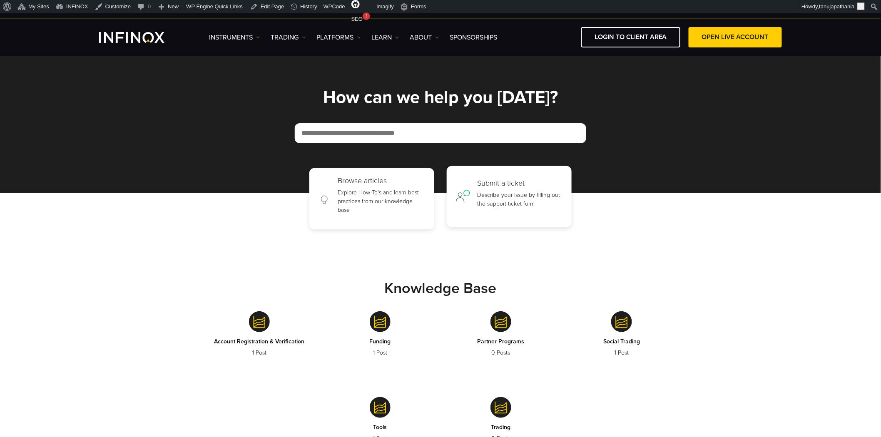
click at [502, 195] on p "Describe your issue by filling out the support ticket form" at bounding box center [521, 199] width 86 height 17
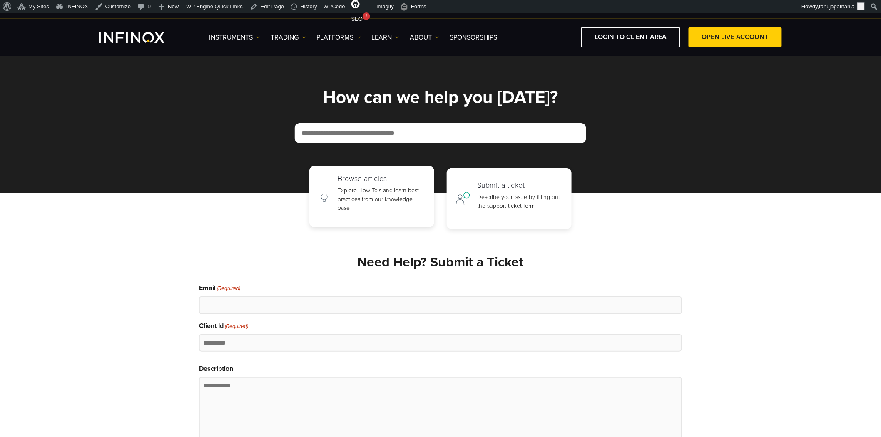
click at [332, 197] on link "Browse articles Explore How-To's and learn best practices from our knowledge ba…" at bounding box center [372, 196] width 125 height 61
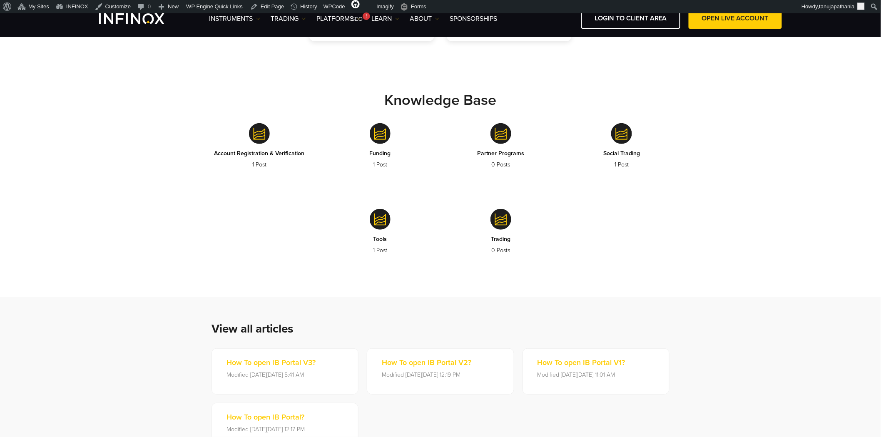
scroll to position [277, 0]
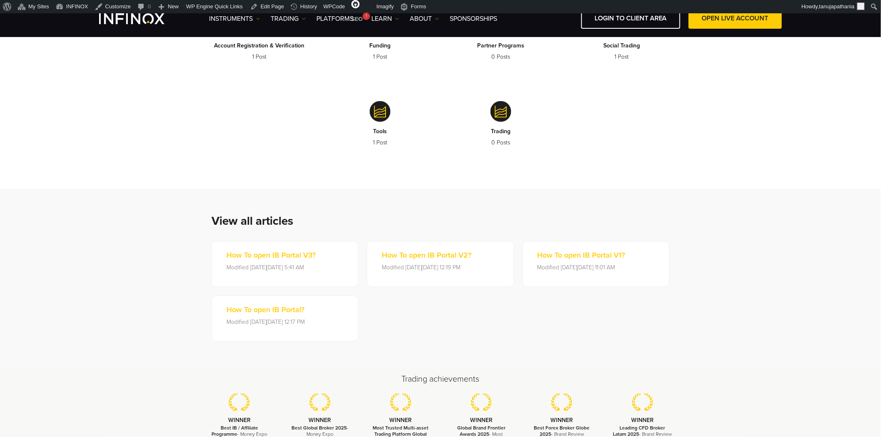
drag, startPoint x: 664, startPoint y: 223, endPoint x: 157, endPoint y: 220, distance: 506.1
click at [157, 220] on section "View all articles How To open IB Portal V3? Modified on Wed, 03 Sep at 5:41 AM …" at bounding box center [440, 277] width 881 height 177
click at [318, 220] on h2 "View all articles" at bounding box center [441, 221] width 458 height 14
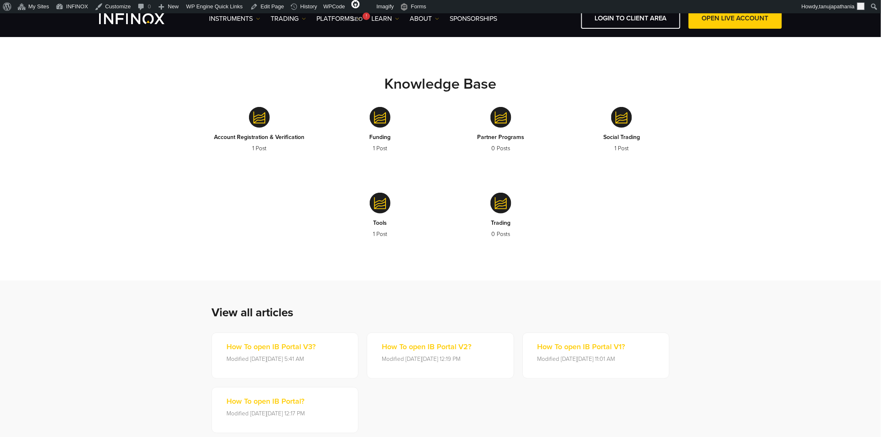
scroll to position [185, 0]
click at [261, 313] on h2 "View all articles" at bounding box center [441, 314] width 458 height 14
click at [369, 312] on h2 "View all articles" at bounding box center [441, 314] width 458 height 14
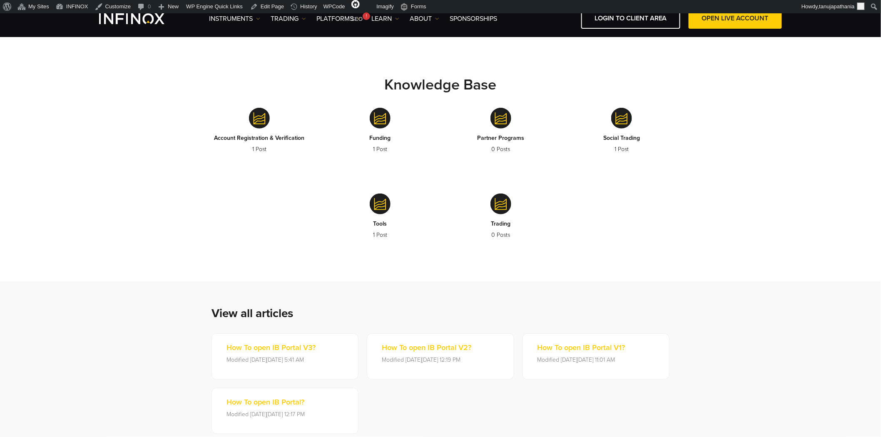
click at [435, 76] on strong "Knowledge Base" at bounding box center [441, 85] width 112 height 18
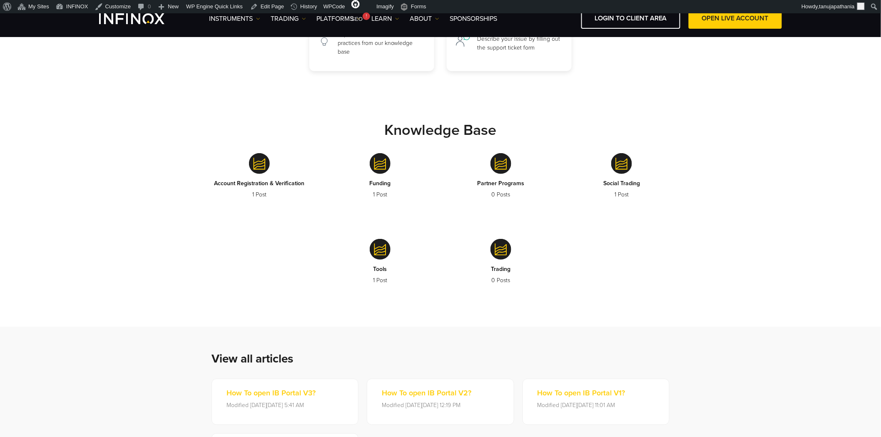
scroll to position [277, 0]
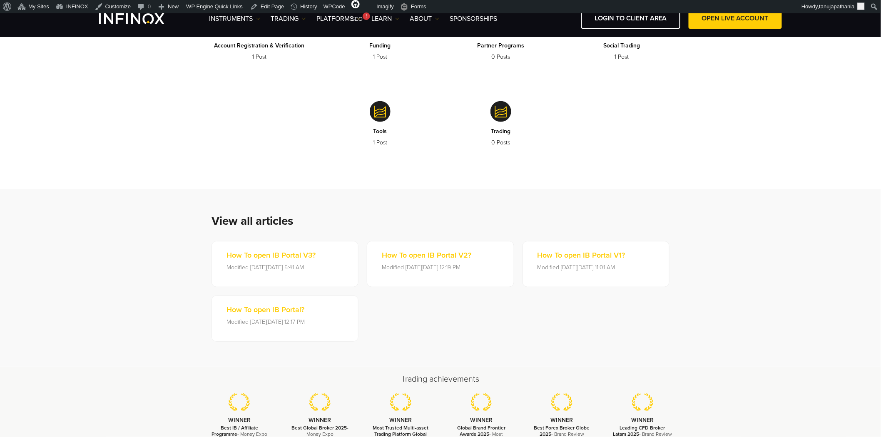
drag, startPoint x: 197, startPoint y: 222, endPoint x: 323, endPoint y: 221, distance: 126.2
click at [323, 221] on div "View all articles How To open IB Portal V3? Modified on Wed, 03 Sep at 5:41 AM …" at bounding box center [441, 277] width 500 height 127
click at [325, 221] on h2 "View all articles" at bounding box center [441, 221] width 458 height 14
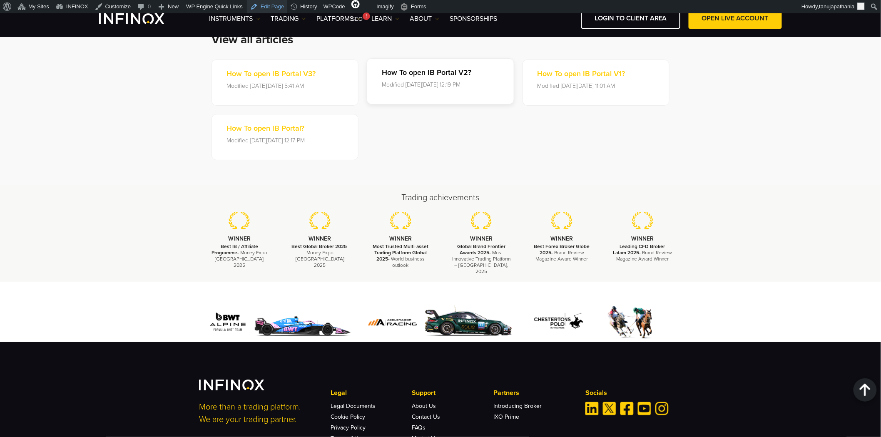
scroll to position [310, 0]
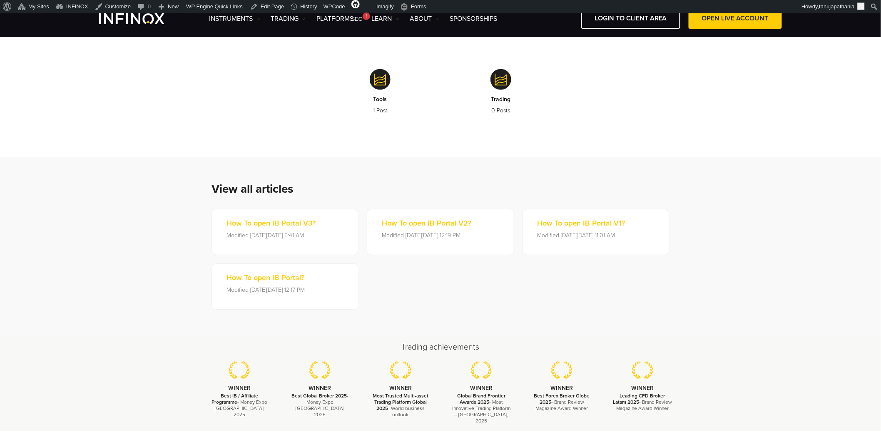
drag, startPoint x: 205, startPoint y: 188, endPoint x: 309, endPoint y: 189, distance: 103.3
click at [309, 189] on div "View all articles How To open IB Portal V3? Modified on Wed, 03 Sep at 5:41 AM …" at bounding box center [441, 245] width 500 height 127
click at [341, 190] on h2 "View all articles" at bounding box center [441, 189] width 458 height 14
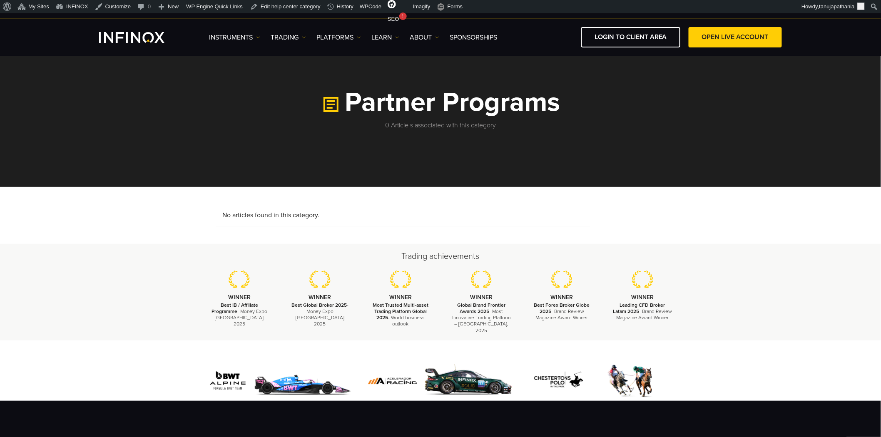
drag, startPoint x: 368, startPoint y: 110, endPoint x: 563, endPoint y: 107, distance: 195.0
click at [563, 107] on h1 "Partner Programs" at bounding box center [440, 102] width 483 height 28
click at [590, 107] on h1 "Partner Programs" at bounding box center [440, 102] width 483 height 28
click at [461, 104] on h1 "Partner Programs" at bounding box center [440, 102] width 483 height 28
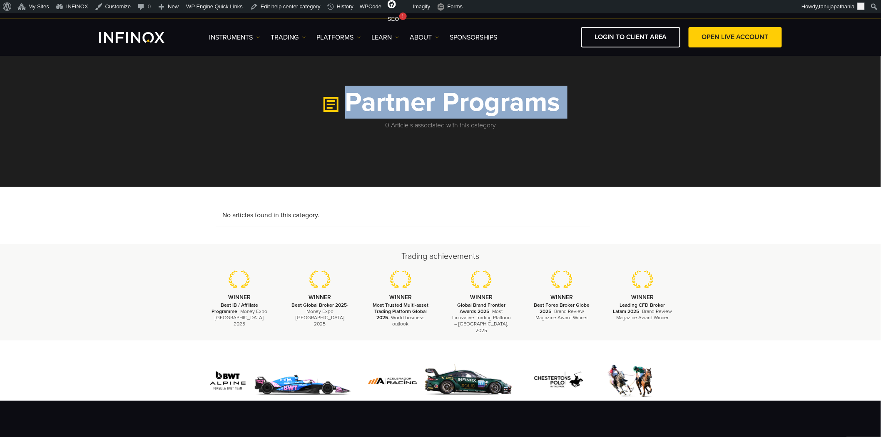
click at [461, 104] on h1 "Partner Programs" at bounding box center [440, 102] width 483 height 28
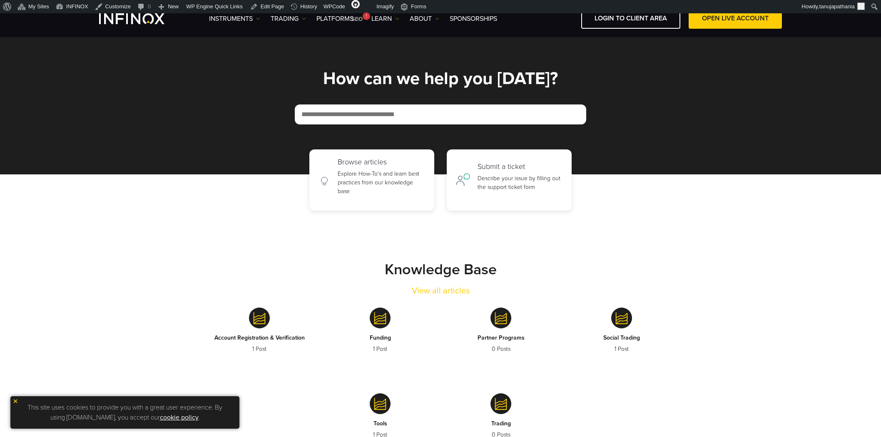
scroll to position [344, 0]
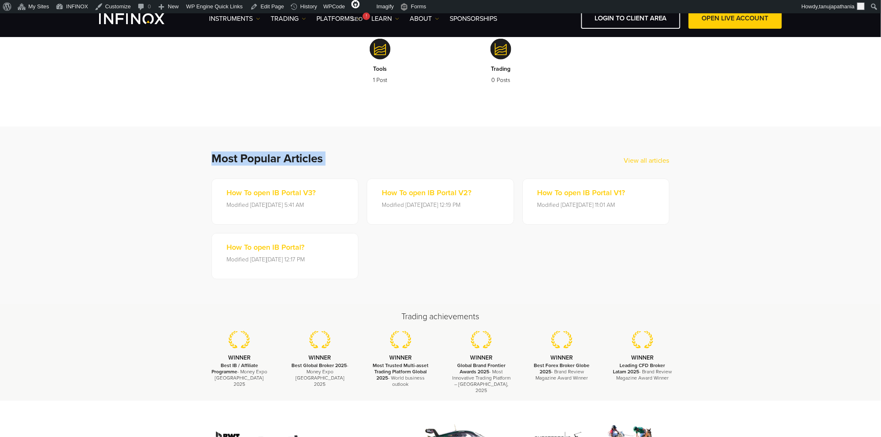
scroll to position [310, 0]
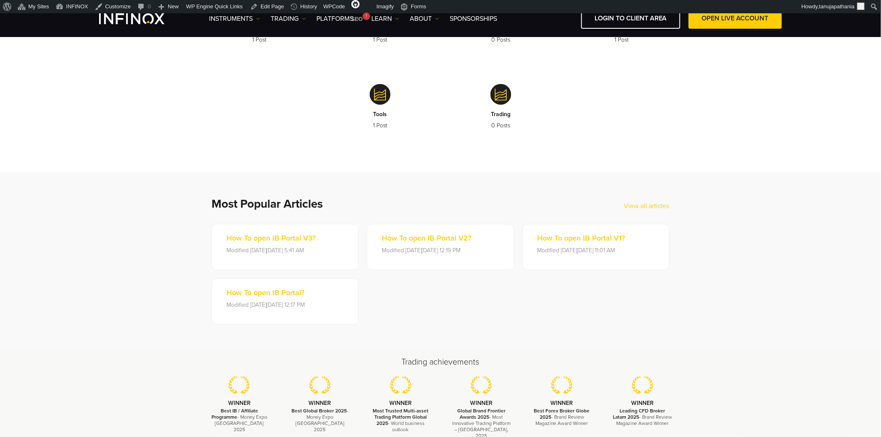
click at [707, 208] on section "Most Popular Articles View all articles How To open IB Portal V3? Modified on W…" at bounding box center [440, 260] width 881 height 177
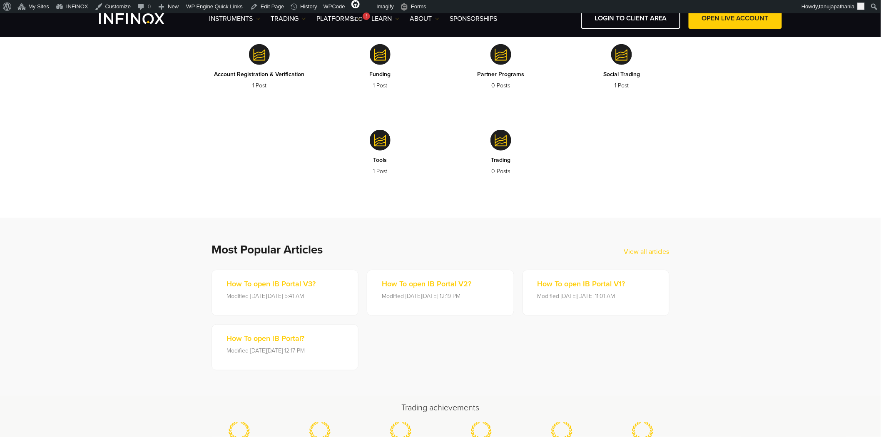
scroll to position [124, 0]
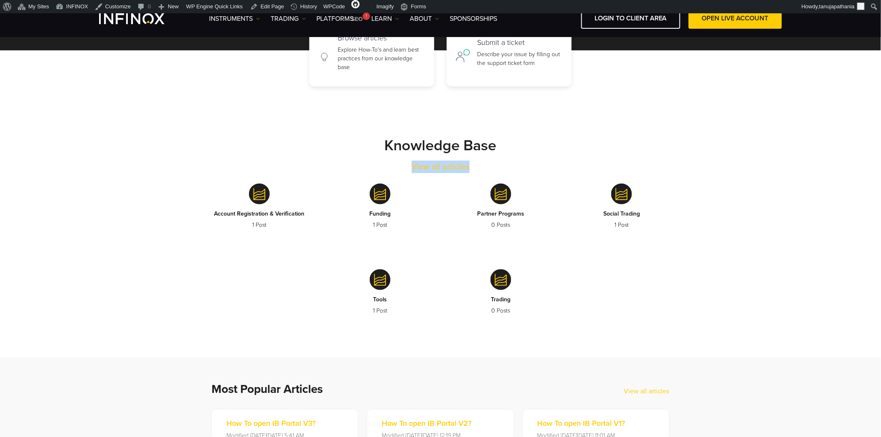
drag, startPoint x: 502, startPoint y: 169, endPoint x: 472, endPoint y: 165, distance: 30.7
click at [472, 165] on div "Knowledge Base View all articles" at bounding box center [440, 155] width 483 height 37
copy div "View all articles"
click at [547, 169] on div "Knowledge Base View all articles" at bounding box center [440, 155] width 483 height 37
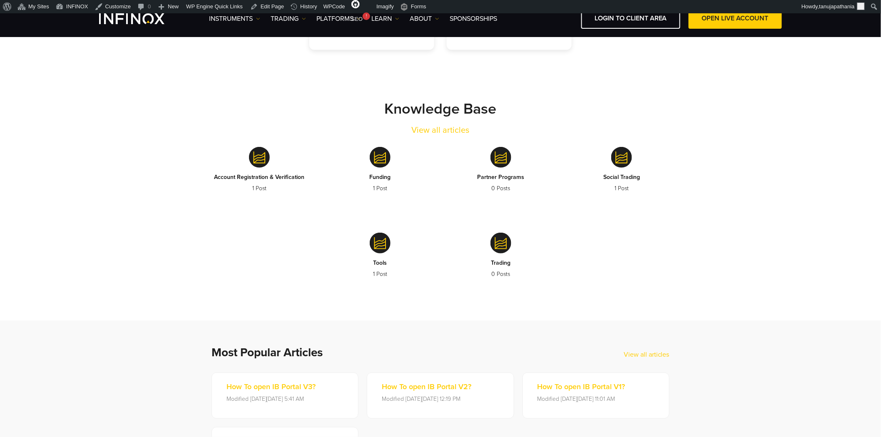
scroll to position [310, 0]
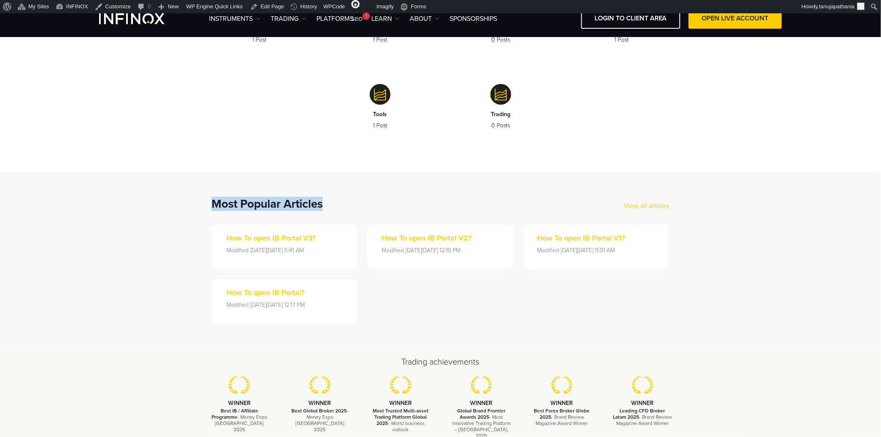
drag, startPoint x: 195, startPoint y: 202, endPoint x: 376, endPoint y: 207, distance: 181.7
click at [376, 207] on div "Most Popular Articles View all articles How To open IB Portal V3? Modified on W…" at bounding box center [441, 260] width 500 height 127
click at [376, 207] on h2 "Most Popular Articles" at bounding box center [418, 204] width 412 height 14
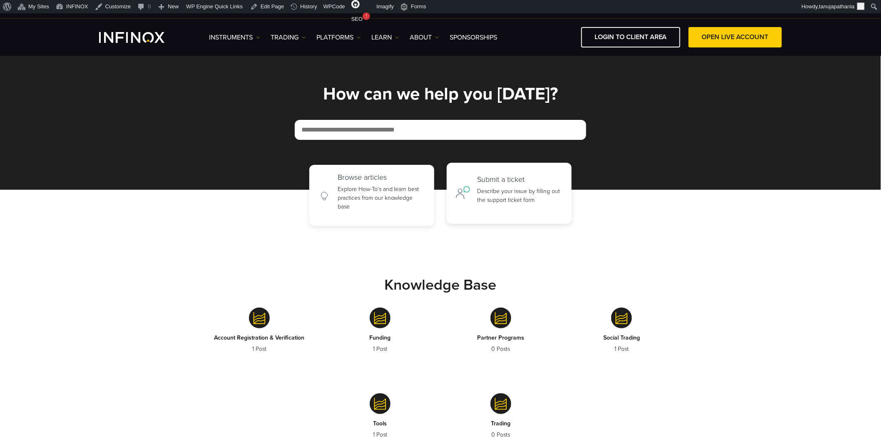
click at [488, 182] on h2 "Submit a ticket" at bounding box center [521, 179] width 86 height 9
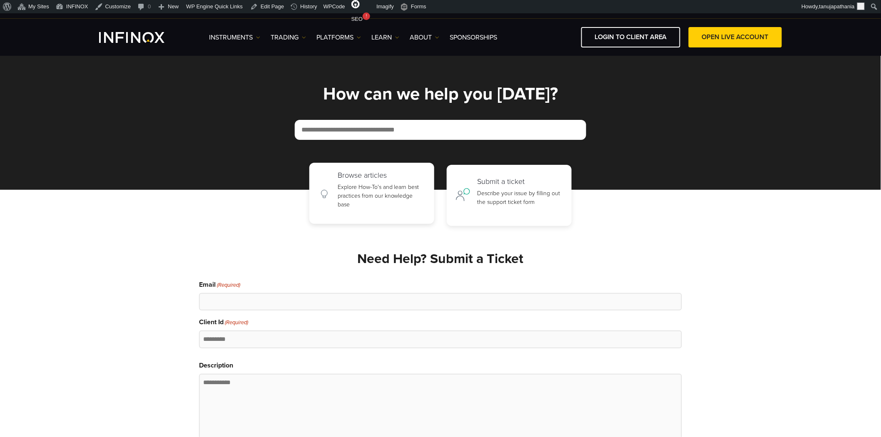
click at [376, 202] on p "Explore How-To's and learn best practices from our knowledge base" at bounding box center [382, 196] width 88 height 26
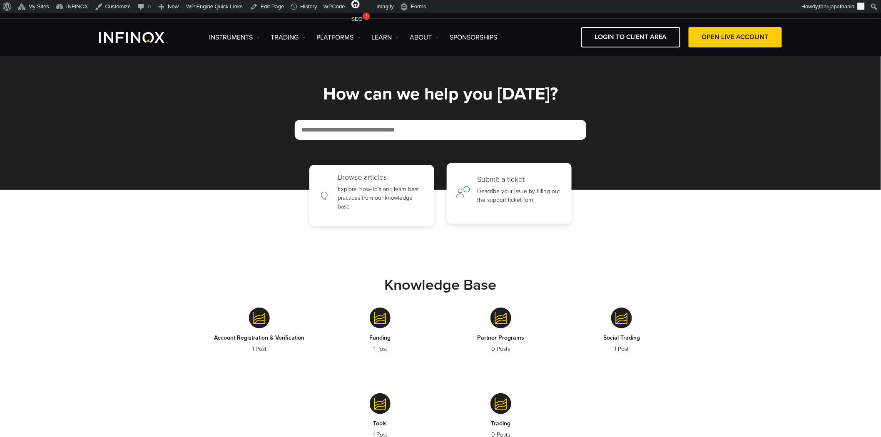
click at [509, 198] on p "Describe your issue by filling out the support ticket form" at bounding box center [521, 195] width 86 height 17
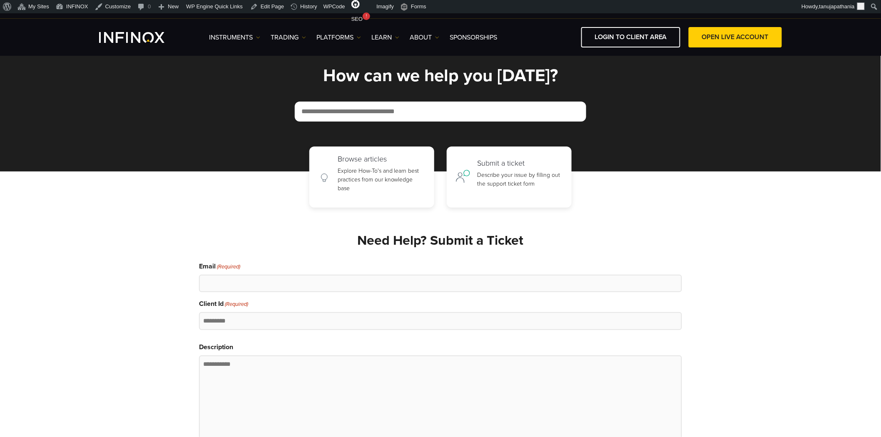
scroll to position [139, 0]
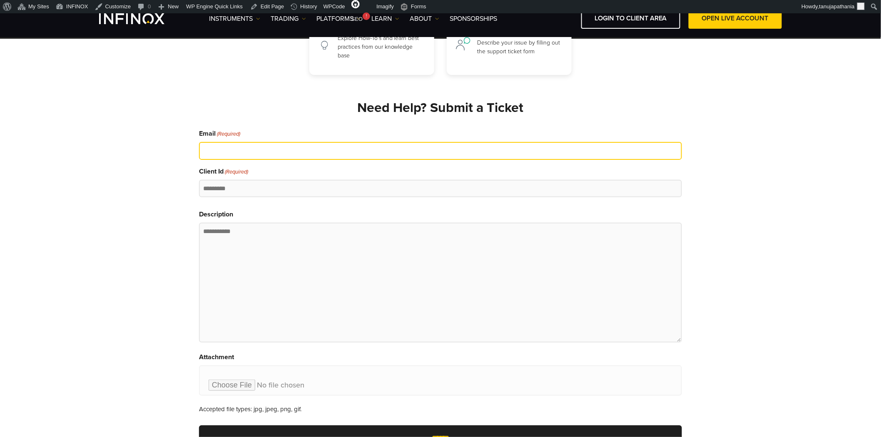
click at [254, 152] on input "Email (Required)" at bounding box center [440, 151] width 483 height 18
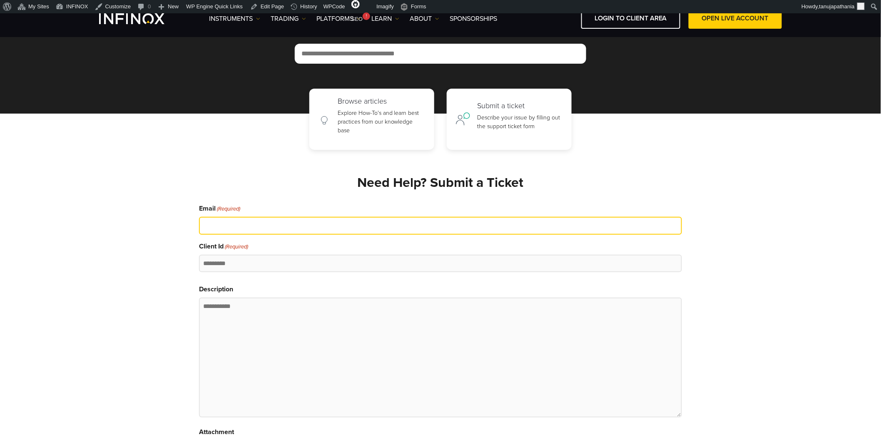
scroll to position [0, 0]
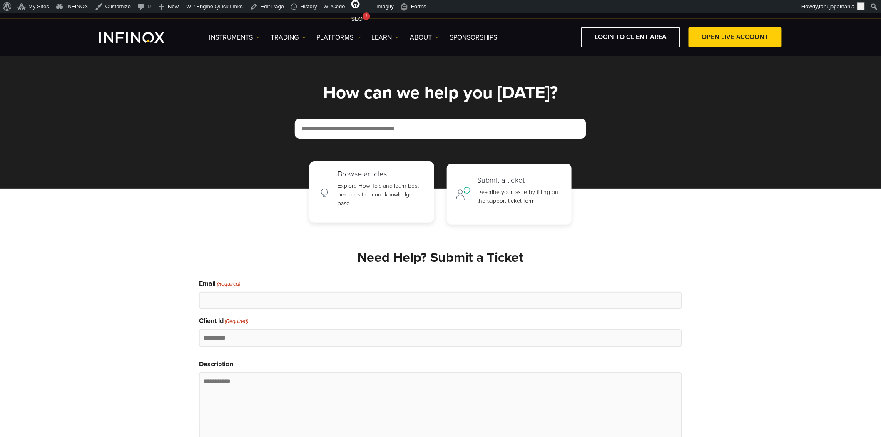
click at [328, 165] on link "Browse articles Explore How-To's and learn best practices from our knowledge ba…" at bounding box center [372, 192] width 125 height 61
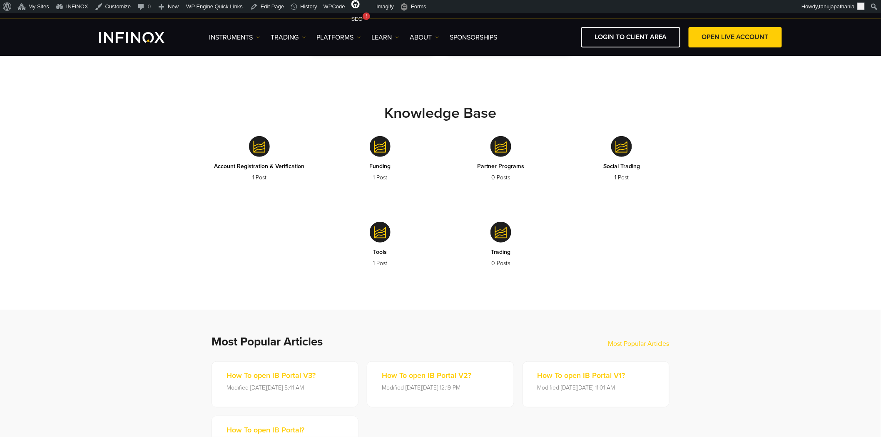
scroll to position [185, 0]
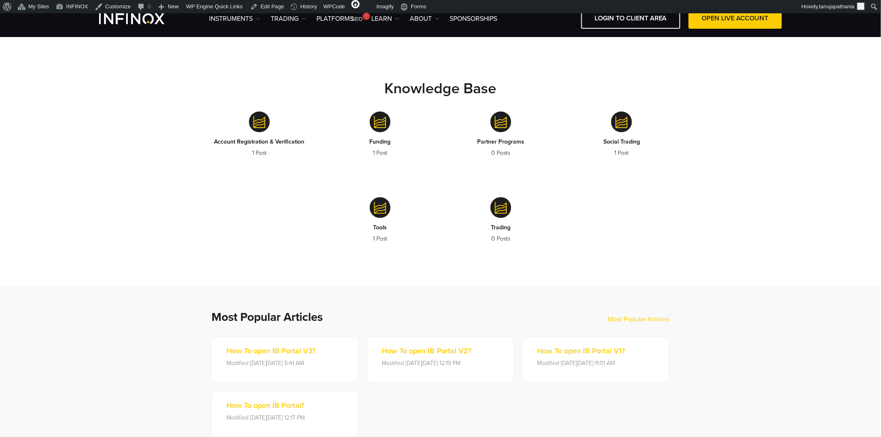
click at [433, 92] on strong "Knowledge Base" at bounding box center [441, 89] width 112 height 18
click at [578, 111] on link "Social Trading 1 Post" at bounding box center [622, 137] width 108 height 73
click at [263, 135] on link "Account Registration & Verification 1 Post" at bounding box center [259, 137] width 108 height 73
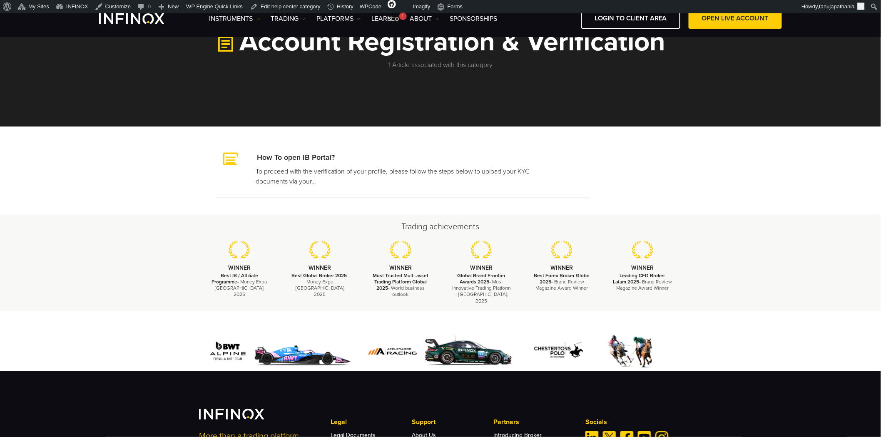
scroll to position [92, 0]
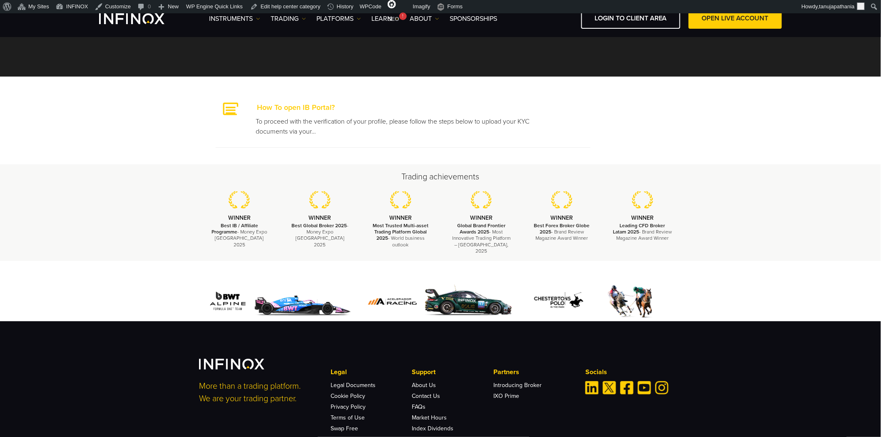
click at [296, 105] on link "How To open IB Portal?" at bounding box center [278, 107] width 112 height 9
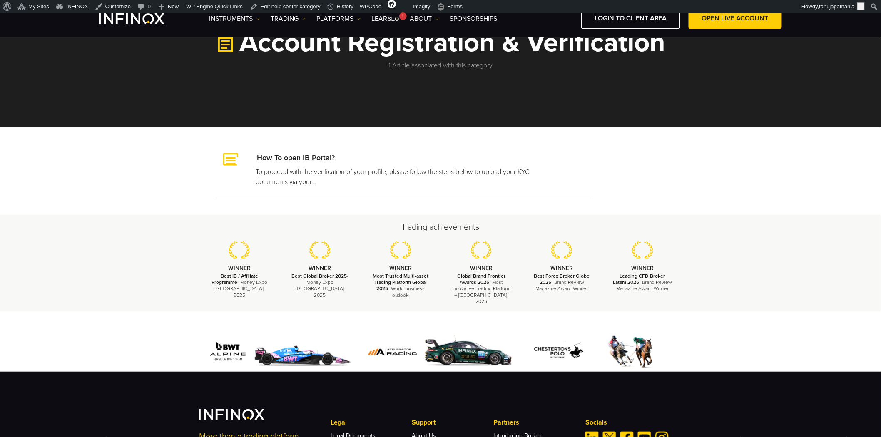
scroll to position [0, 0]
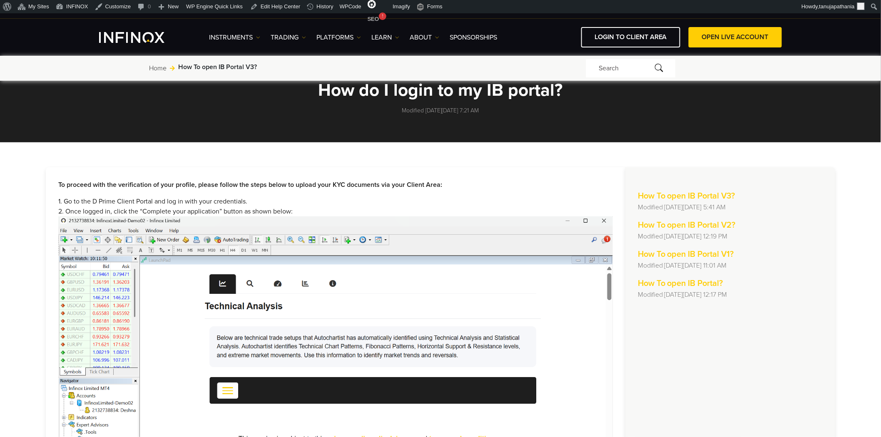
scroll to position [46, 0]
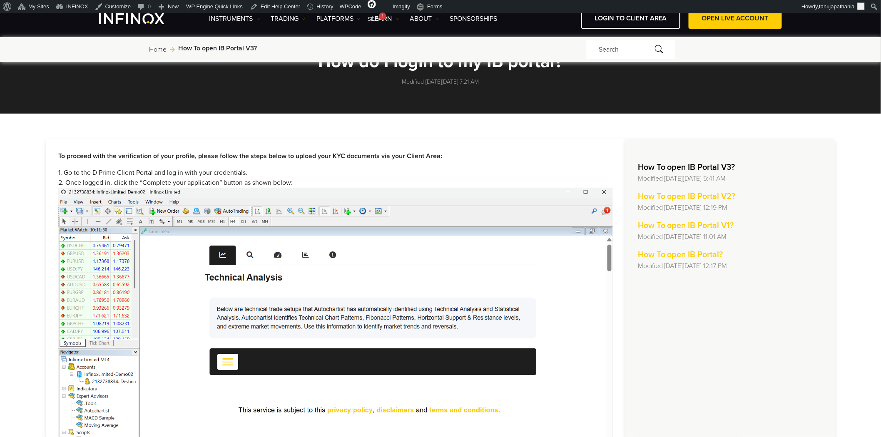
click at [689, 165] on strong "How To open IB Portal V3?" at bounding box center [686, 167] width 97 height 10
click at [769, 169] on div "How To open IB Portal V3? Modified [DATE][DATE] 5:41 AM" at bounding box center [730, 172] width 185 height 22
drag, startPoint x: 752, startPoint y: 177, endPoint x: 634, endPoint y: 162, distance: 119.2
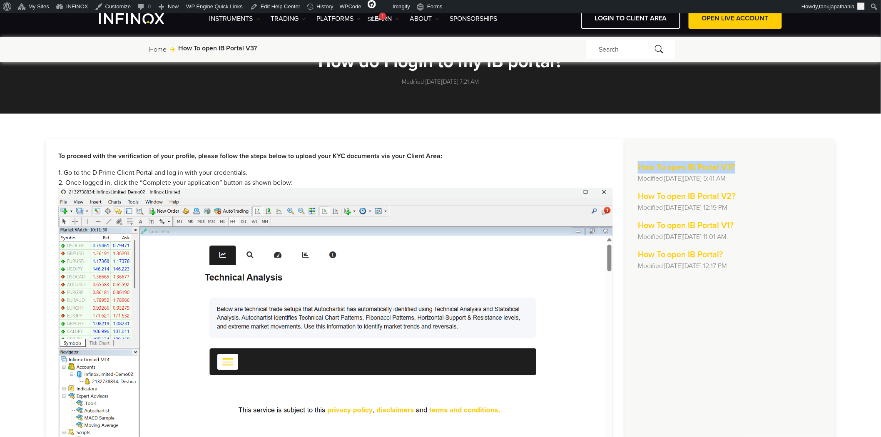
click at [821, 174] on p "Modified [DATE][DATE] 5:41 AM" at bounding box center [730, 179] width 185 height 10
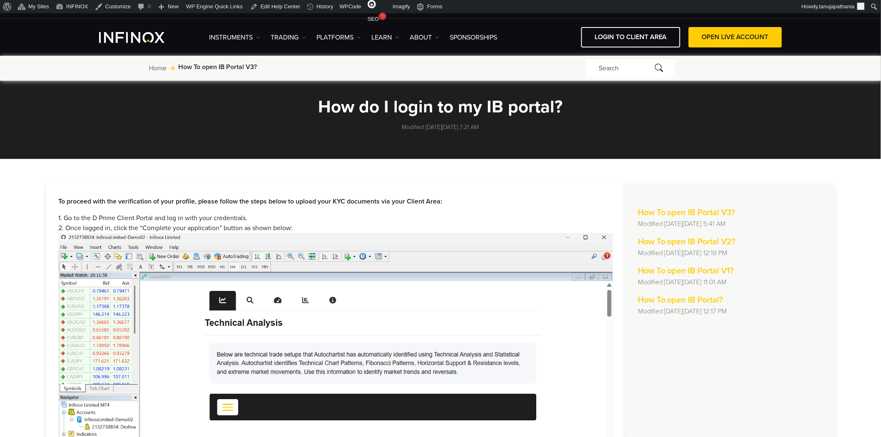
scroll to position [0, 0]
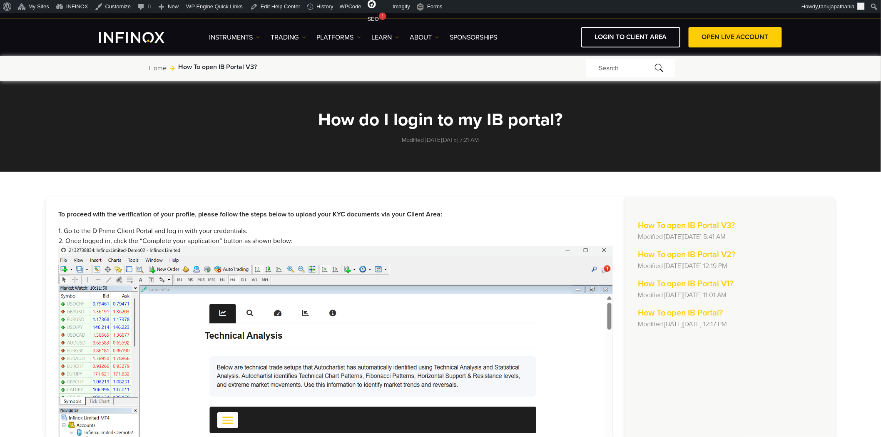
click at [413, 130] on div "How do I login to my IB portal? Modified [DATE][DATE] 7:21 AM" at bounding box center [440, 128] width 375 height 34
click at [526, 142] on p "Modified [DATE][DATE] 7:21 AM" at bounding box center [440, 140] width 375 height 9
click at [428, 117] on h1 "How do I login to my IB portal?" at bounding box center [440, 120] width 375 height 18
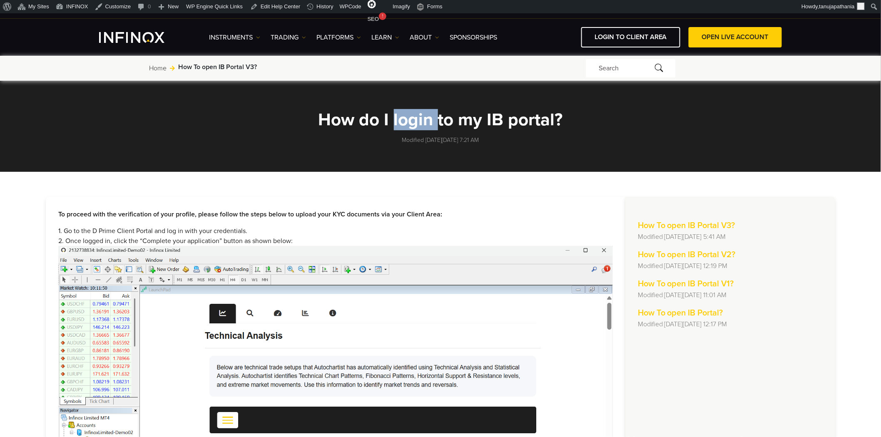
click at [428, 117] on h1 "How do I login to my IB portal?" at bounding box center [440, 120] width 375 height 18
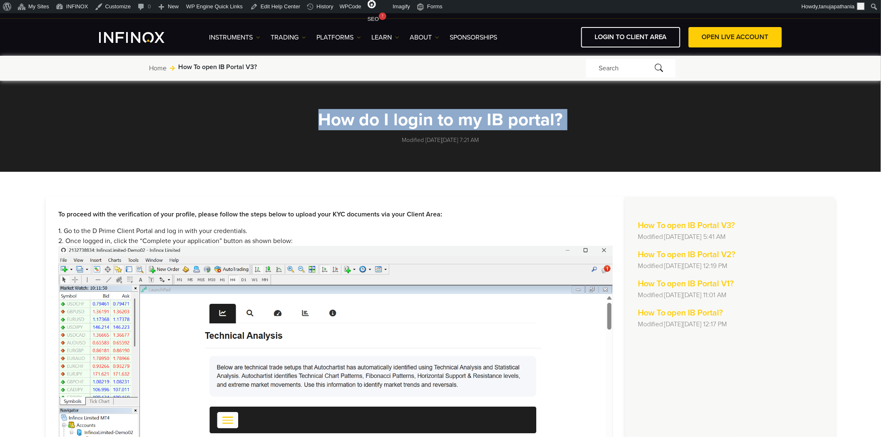
click at [428, 117] on h1 "How do I login to my IB portal?" at bounding box center [440, 120] width 375 height 18
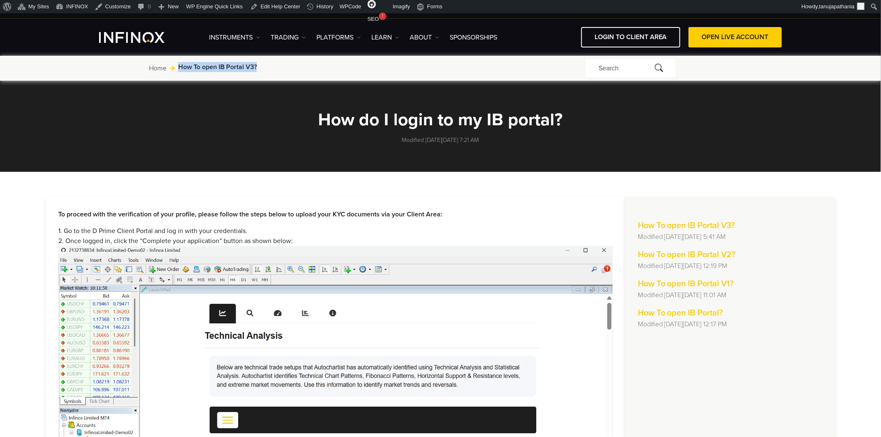
drag, startPoint x: 177, startPoint y: 65, endPoint x: 265, endPoint y: 65, distance: 87.9
click at [265, 65] on div "Home Jump to: How To open IB Portal V3?" at bounding box center [367, 68] width 437 height 13
click at [286, 69] on div "Home Jump to: How To open IB Portal V3?" at bounding box center [367, 68] width 437 height 13
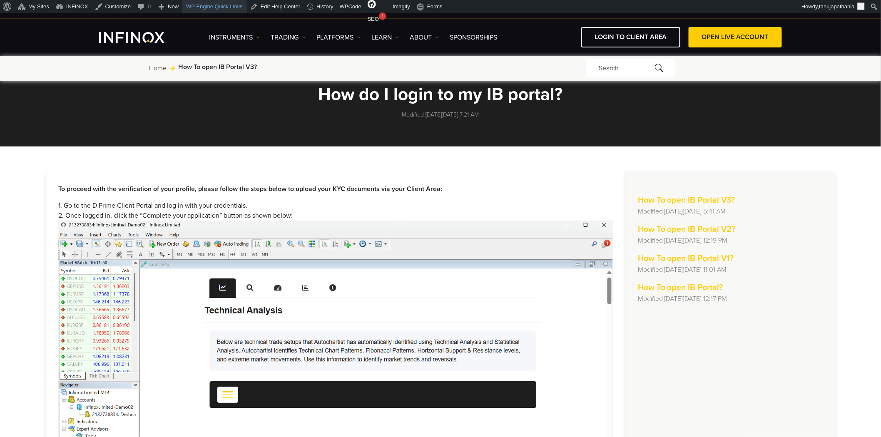
scroll to position [46, 0]
